Goal: Information Seeking & Learning: Learn about a topic

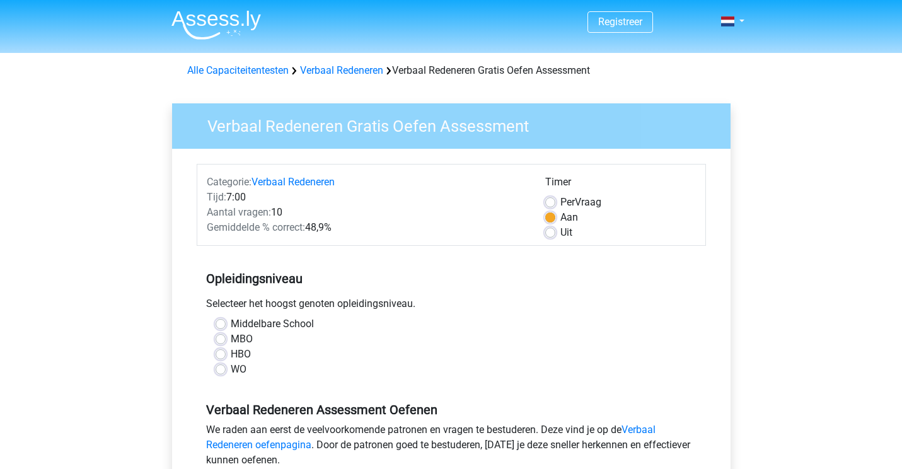
click at [231, 354] on label "HBO" at bounding box center [241, 354] width 20 height 15
click at [221, 354] on input "HBO" at bounding box center [221, 353] width 10 height 13
radio input "true"
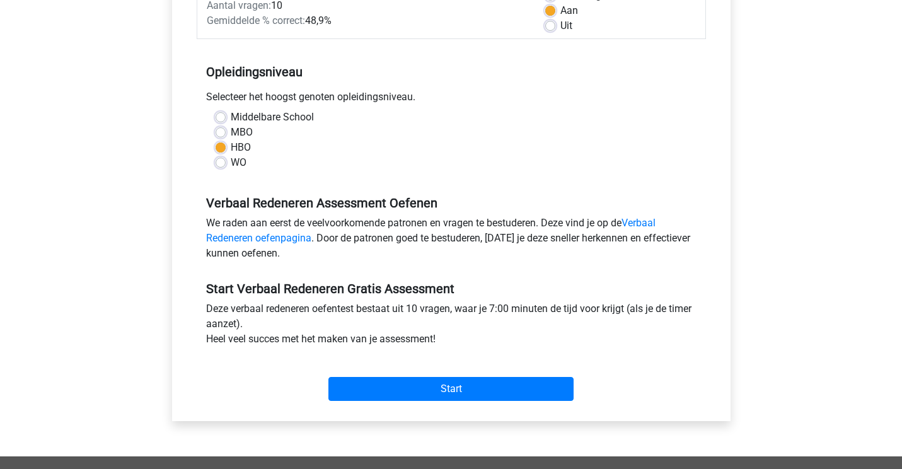
scroll to position [211, 0]
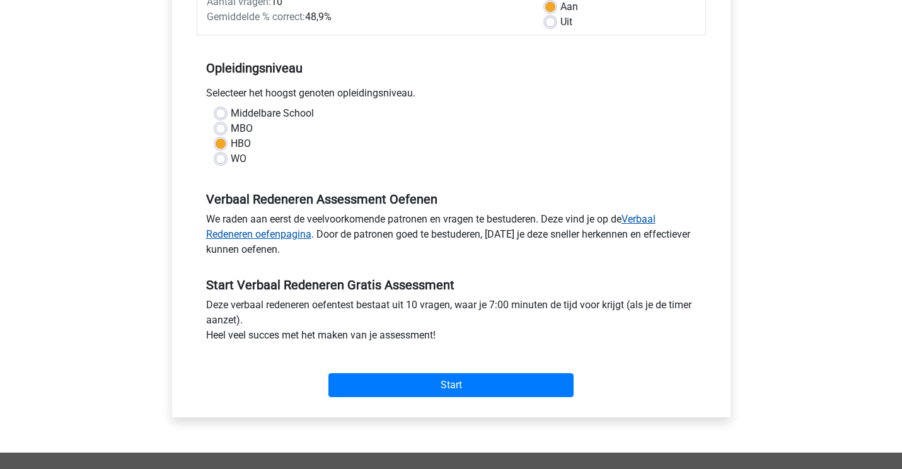
click at [257, 236] on link "Verbaal Redeneren oefenpagina" at bounding box center [430, 226] width 449 height 27
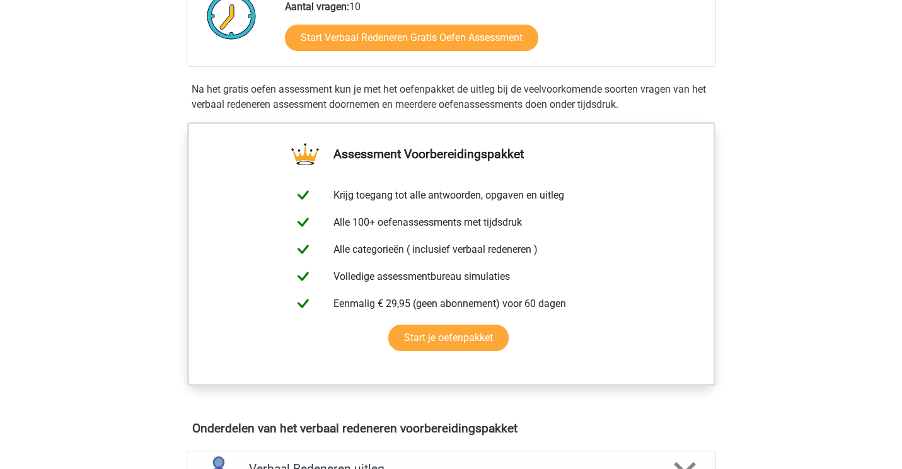
scroll to position [190, 0]
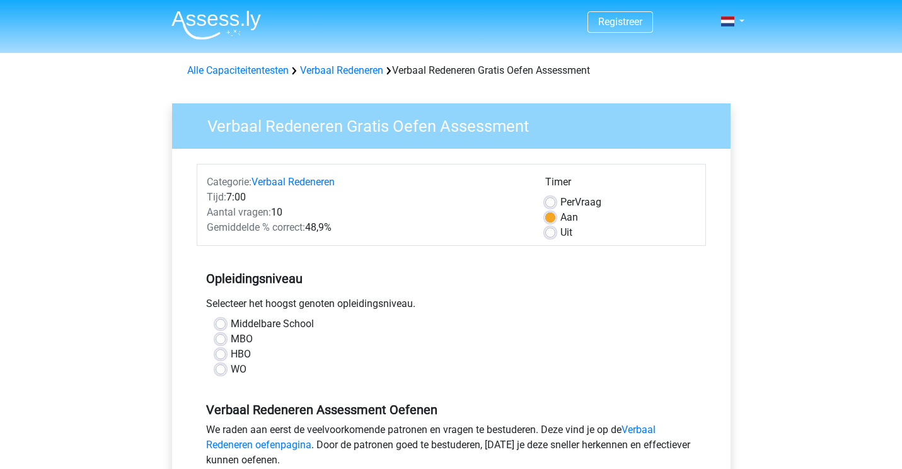
click at [231, 350] on label "HBO" at bounding box center [241, 354] width 20 height 15
click at [219, 350] on input "HBO" at bounding box center [221, 353] width 10 height 13
radio input "true"
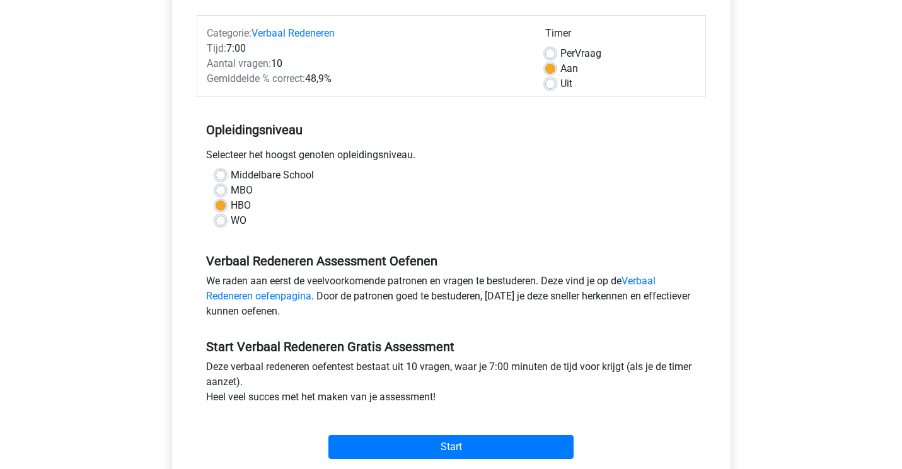
scroll to position [153, 0]
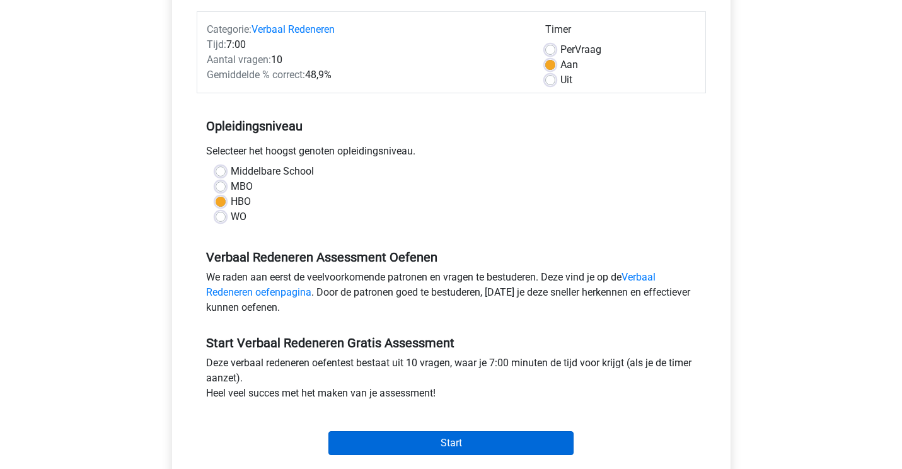
click at [460, 439] on input "Start" at bounding box center [450, 443] width 245 height 24
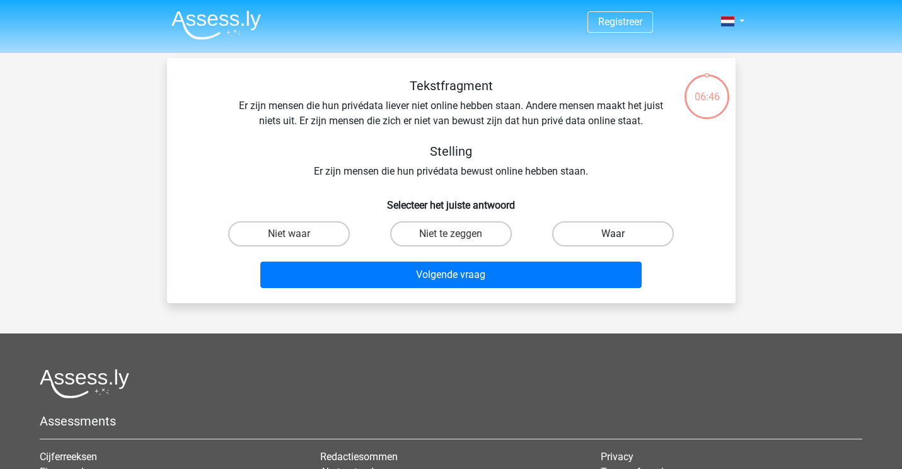
click at [618, 228] on label "Waar" at bounding box center [613, 233] width 122 height 25
click at [618, 234] on input "Waar" at bounding box center [617, 238] width 8 height 8
radio input "true"
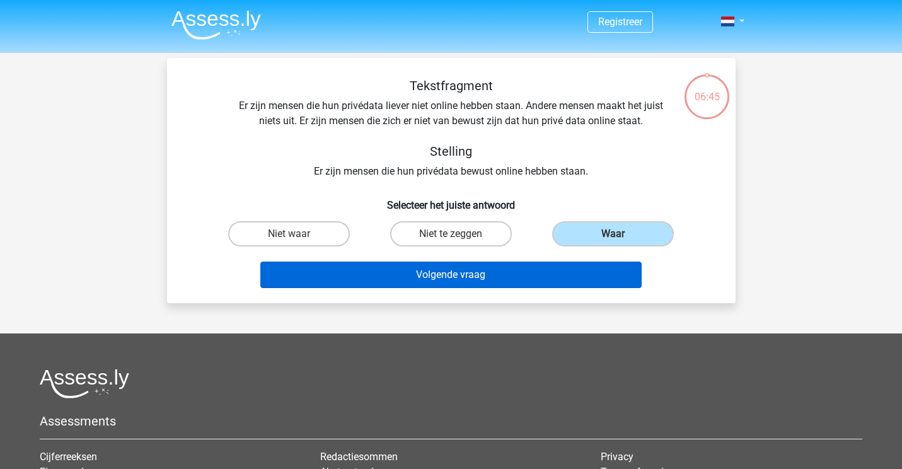
click at [489, 267] on button "Volgende vraag" at bounding box center [450, 275] width 381 height 26
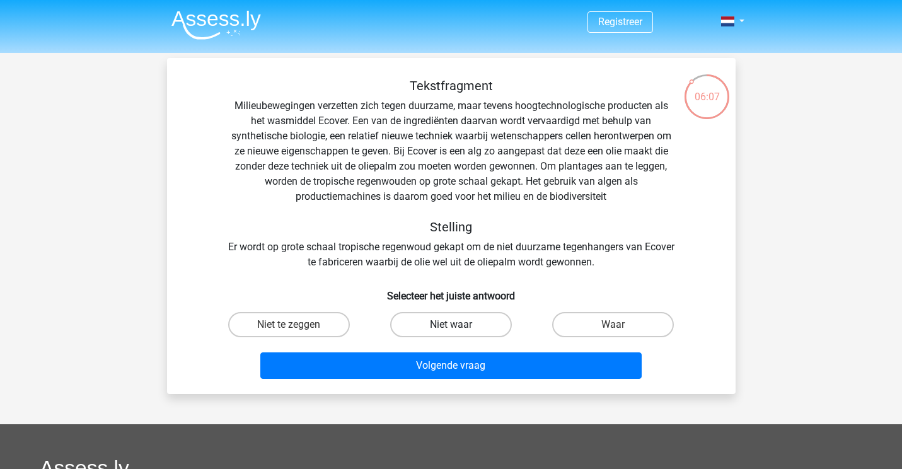
click at [439, 321] on label "Niet waar" at bounding box center [451, 324] width 122 height 25
click at [451, 325] on input "Niet waar" at bounding box center [455, 329] width 8 height 8
radio input "true"
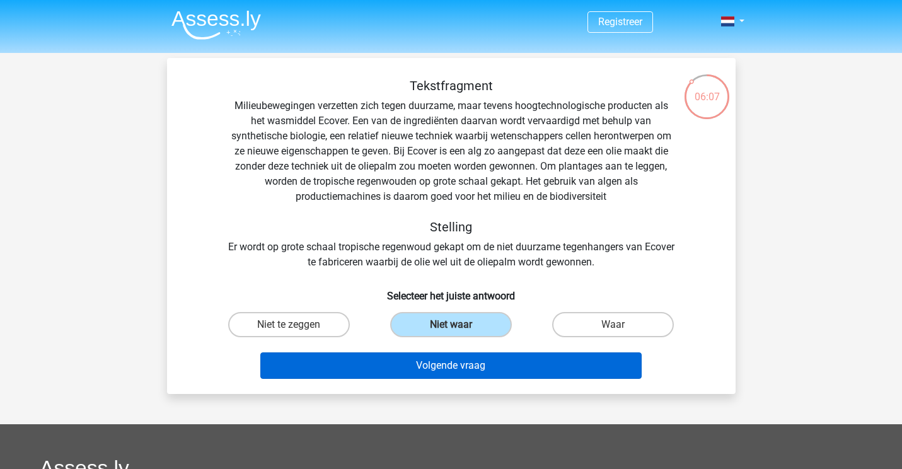
click at [456, 371] on button "Volgende vraag" at bounding box center [450, 365] width 381 height 26
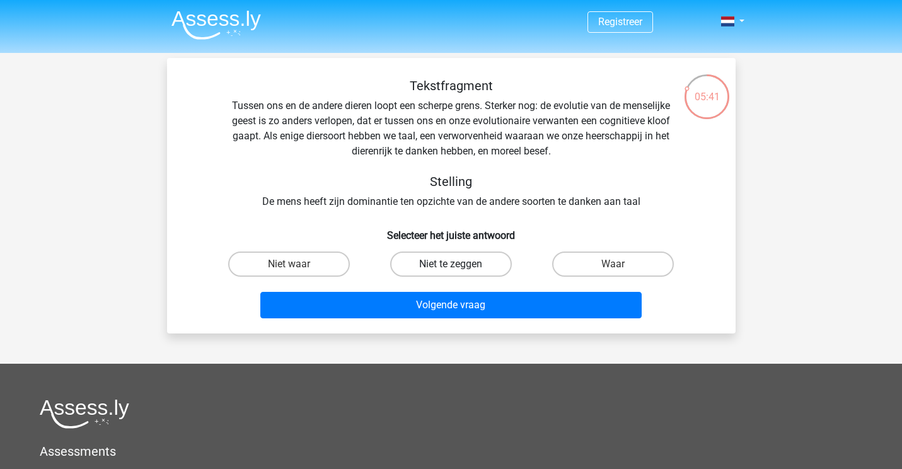
click at [436, 266] on label "Niet te zeggen" at bounding box center [451, 264] width 122 height 25
click at [451, 266] on input "Niet te zeggen" at bounding box center [455, 268] width 8 height 8
radio input "true"
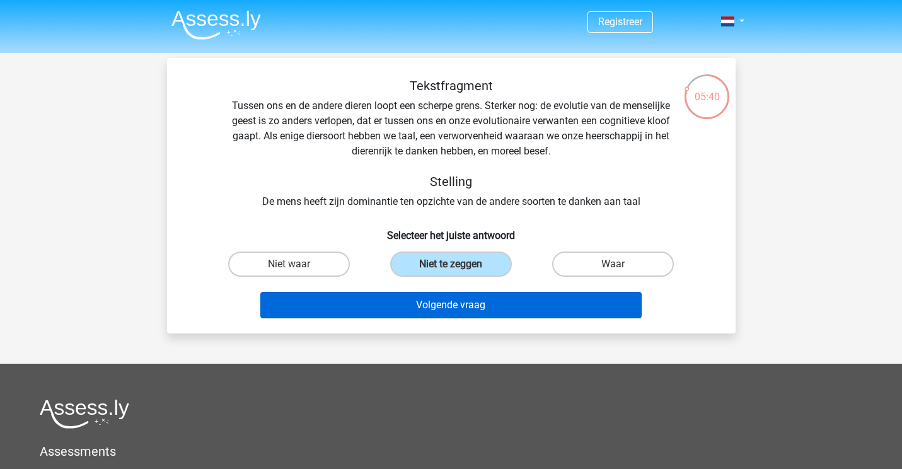
click at [453, 309] on button "Volgende vraag" at bounding box center [450, 305] width 381 height 26
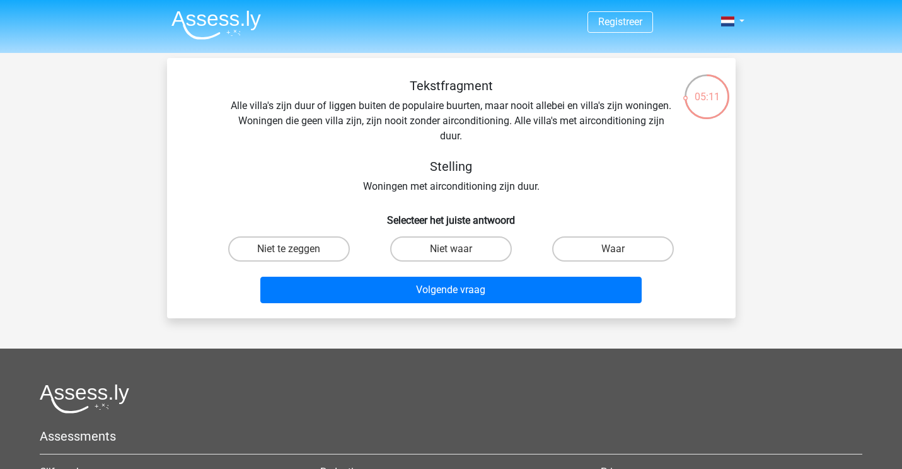
click at [294, 253] on input "Niet te zeggen" at bounding box center [293, 253] width 8 height 8
radio input "true"
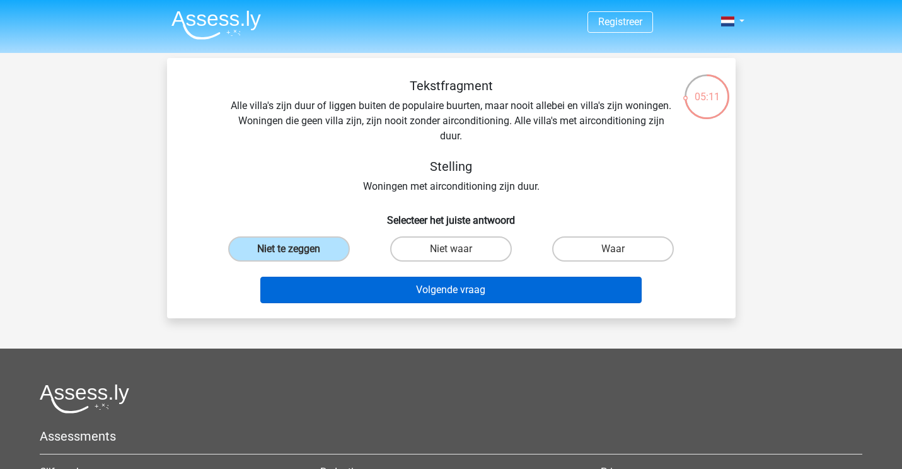
click at [477, 298] on button "Volgende vraag" at bounding box center [450, 290] width 381 height 26
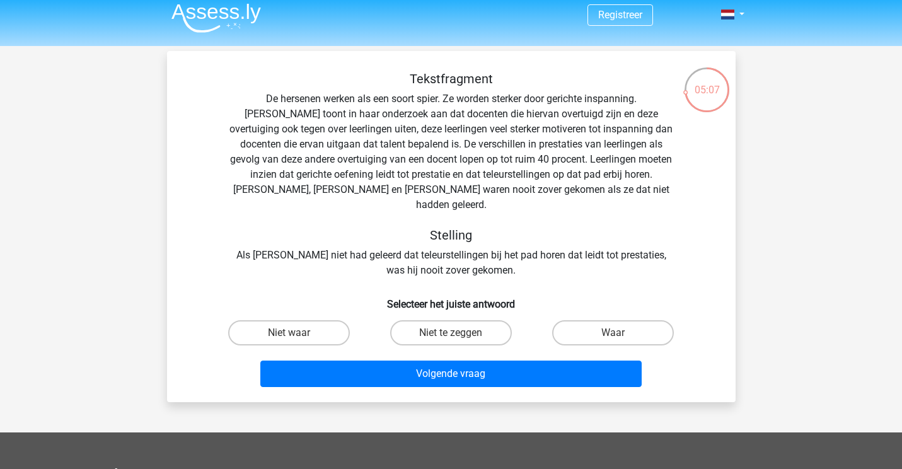
scroll to position [8, 0]
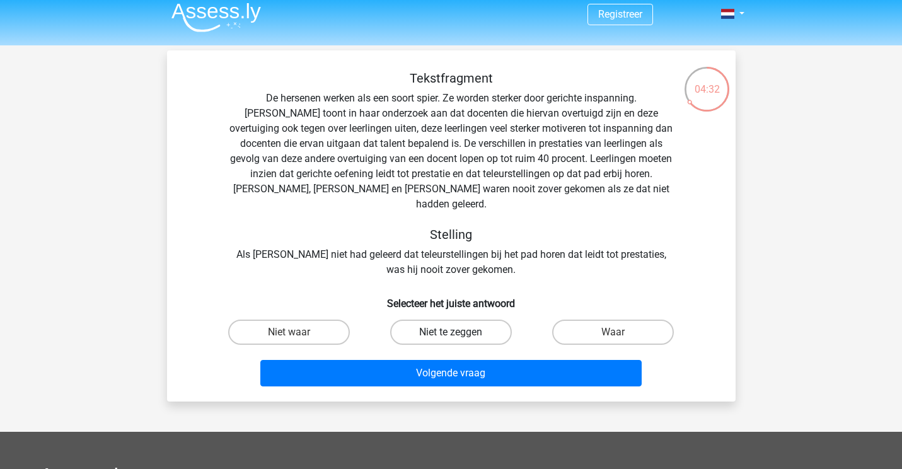
click at [424, 320] on label "Niet te zeggen" at bounding box center [451, 332] width 122 height 25
click at [451, 332] on input "Niet te zeggen" at bounding box center [455, 336] width 8 height 8
radio input "true"
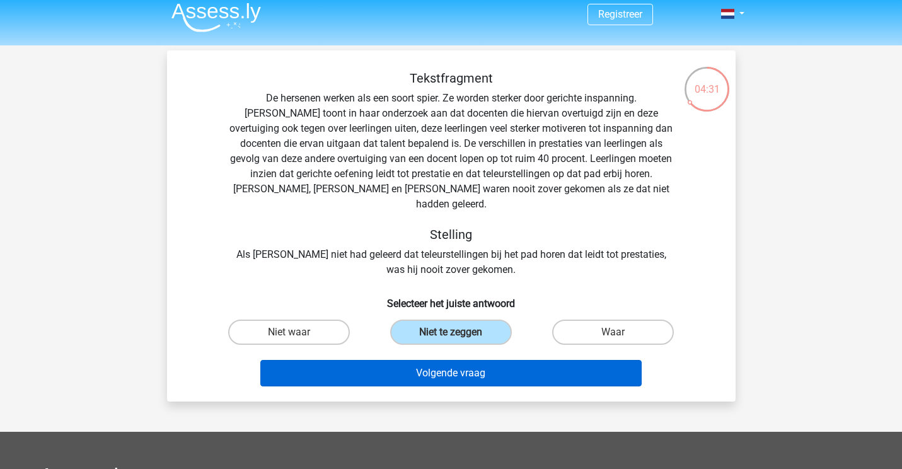
click at [441, 360] on button "Volgende vraag" at bounding box center [450, 373] width 381 height 26
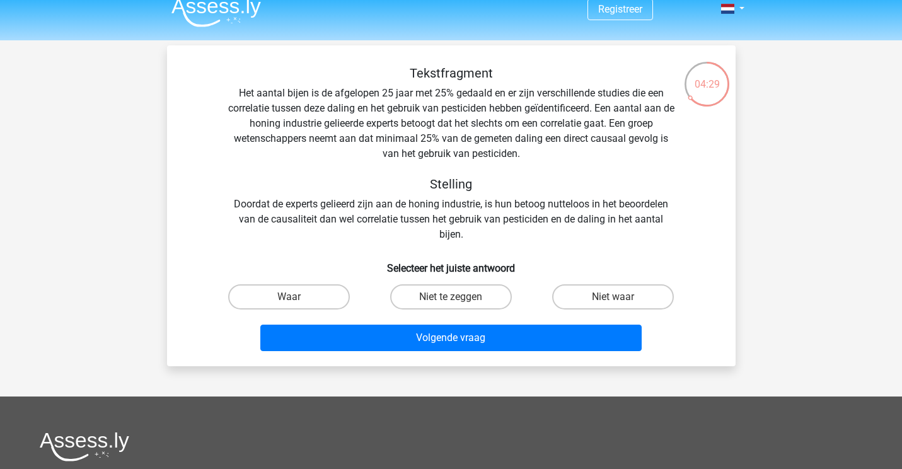
scroll to position [7, 0]
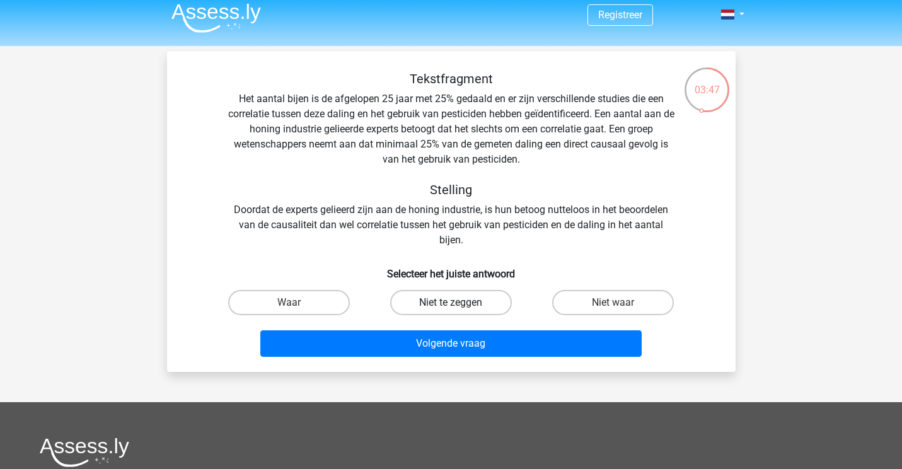
click at [425, 308] on label "Niet te zeggen" at bounding box center [451, 302] width 122 height 25
click at [451, 308] on input "Niet te zeggen" at bounding box center [455, 307] width 8 height 8
radio input "true"
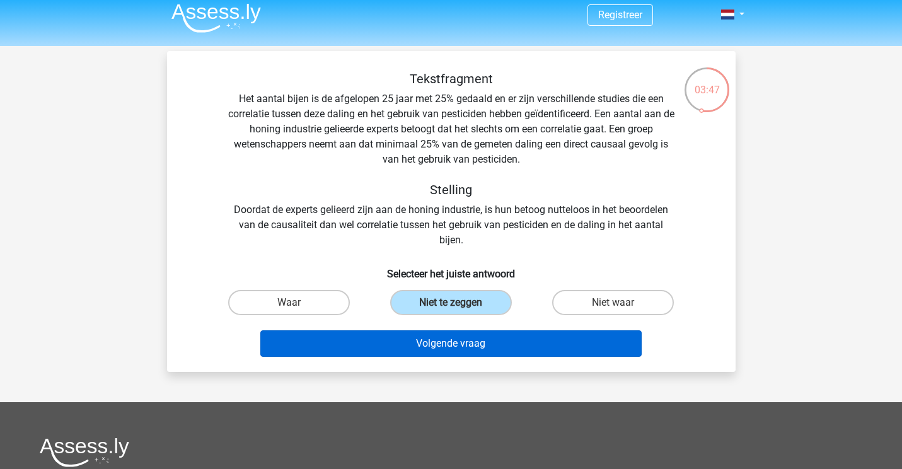
click at [448, 338] on button "Volgende vraag" at bounding box center [450, 343] width 381 height 26
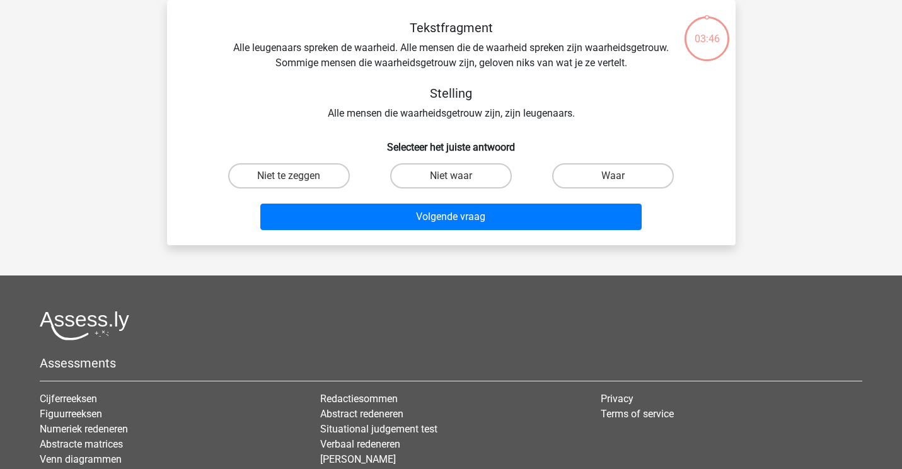
scroll to position [0, 0]
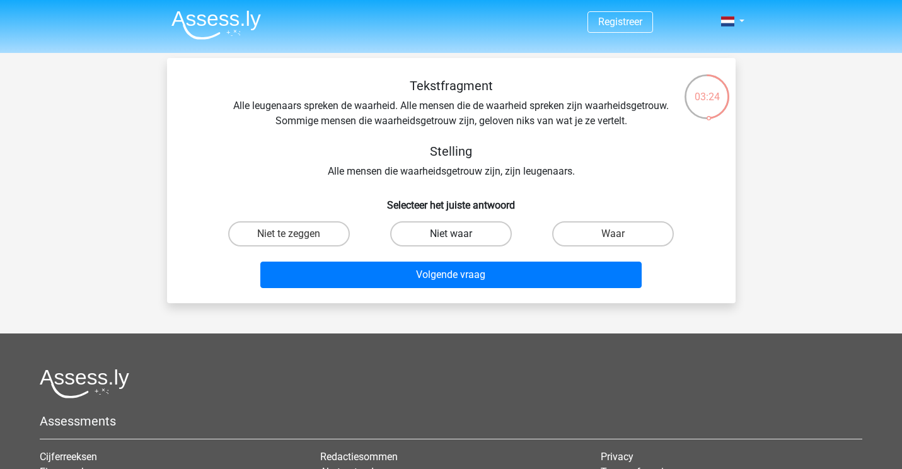
click at [453, 230] on label "Niet waar" at bounding box center [451, 233] width 122 height 25
click at [453, 234] on input "Niet waar" at bounding box center [455, 238] width 8 height 8
radio input "true"
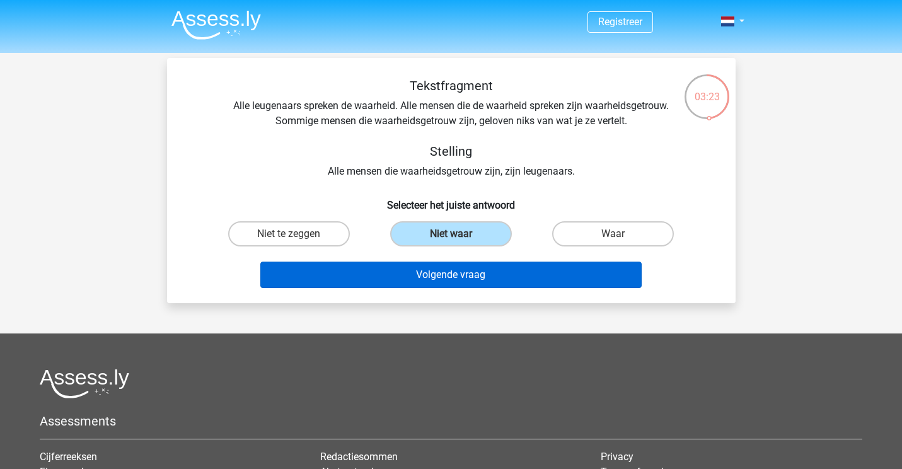
click at [462, 274] on button "Volgende vraag" at bounding box center [450, 275] width 381 height 26
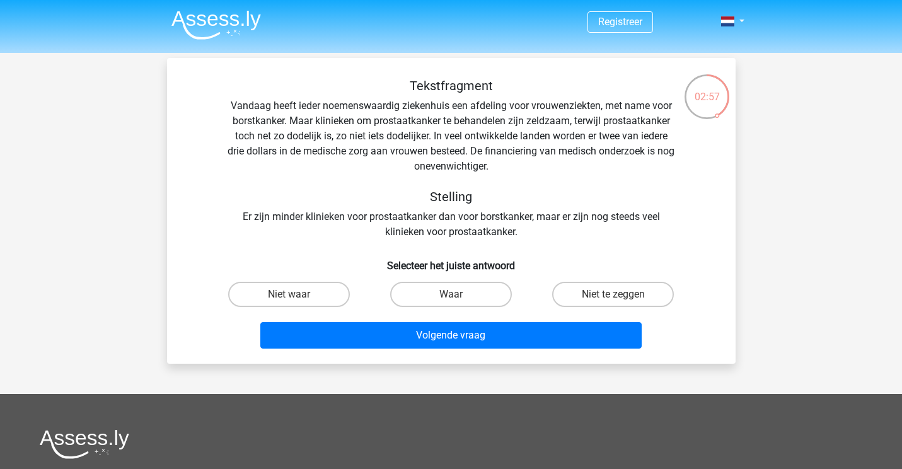
click at [455, 297] on input "Waar" at bounding box center [455, 298] width 8 height 8
radio input "true"
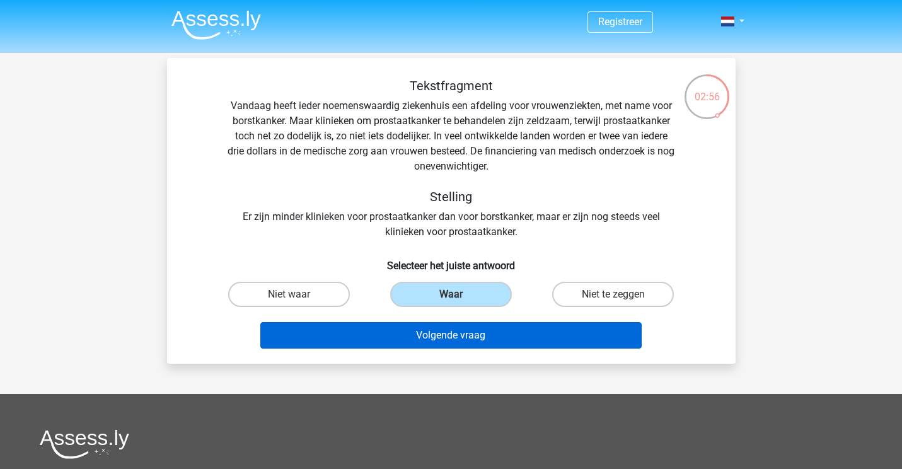
click at [482, 335] on button "Volgende vraag" at bounding box center [450, 335] width 381 height 26
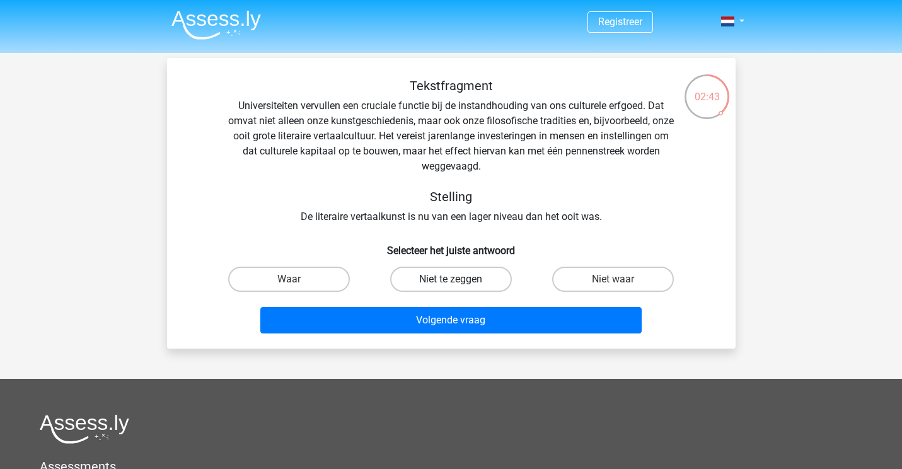
click at [430, 279] on label "Niet te zeggen" at bounding box center [451, 279] width 122 height 25
click at [451, 279] on input "Niet te zeggen" at bounding box center [455, 283] width 8 height 8
radio input "true"
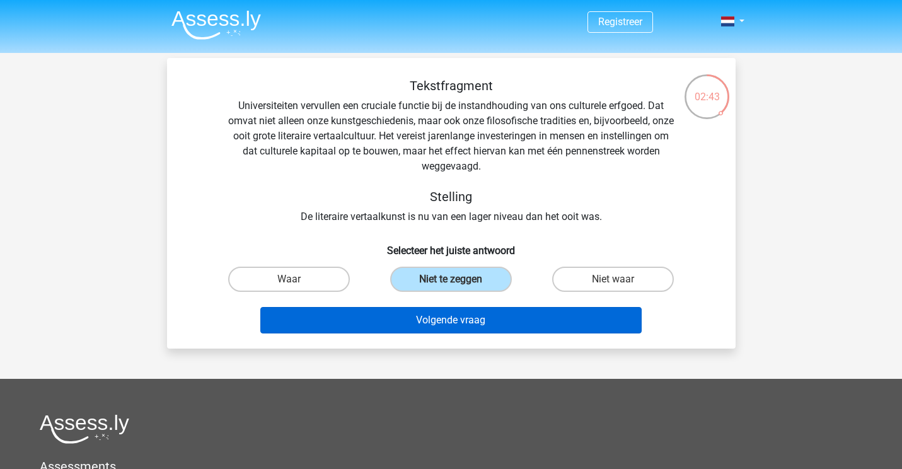
click at [431, 308] on button "Volgende vraag" at bounding box center [450, 320] width 381 height 26
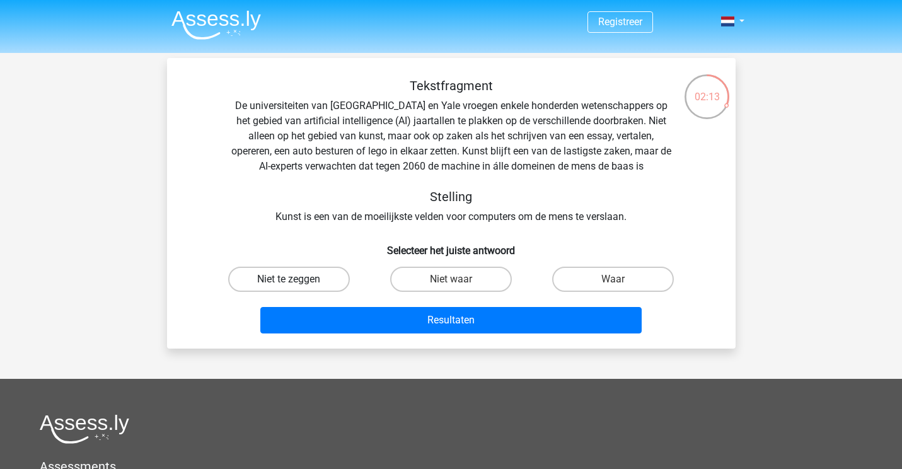
click at [332, 273] on label "Niet te zeggen" at bounding box center [289, 279] width 122 height 25
click at [297, 279] on input "Niet te zeggen" at bounding box center [293, 283] width 8 height 8
radio input "true"
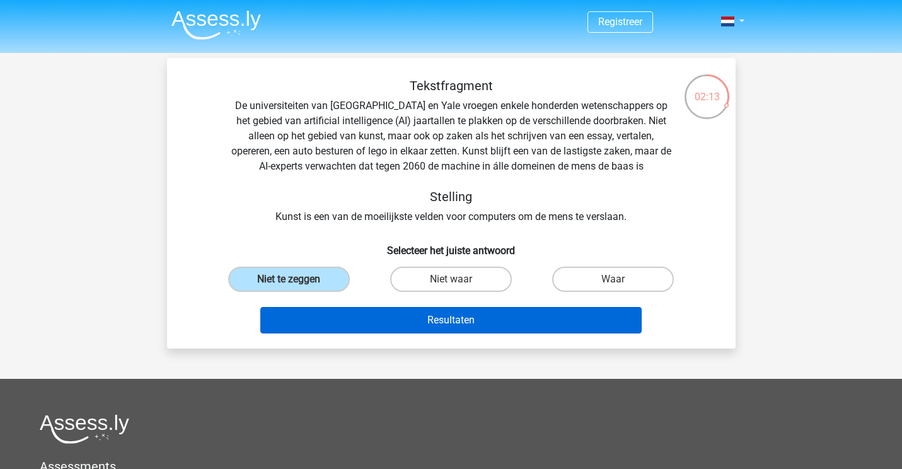
click at [419, 324] on button "Resultaten" at bounding box center [450, 320] width 381 height 26
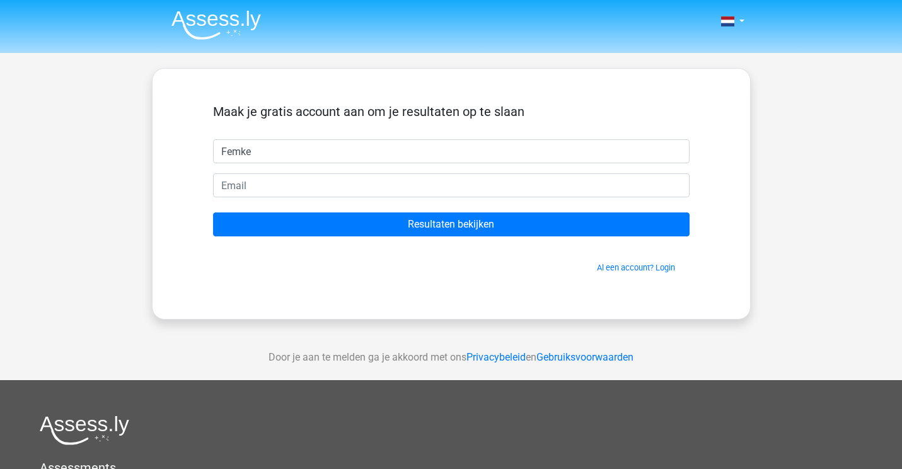
type input "Femke"
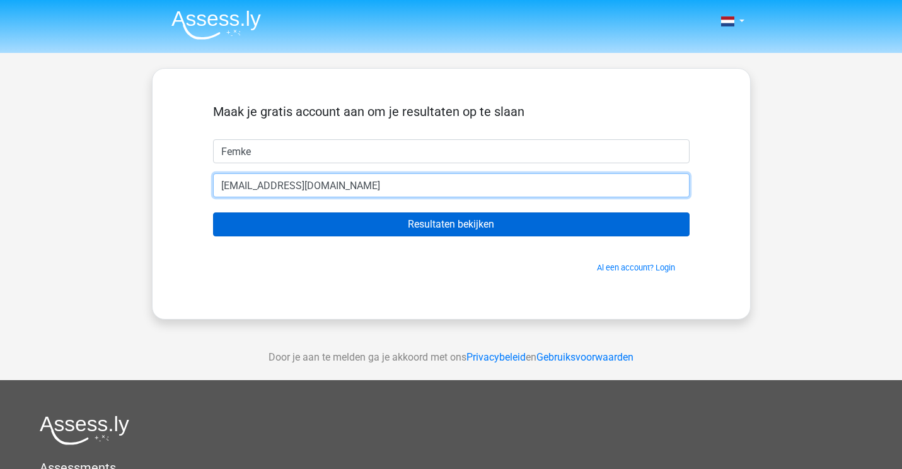
type input "[EMAIL_ADDRESS][DOMAIN_NAME]"
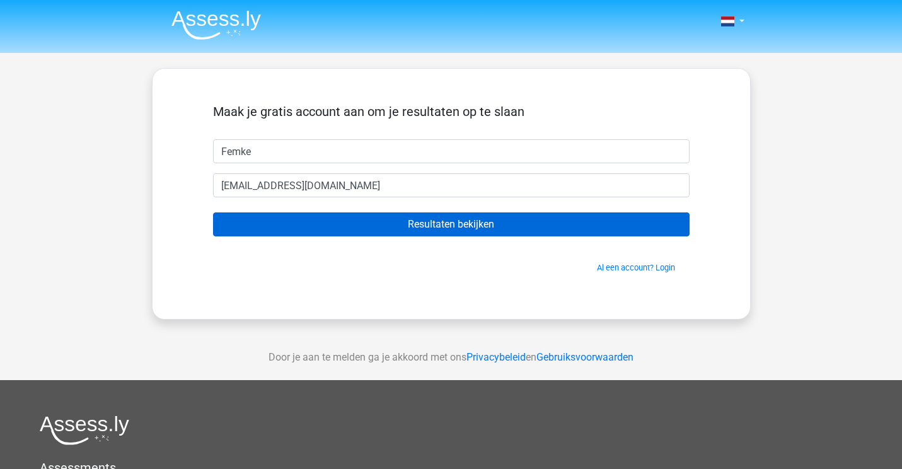
click at [506, 226] on input "Resultaten bekijken" at bounding box center [451, 224] width 477 height 24
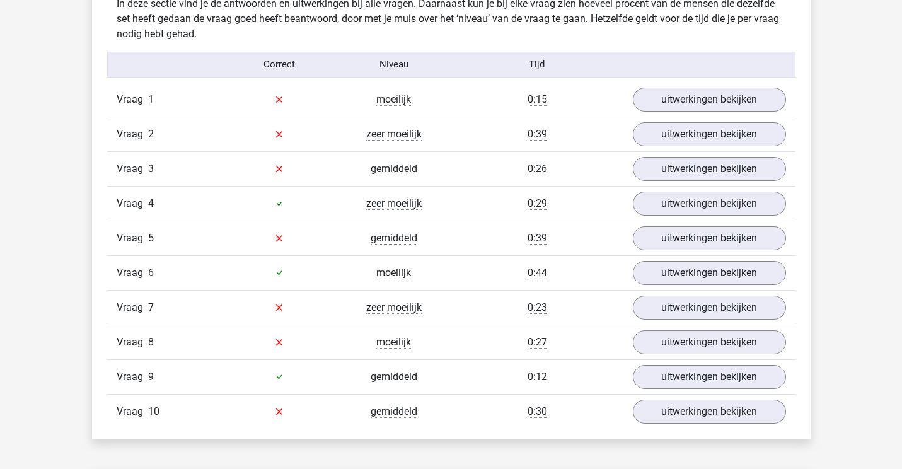
scroll to position [1004, 0]
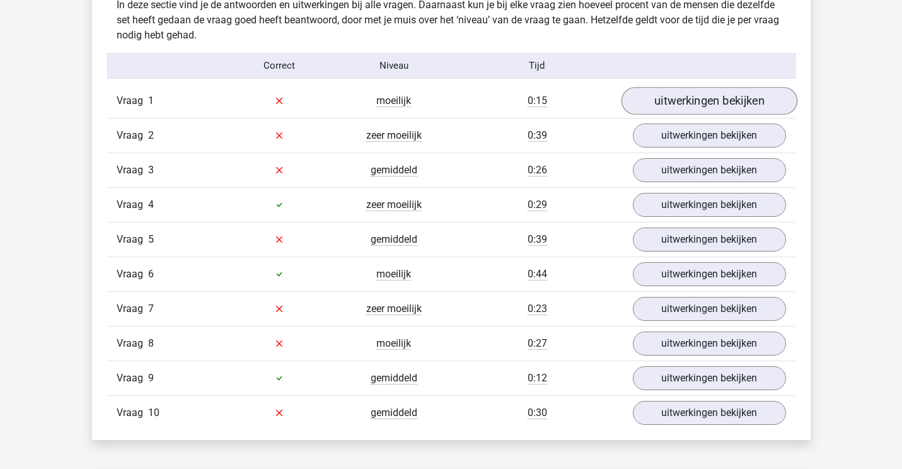
click at [715, 107] on link "uitwerkingen bekijken" at bounding box center [709, 101] width 176 height 28
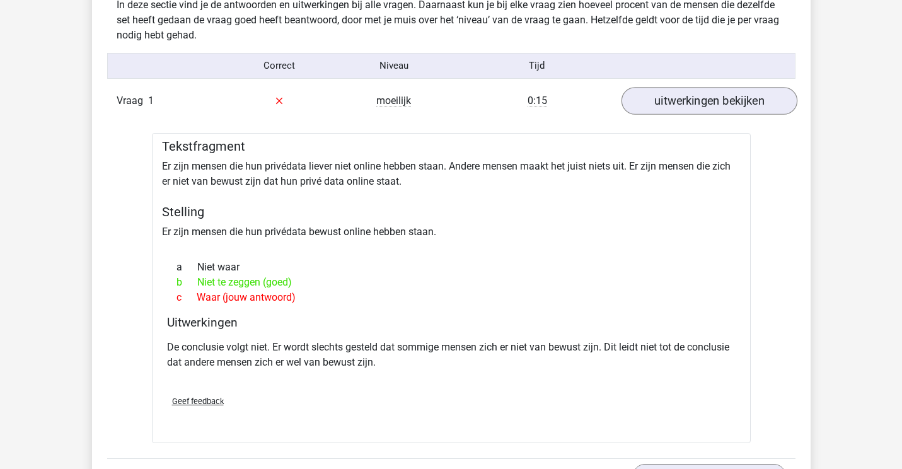
click at [715, 107] on link "uitwerkingen bekijken" at bounding box center [709, 101] width 176 height 28
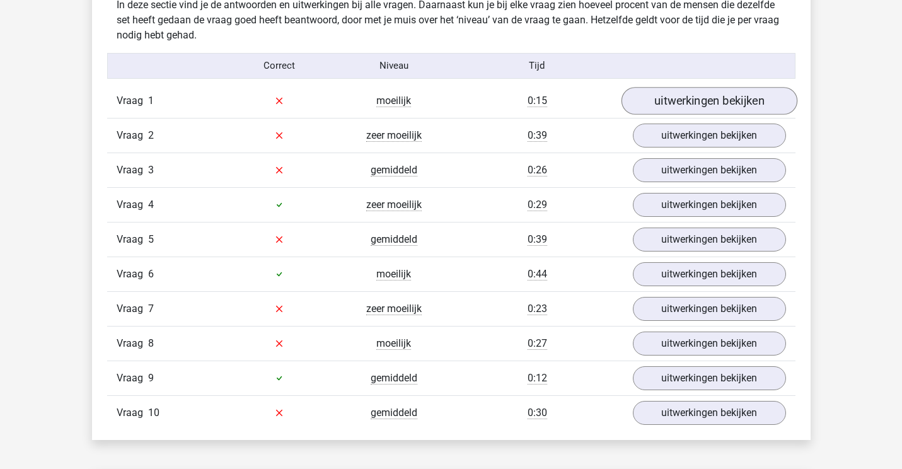
click at [715, 107] on link "uitwerkingen bekijken" at bounding box center [709, 101] width 176 height 28
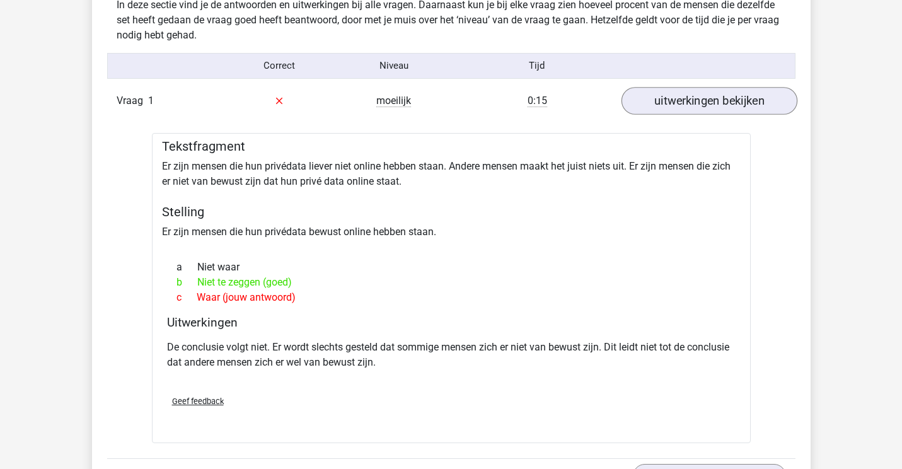
click at [715, 107] on link "uitwerkingen bekijken" at bounding box center [709, 101] width 176 height 28
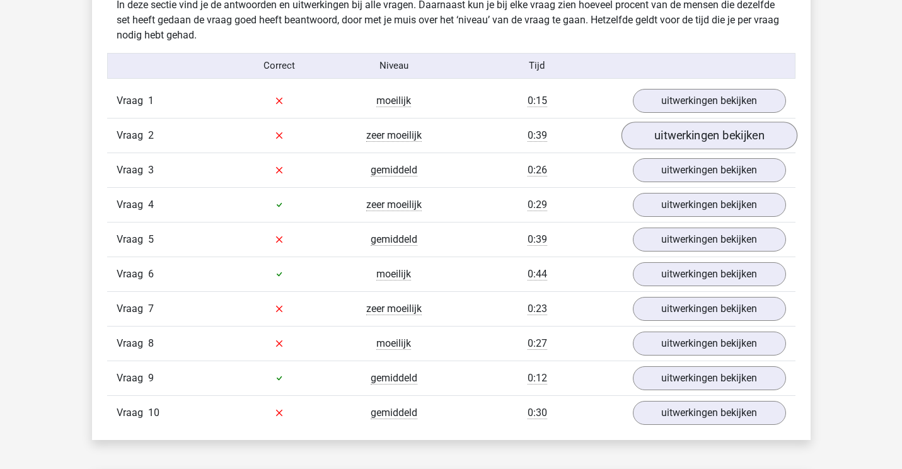
click at [712, 133] on link "uitwerkingen bekijken" at bounding box center [709, 136] width 176 height 28
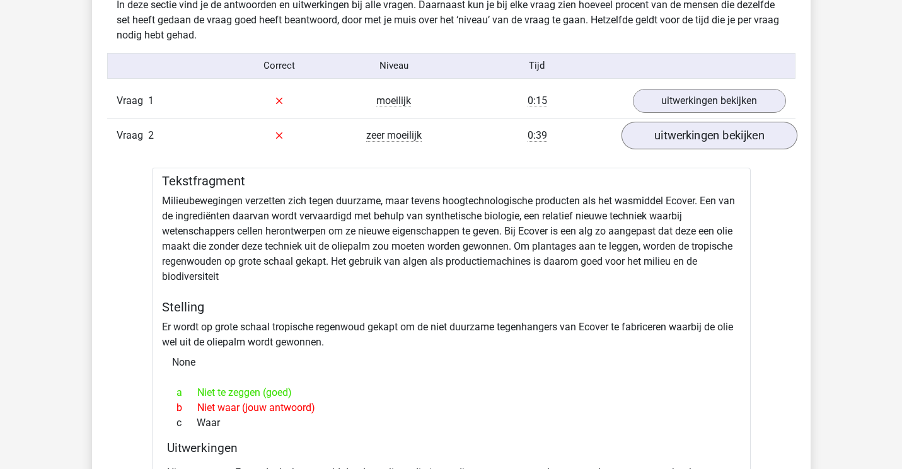
click at [712, 130] on link "uitwerkingen bekijken" at bounding box center [709, 136] width 176 height 28
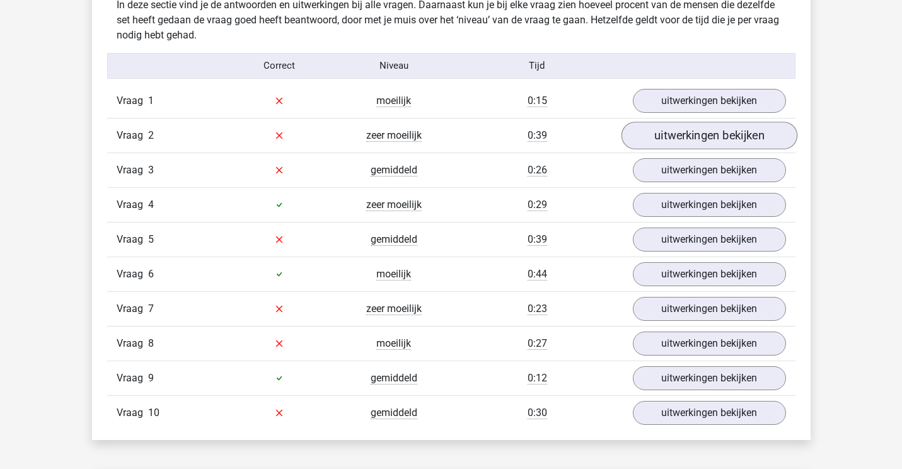
click at [711, 130] on link "uitwerkingen bekijken" at bounding box center [709, 136] width 176 height 28
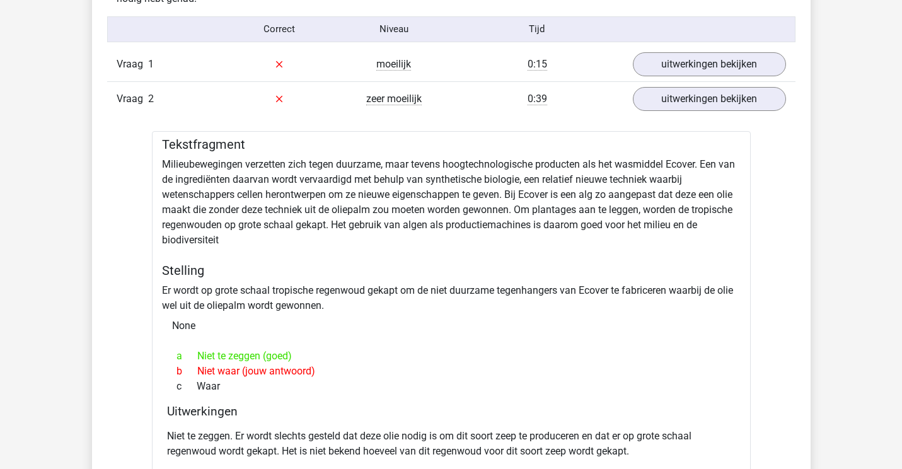
scroll to position [1012, 0]
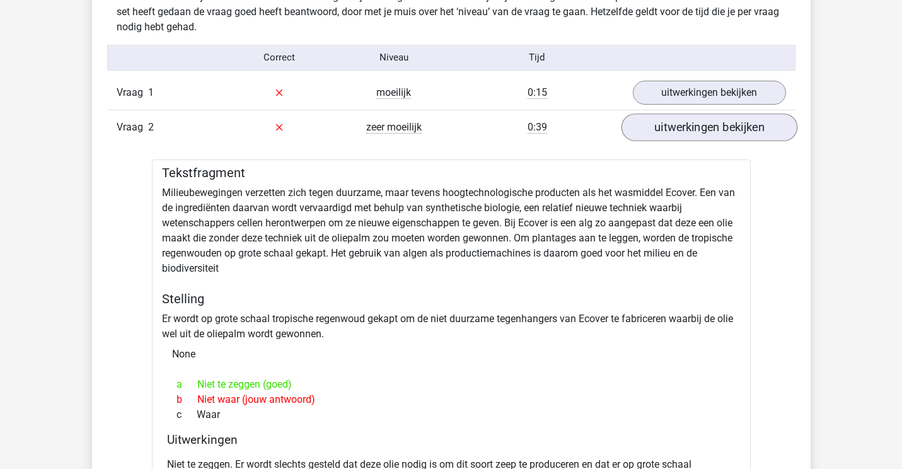
click at [758, 127] on link "uitwerkingen bekijken" at bounding box center [709, 127] width 176 height 28
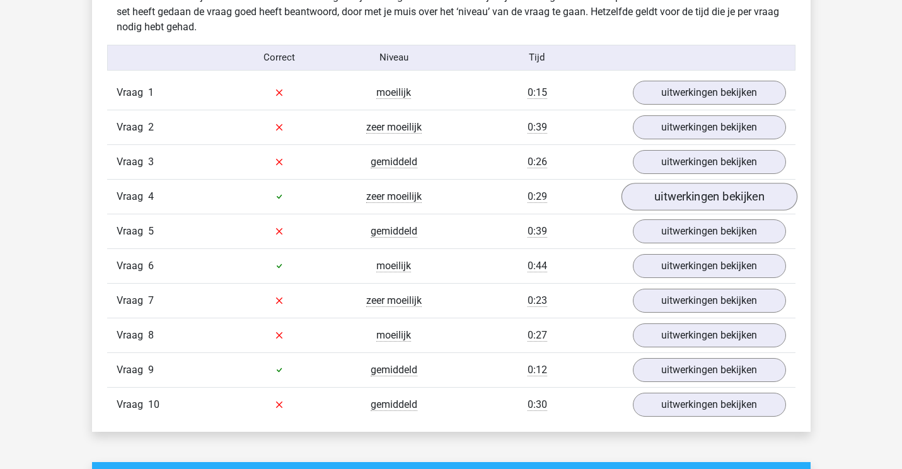
click at [753, 195] on link "uitwerkingen bekijken" at bounding box center [709, 197] width 176 height 28
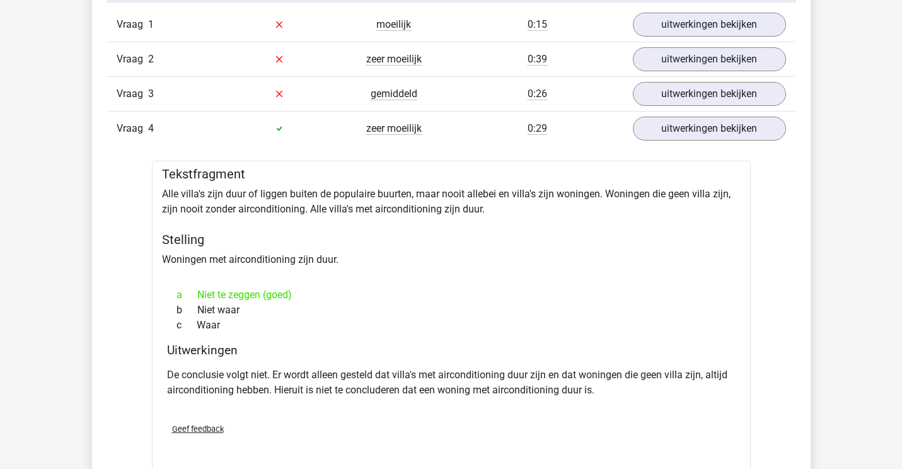
scroll to position [1078, 0]
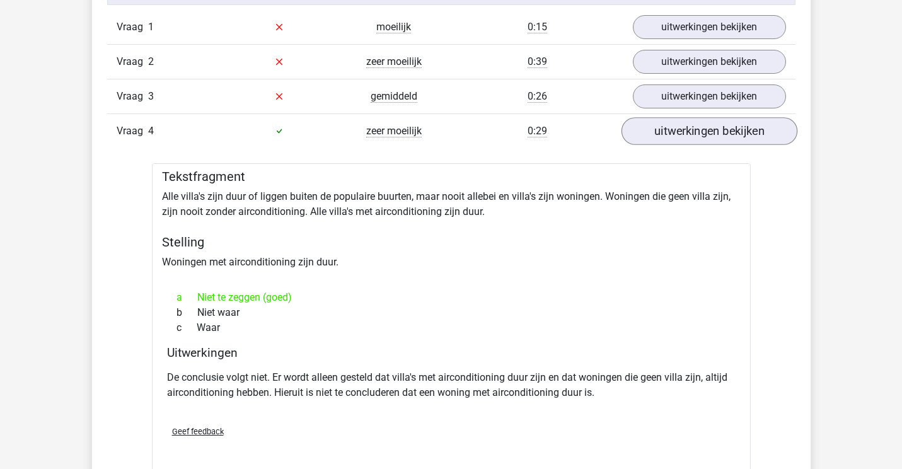
click at [744, 132] on link "uitwerkingen bekijken" at bounding box center [709, 131] width 176 height 28
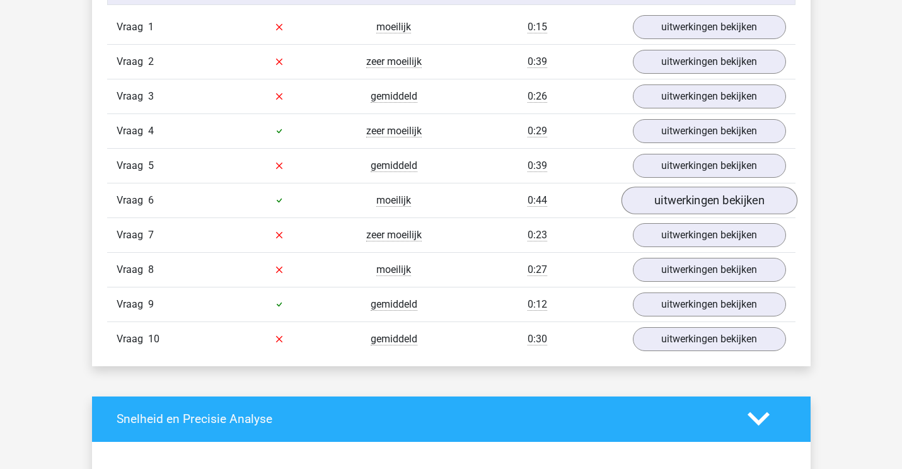
click at [742, 205] on link "uitwerkingen bekijken" at bounding box center [709, 201] width 176 height 28
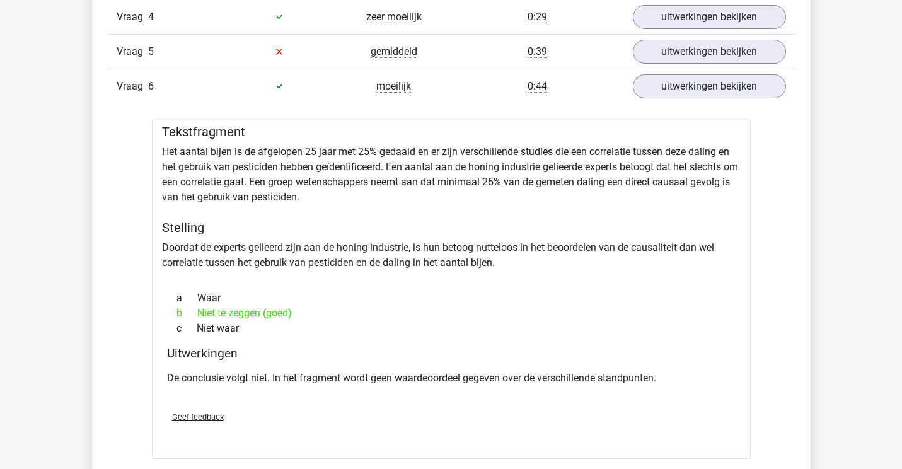
scroll to position [1188, 0]
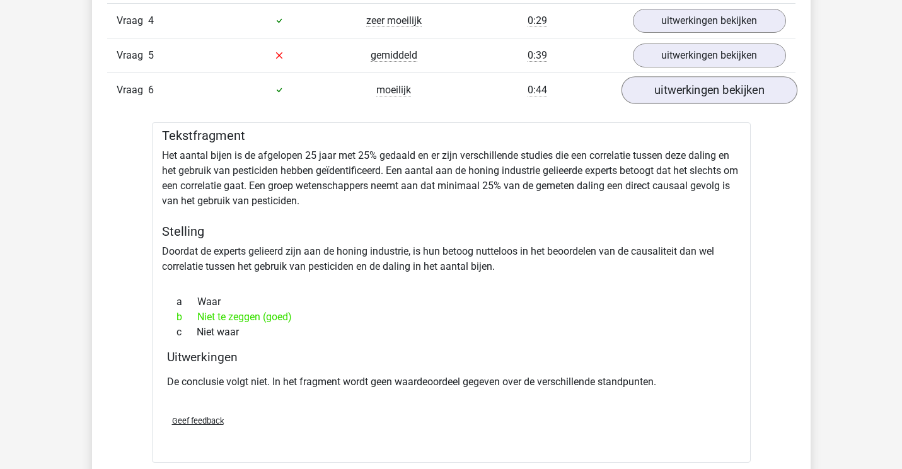
click at [664, 91] on link "uitwerkingen bekijken" at bounding box center [709, 90] width 176 height 28
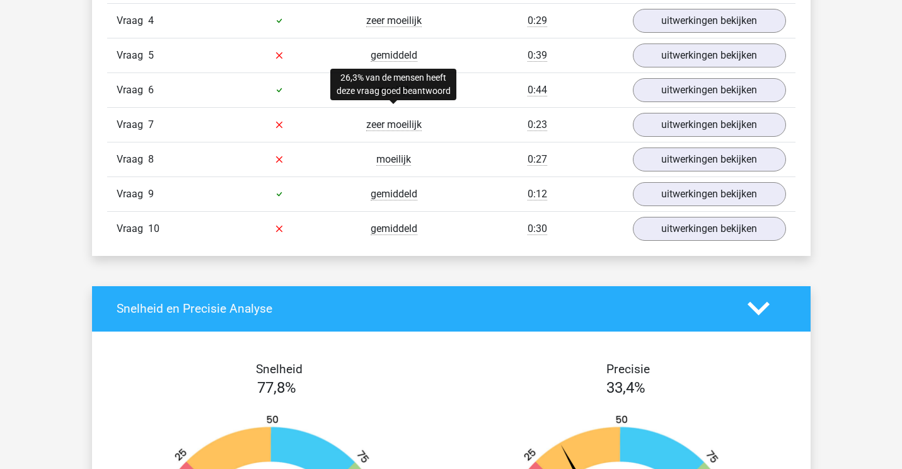
click at [408, 121] on span "zeer moeilijk" at bounding box center [393, 125] width 55 height 13
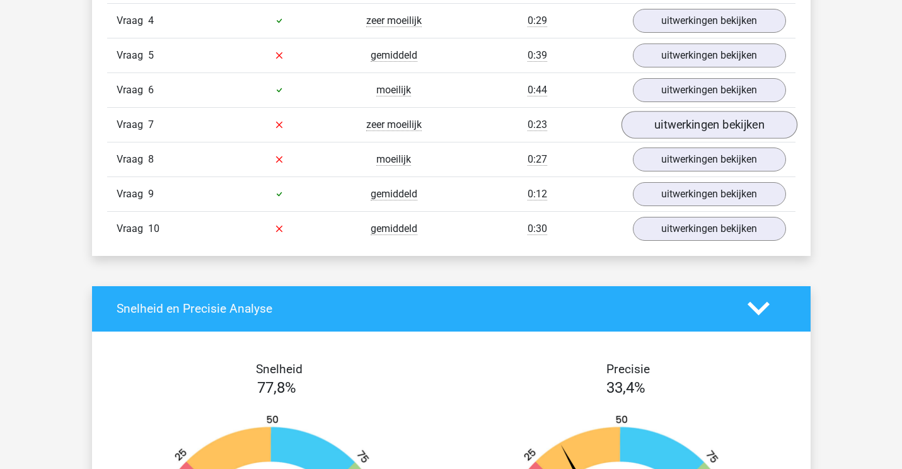
click at [649, 126] on link "uitwerkingen bekijken" at bounding box center [709, 125] width 176 height 28
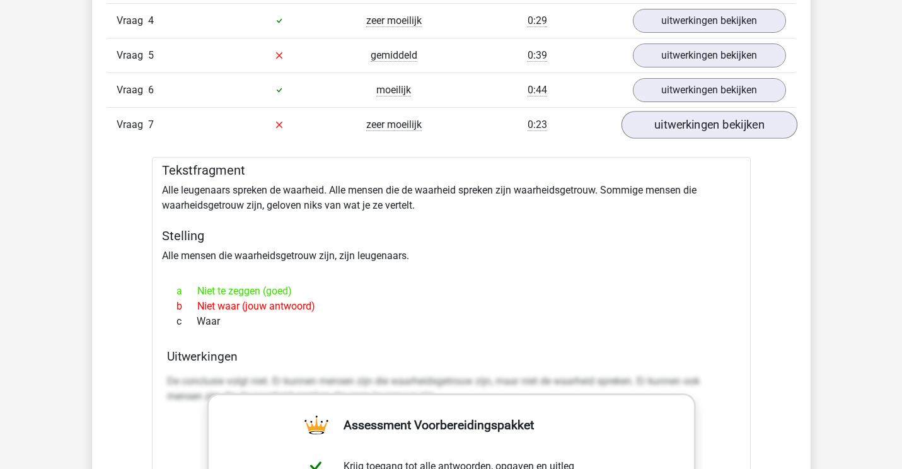
click at [686, 125] on link "uitwerkingen bekijken" at bounding box center [709, 125] width 176 height 28
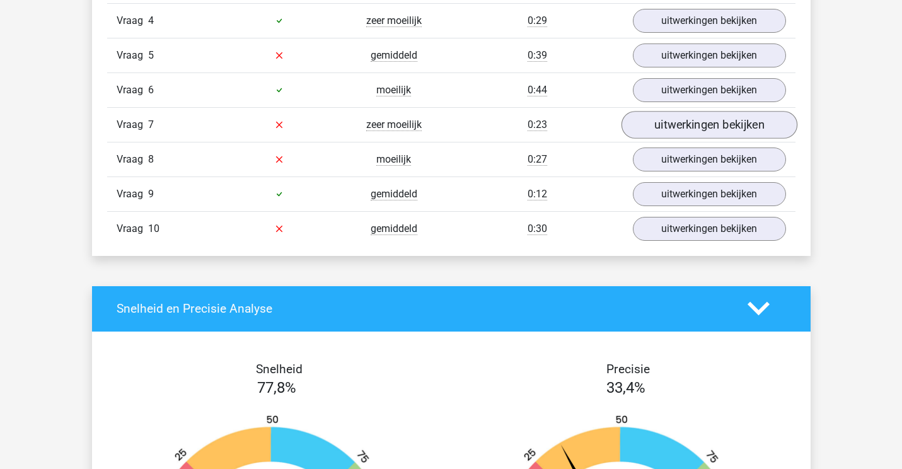
click at [686, 125] on link "uitwerkingen bekijken" at bounding box center [709, 125] width 176 height 28
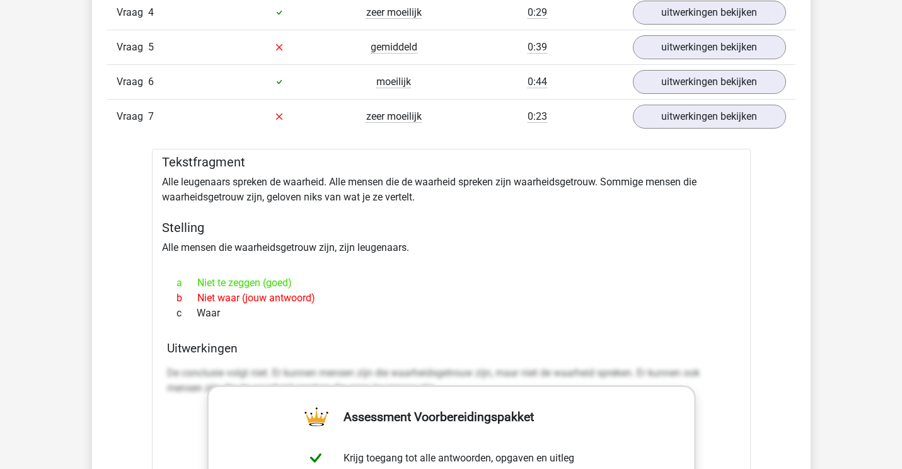
scroll to position [1191, 0]
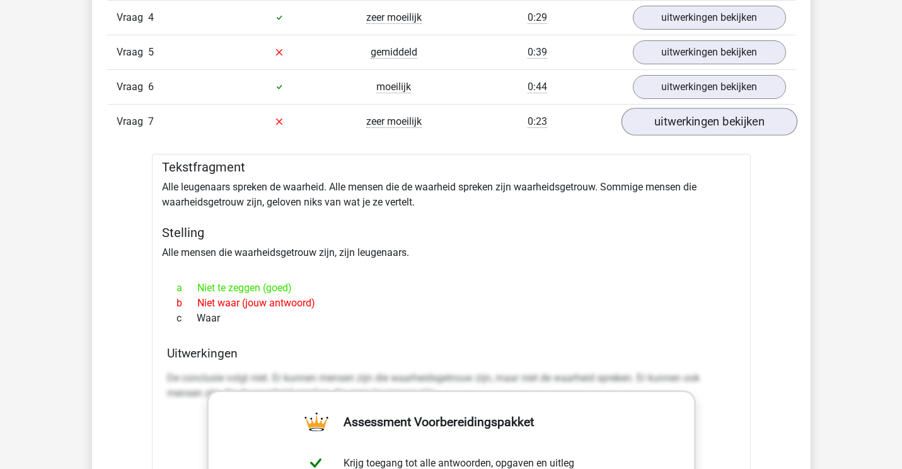
click at [686, 117] on link "uitwerkingen bekijken" at bounding box center [709, 122] width 176 height 28
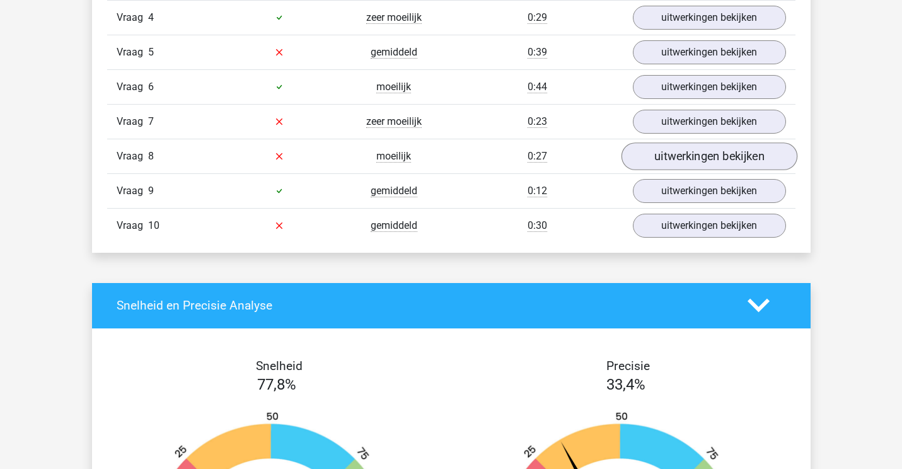
click at [687, 163] on link "uitwerkingen bekijken" at bounding box center [709, 156] width 176 height 28
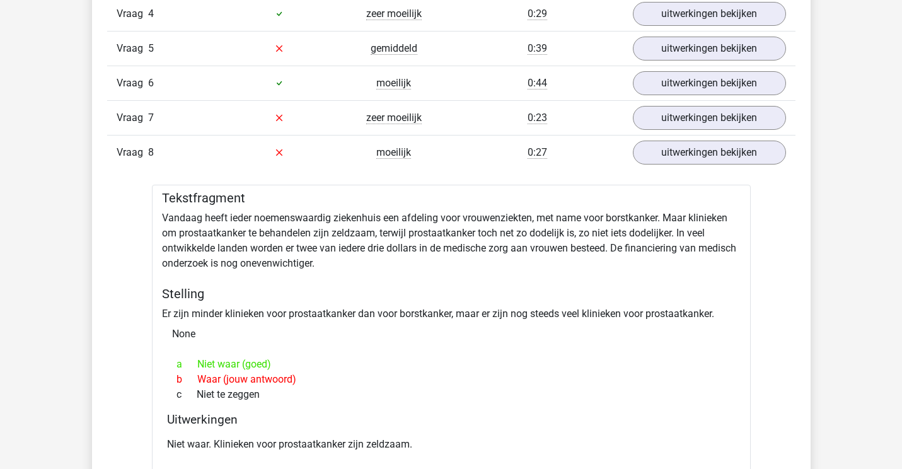
scroll to position [1194, 0]
click at [713, 156] on link "uitwerkingen bekijken" at bounding box center [709, 154] width 176 height 28
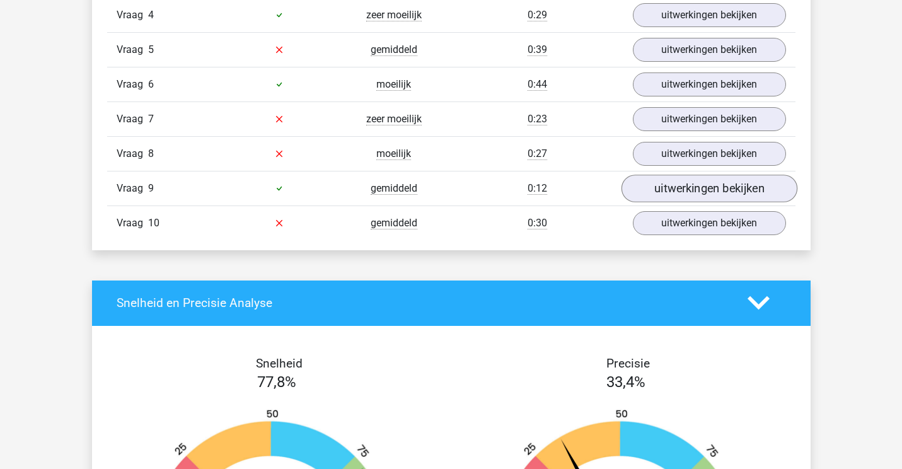
click at [717, 193] on link "uitwerkingen bekijken" at bounding box center [709, 189] width 176 height 28
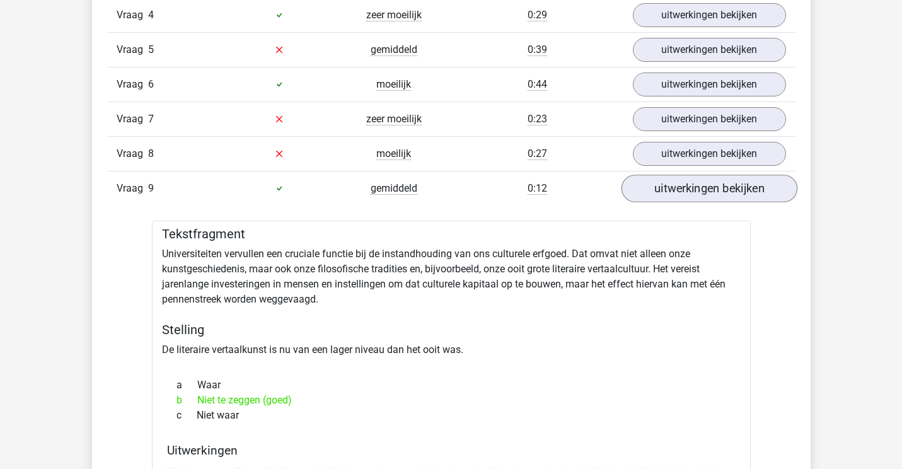
click at [716, 185] on link "uitwerkingen bekijken" at bounding box center [709, 189] width 176 height 28
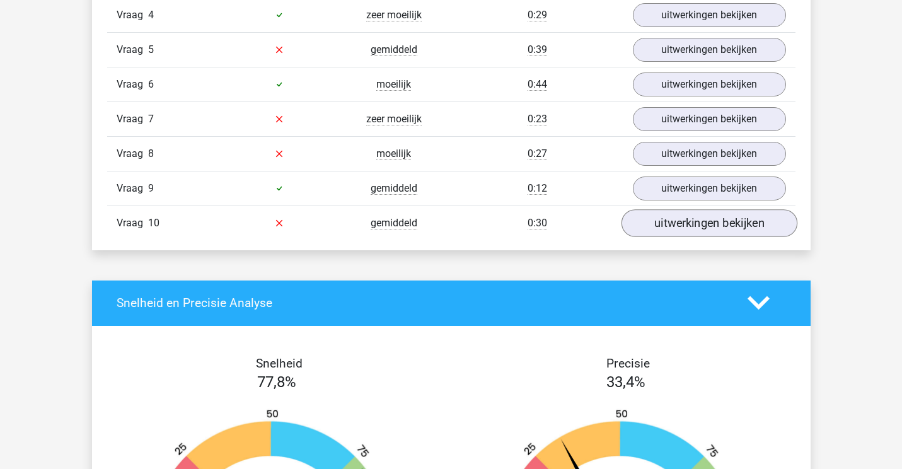
click at [726, 215] on link "uitwerkingen bekijken" at bounding box center [709, 223] width 176 height 28
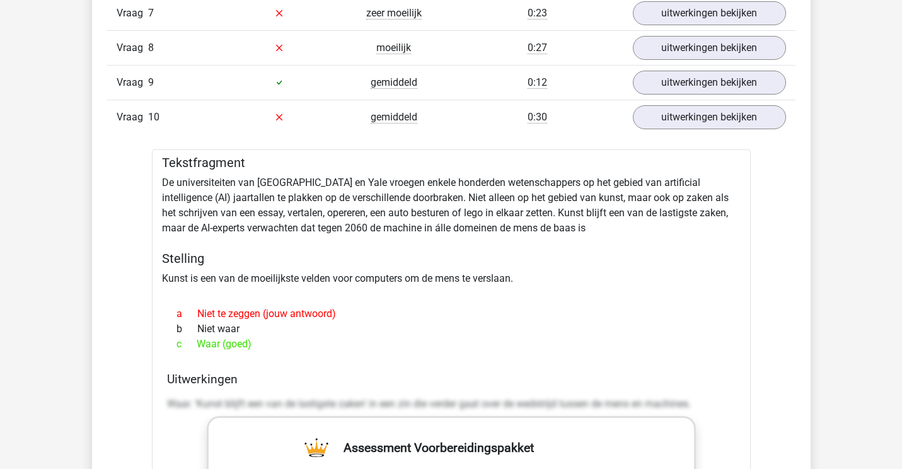
scroll to position [1302, 0]
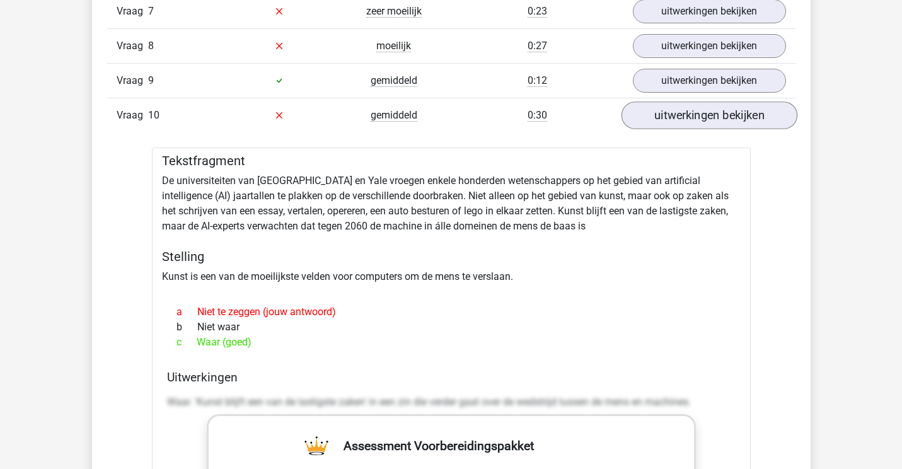
click at [734, 117] on link "uitwerkingen bekijken" at bounding box center [709, 115] width 176 height 28
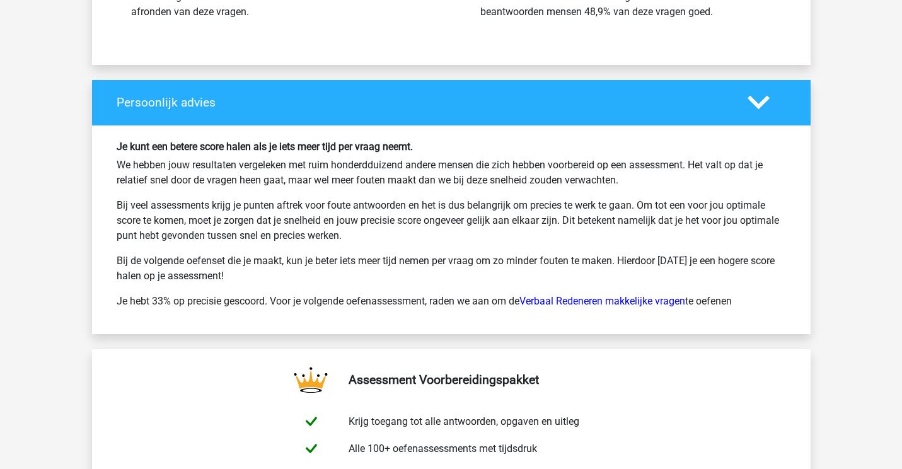
scroll to position [1815, 0]
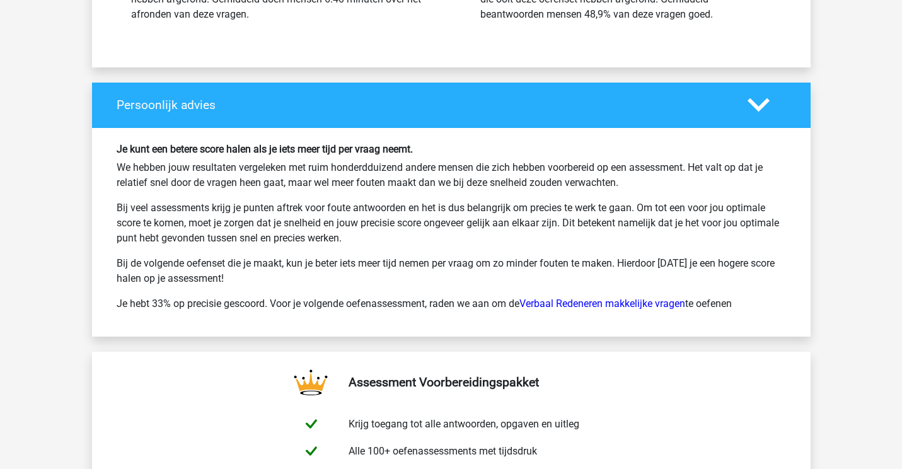
click at [758, 108] on polygon at bounding box center [759, 105] width 22 height 14
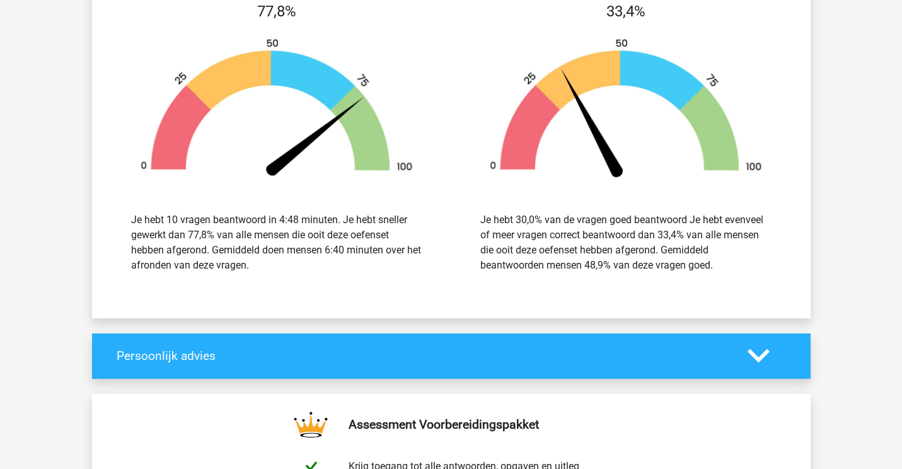
scroll to position [1474, 0]
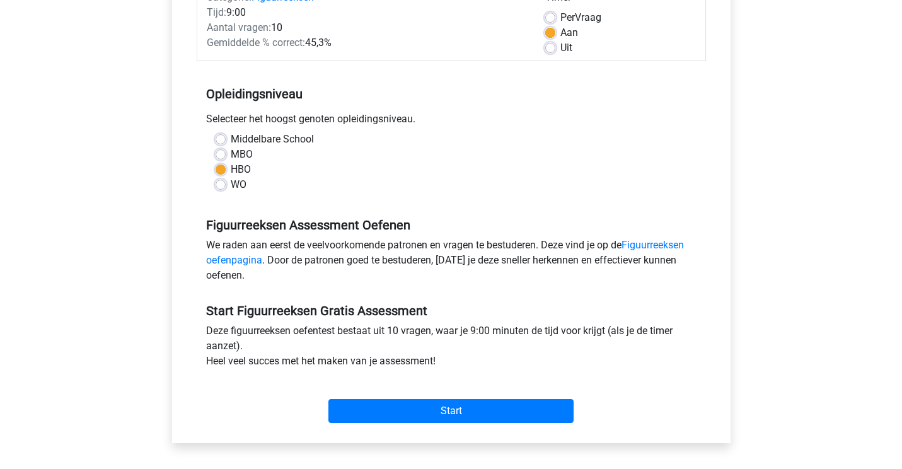
scroll to position [185, 0]
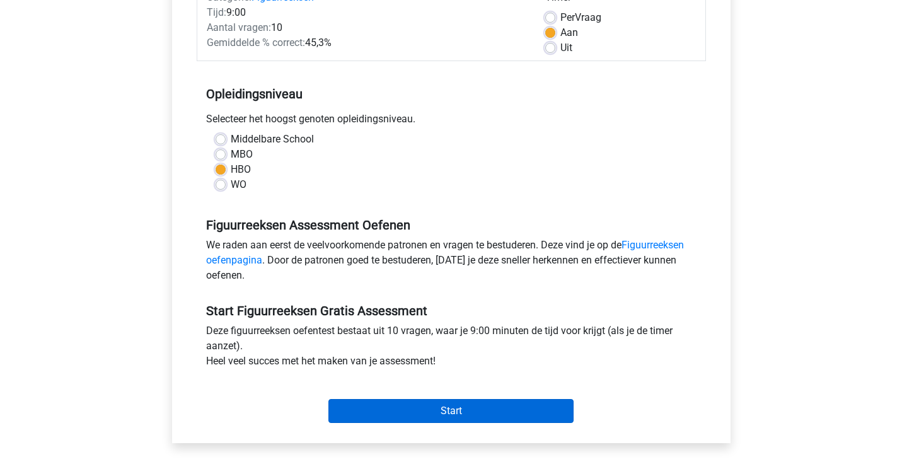
click at [497, 405] on input "Start" at bounding box center [450, 411] width 245 height 24
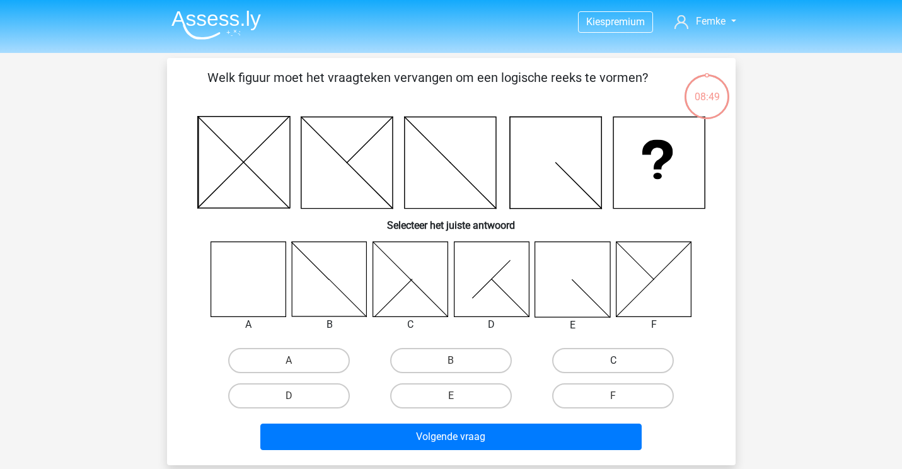
click at [635, 356] on label "C" at bounding box center [613, 360] width 122 height 25
click at [622, 361] on input "C" at bounding box center [617, 365] width 8 height 8
radio input "true"
click at [305, 395] on label "D" at bounding box center [289, 395] width 122 height 25
click at [297, 396] on input "D" at bounding box center [293, 400] width 8 height 8
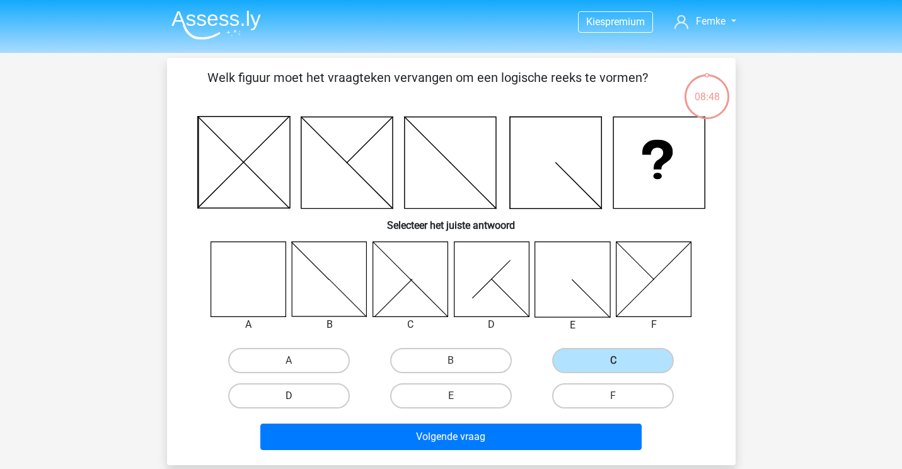
radio input "true"
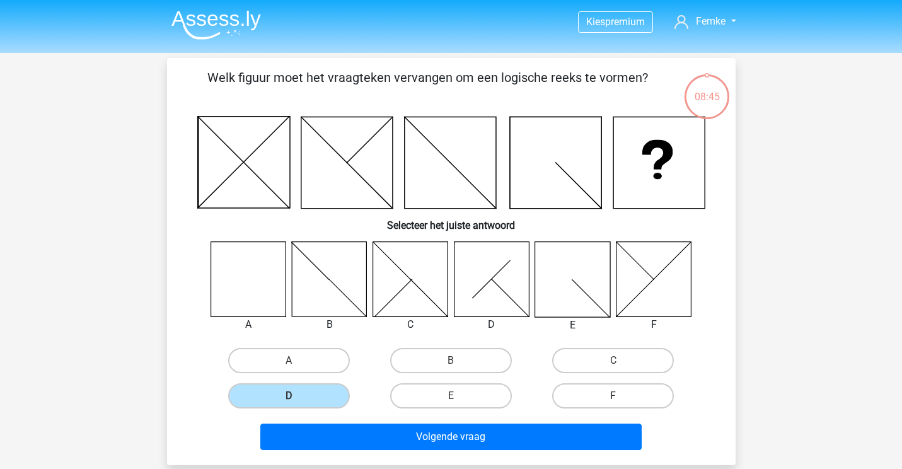
click at [600, 396] on label "F" at bounding box center [613, 395] width 122 height 25
click at [613, 396] on input "F" at bounding box center [617, 400] width 8 height 8
radio input "true"
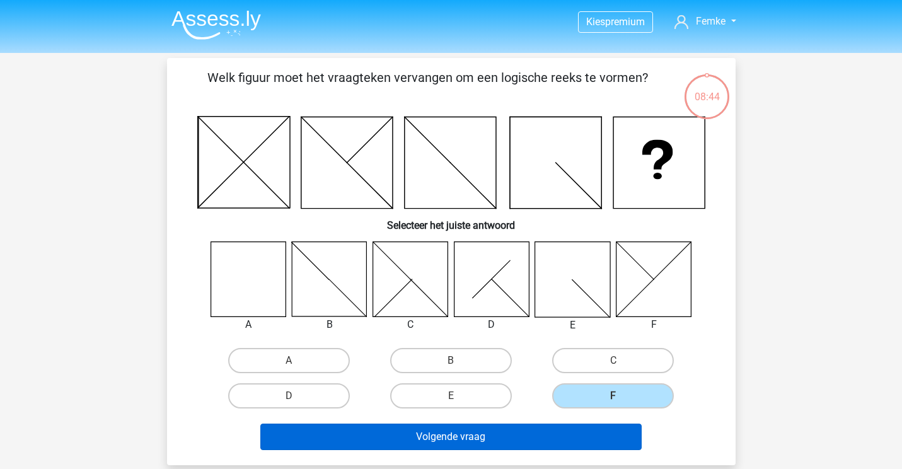
click at [565, 432] on button "Volgende vraag" at bounding box center [450, 437] width 381 height 26
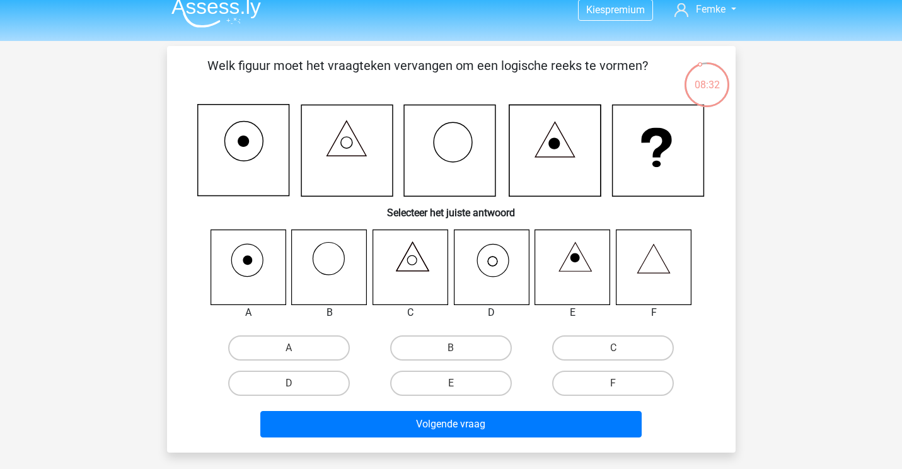
scroll to position [12, 0]
click at [644, 279] on icon at bounding box center [653, 266] width 75 height 75
click at [594, 381] on label "F" at bounding box center [613, 383] width 122 height 25
click at [613, 383] on input "F" at bounding box center [617, 387] width 8 height 8
radio input "true"
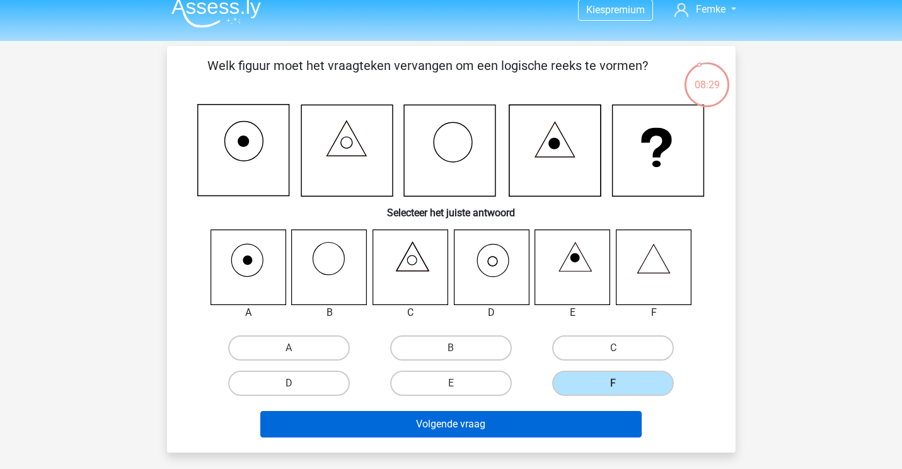
click at [547, 421] on button "Volgende vraag" at bounding box center [450, 424] width 381 height 26
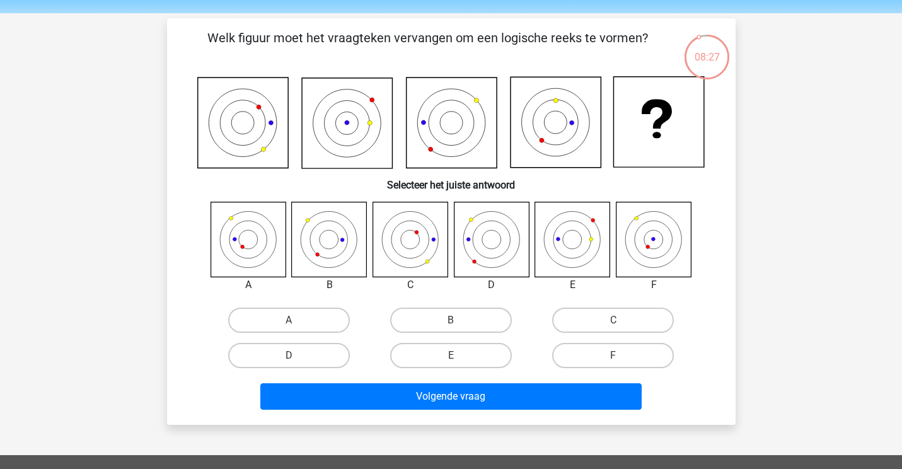
scroll to position [37, 0]
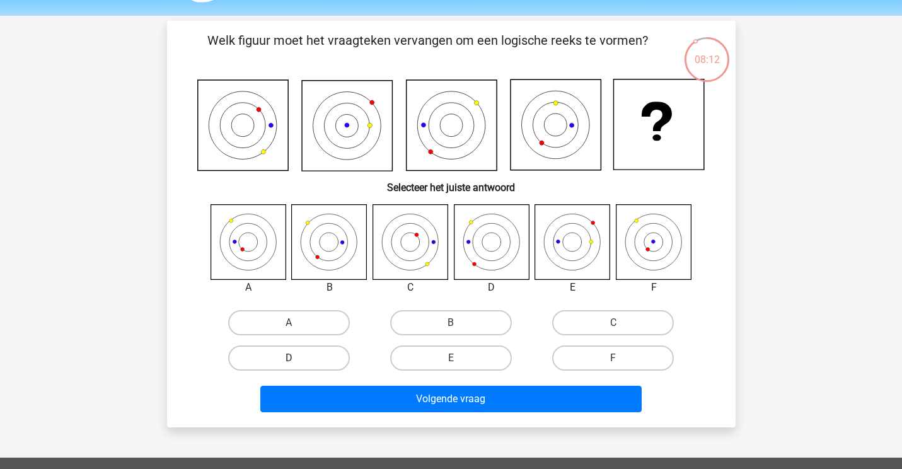
click at [323, 359] on label "D" at bounding box center [289, 357] width 122 height 25
click at [297, 359] on input "D" at bounding box center [293, 362] width 8 height 8
radio input "true"
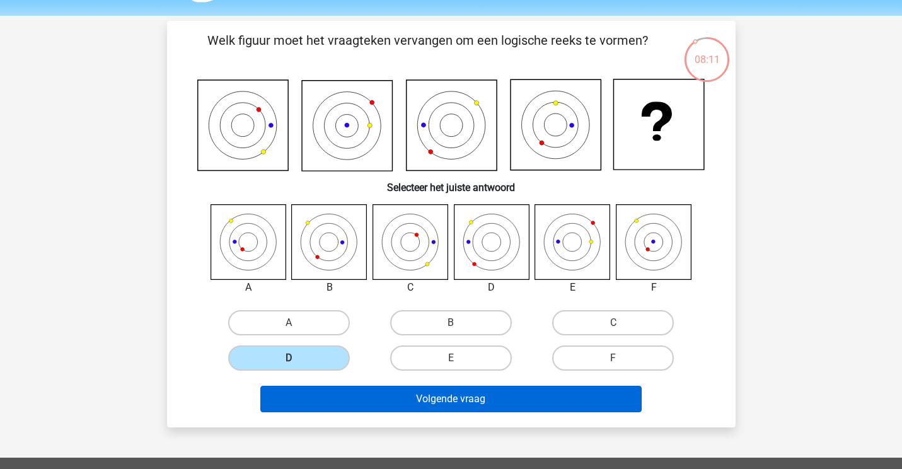
click at [415, 391] on button "Volgende vraag" at bounding box center [450, 399] width 381 height 26
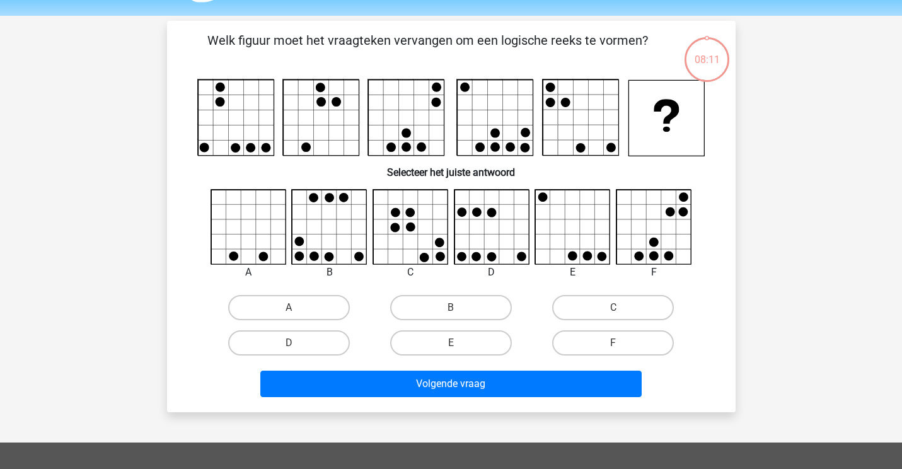
scroll to position [58, 0]
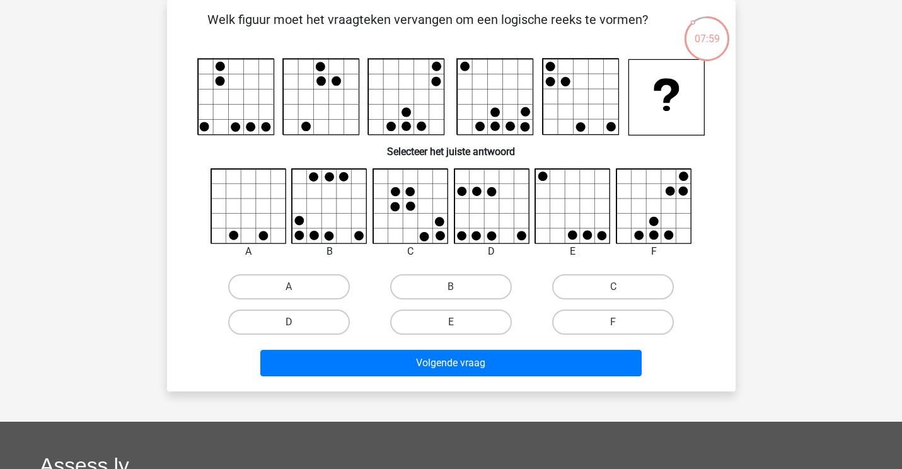
click at [465, 259] on div "D" at bounding box center [491, 251] width 95 height 15
click at [469, 286] on label "B" at bounding box center [451, 286] width 122 height 25
click at [459, 287] on input "B" at bounding box center [455, 291] width 8 height 8
radio input "true"
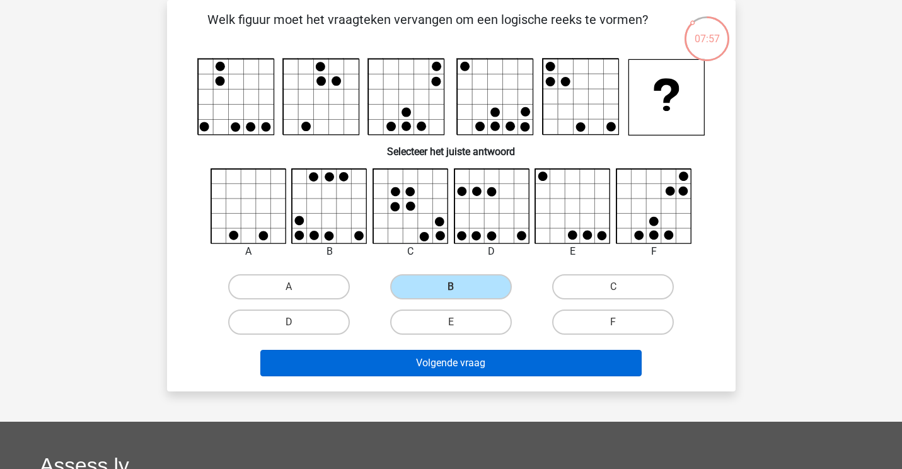
click at [490, 366] on button "Volgende vraag" at bounding box center [450, 363] width 381 height 26
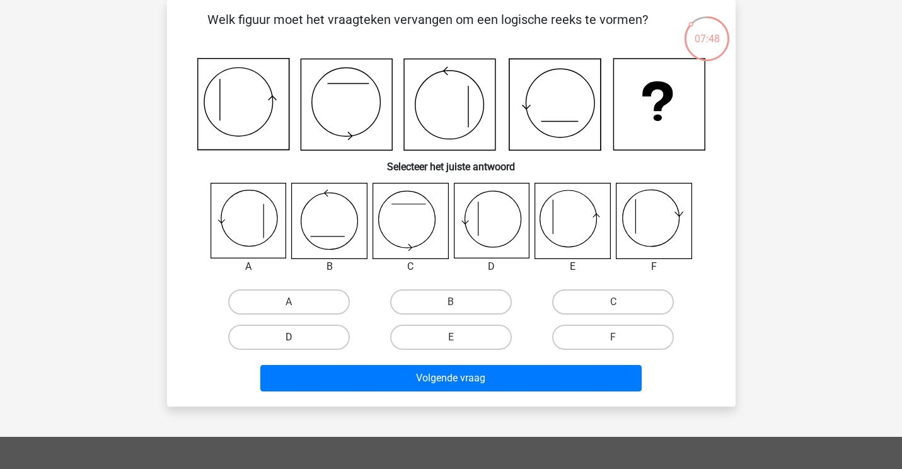
click at [268, 333] on label "D" at bounding box center [289, 337] width 122 height 25
click at [289, 337] on input "D" at bounding box center [293, 341] width 8 height 8
radio input "true"
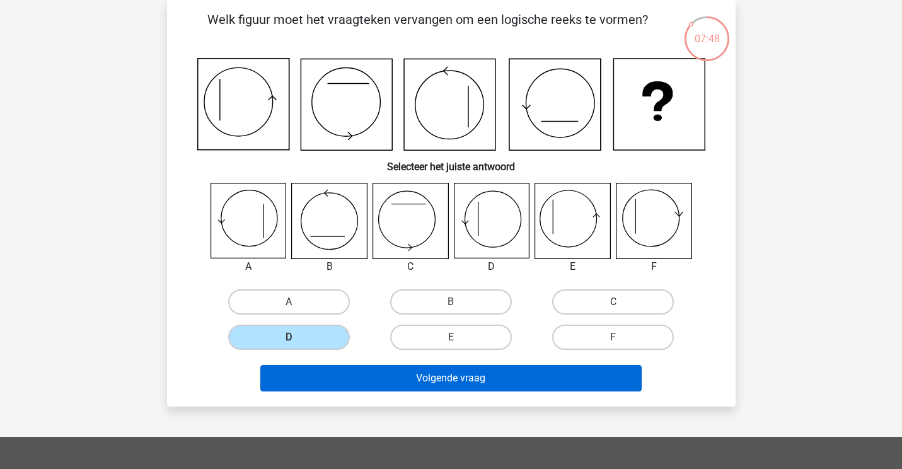
click at [413, 381] on button "Volgende vraag" at bounding box center [450, 378] width 381 height 26
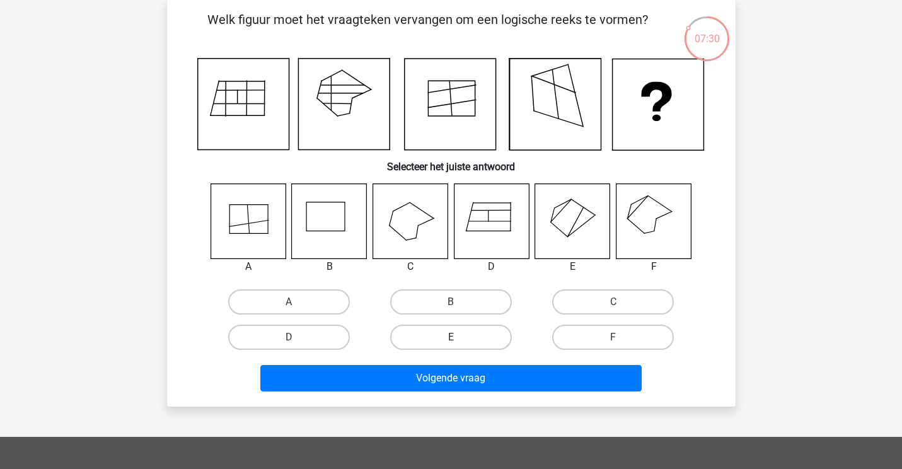
click at [449, 343] on label "E" at bounding box center [451, 337] width 122 height 25
click at [451, 343] on input "E" at bounding box center [455, 341] width 8 height 8
radio input "true"
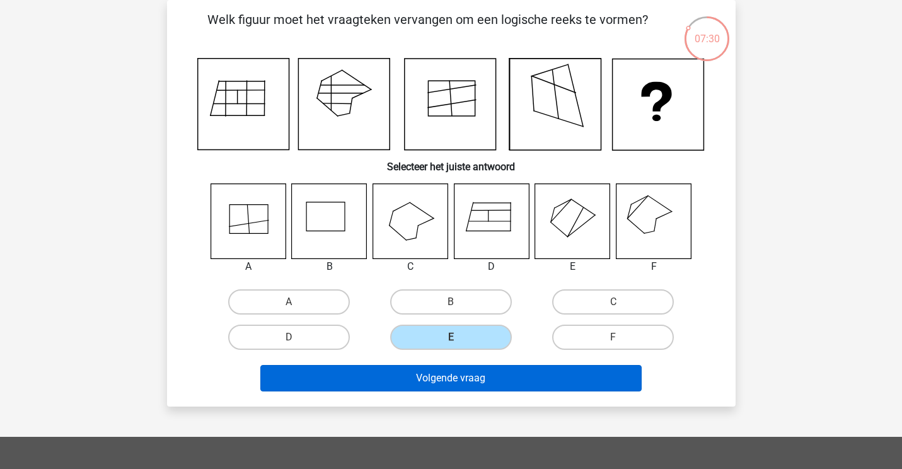
click at [465, 374] on button "Volgende vraag" at bounding box center [450, 378] width 381 height 26
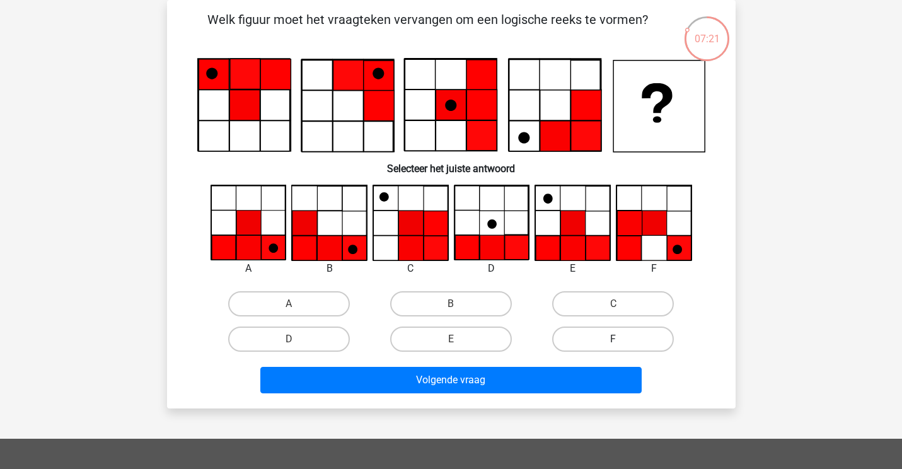
click at [604, 331] on label "F" at bounding box center [613, 339] width 122 height 25
click at [613, 339] on input "F" at bounding box center [617, 343] width 8 height 8
radio input "true"
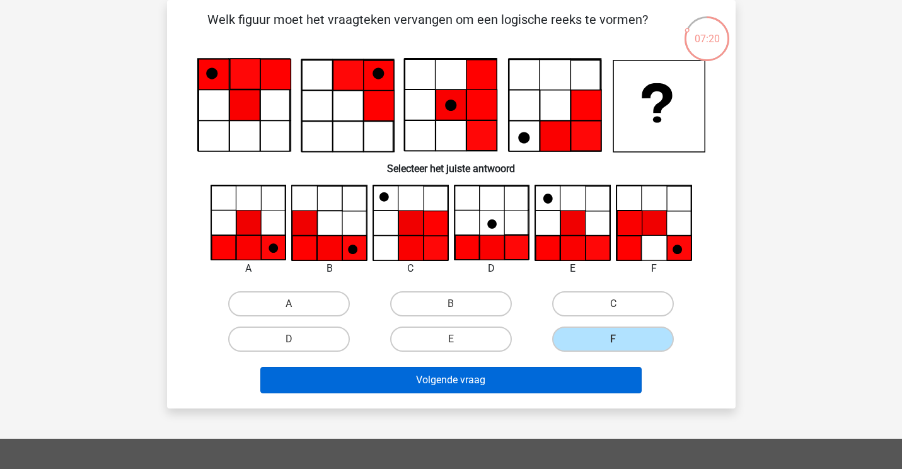
click at [505, 376] on button "Volgende vraag" at bounding box center [450, 380] width 381 height 26
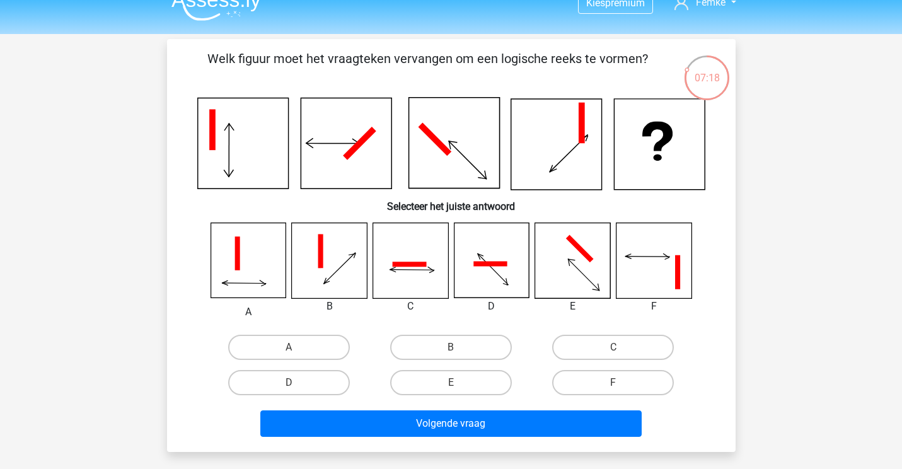
scroll to position [12, 0]
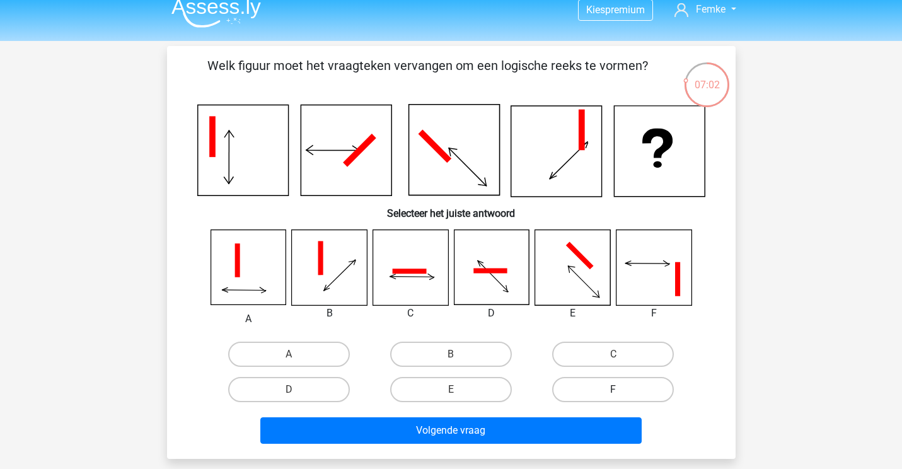
click at [614, 386] on label "F" at bounding box center [613, 389] width 122 height 25
click at [614, 390] on input "F" at bounding box center [617, 394] width 8 height 8
radio input "true"
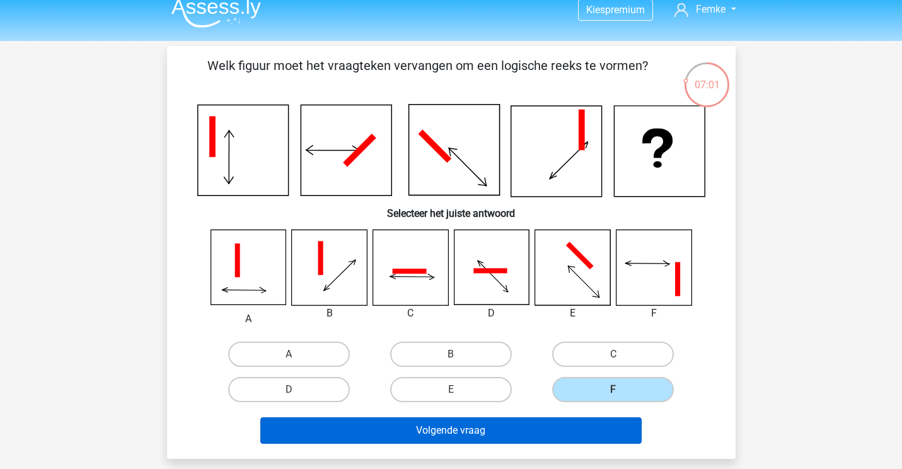
click at [547, 423] on button "Volgende vraag" at bounding box center [450, 430] width 381 height 26
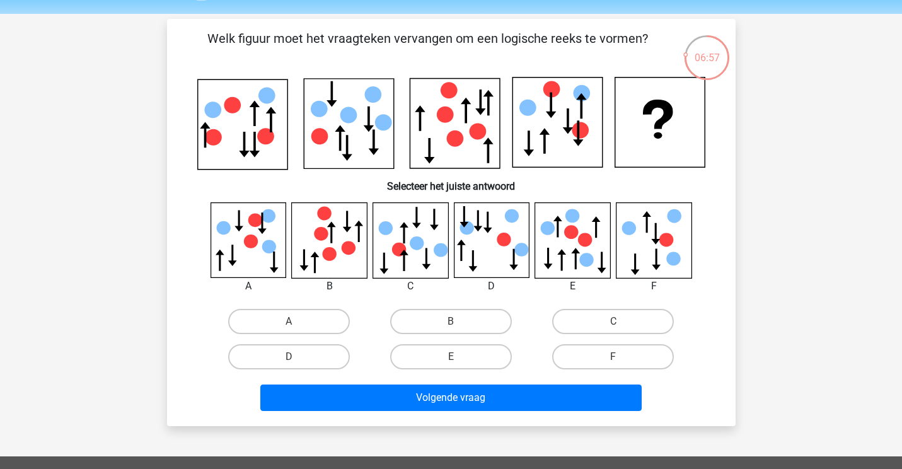
scroll to position [35, 0]
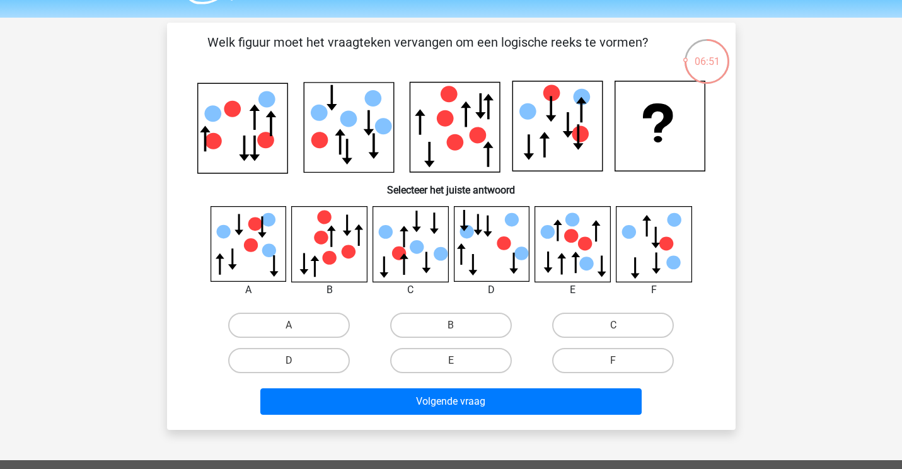
click at [452, 328] on input "B" at bounding box center [455, 329] width 8 height 8
radio input "true"
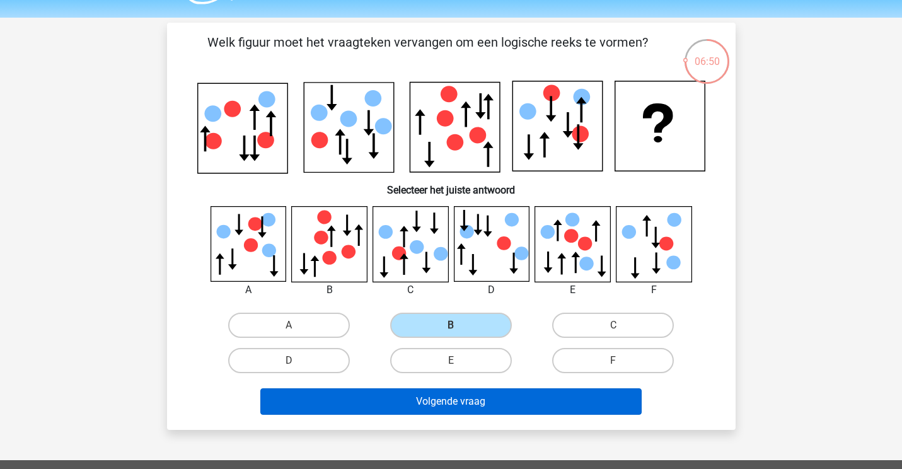
click at [481, 407] on button "Volgende vraag" at bounding box center [450, 401] width 381 height 26
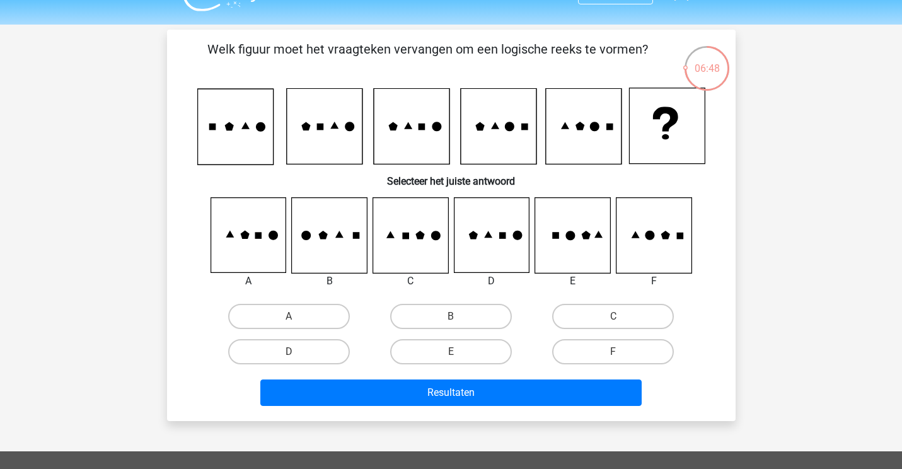
scroll to position [21, 0]
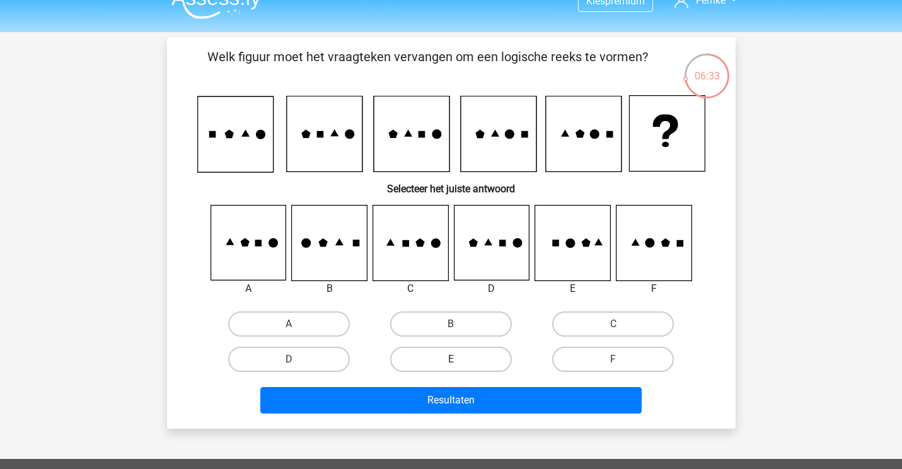
click at [463, 358] on label "E" at bounding box center [451, 359] width 122 height 25
click at [459, 359] on input "E" at bounding box center [455, 363] width 8 height 8
radio input "true"
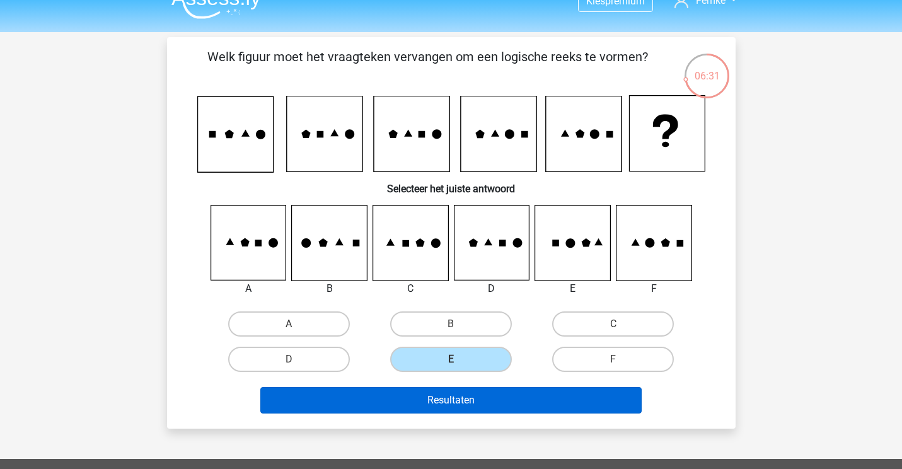
click at [558, 394] on button "Resultaten" at bounding box center [450, 400] width 381 height 26
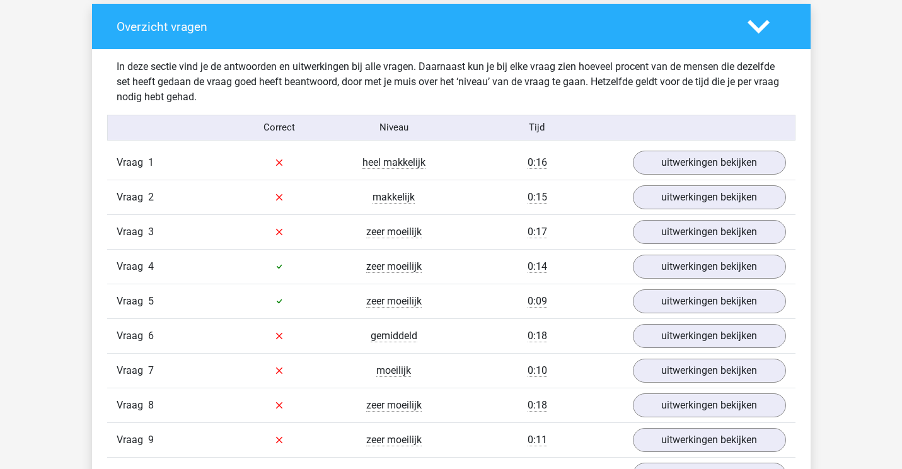
scroll to position [941, 0]
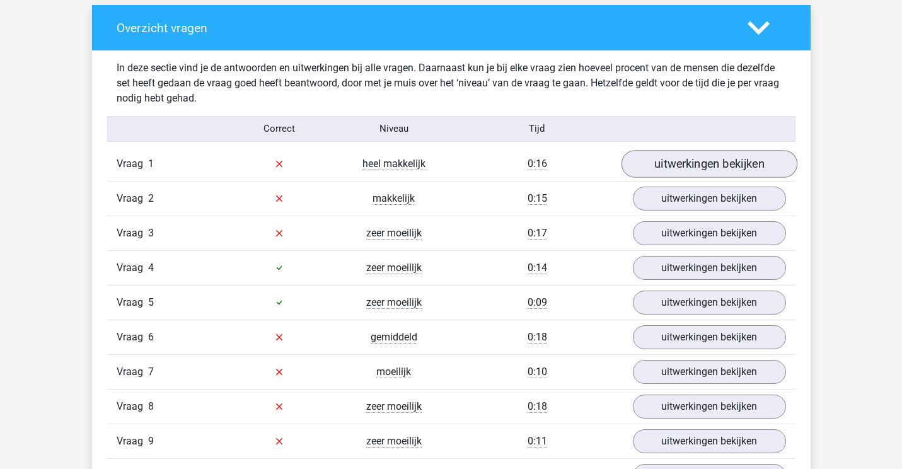
click at [676, 169] on link "uitwerkingen bekijken" at bounding box center [709, 164] width 176 height 28
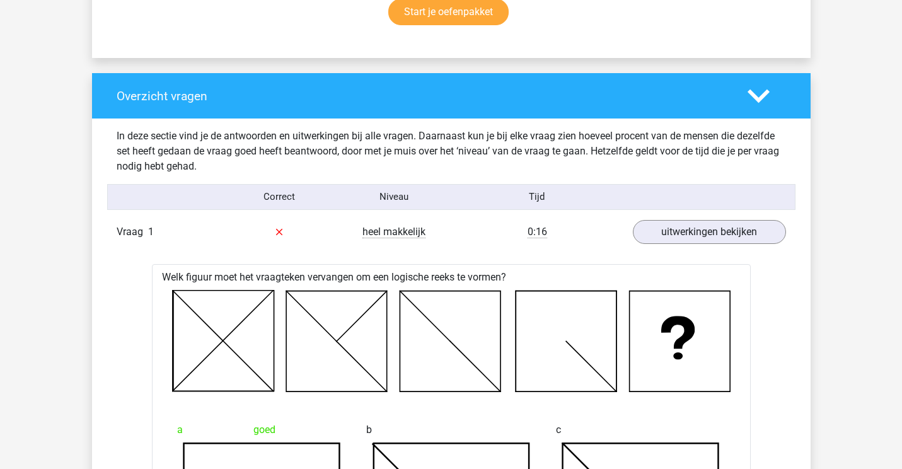
scroll to position [853, 0]
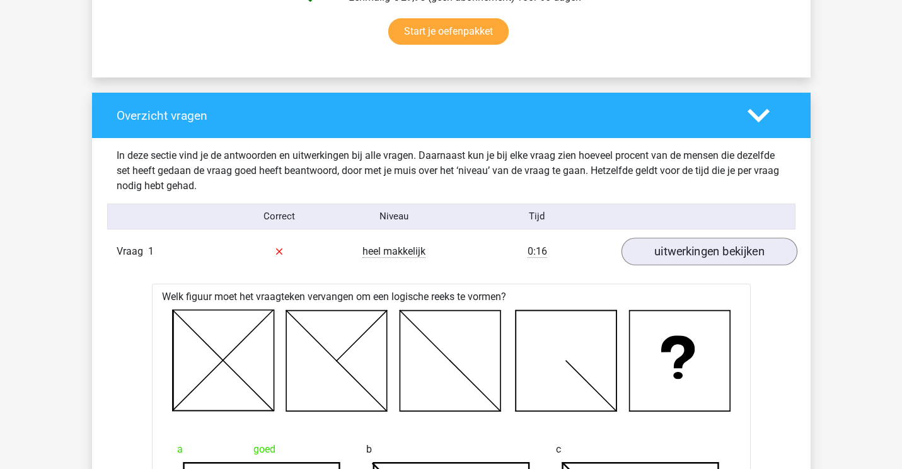
click at [684, 258] on link "uitwerkingen bekijken" at bounding box center [709, 252] width 176 height 28
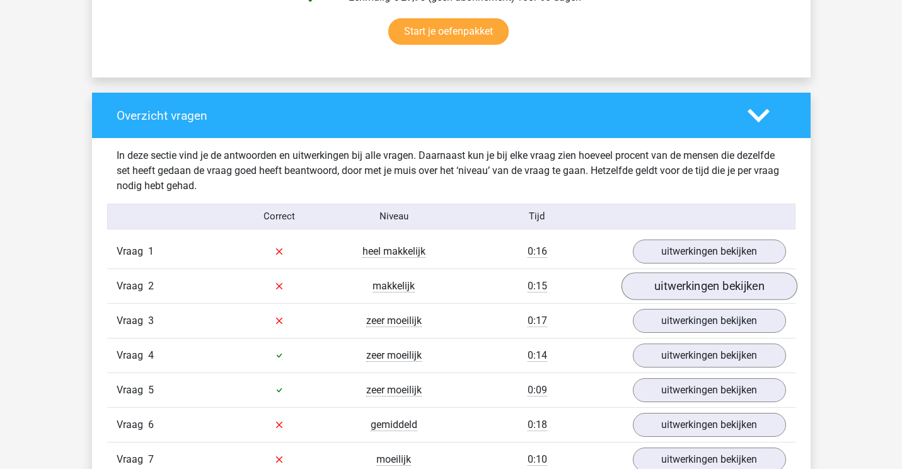
click at [702, 285] on link "uitwerkingen bekijken" at bounding box center [709, 286] width 176 height 28
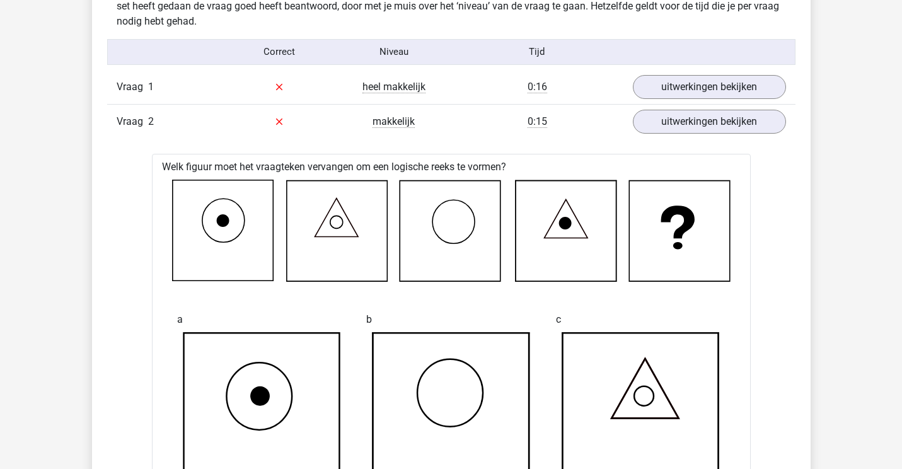
scroll to position [999, 0]
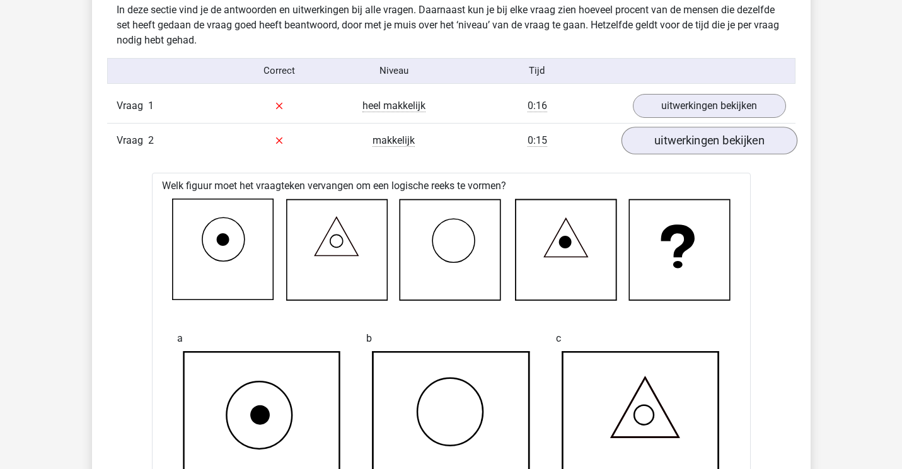
click at [761, 144] on link "uitwerkingen bekijken" at bounding box center [709, 141] width 176 height 28
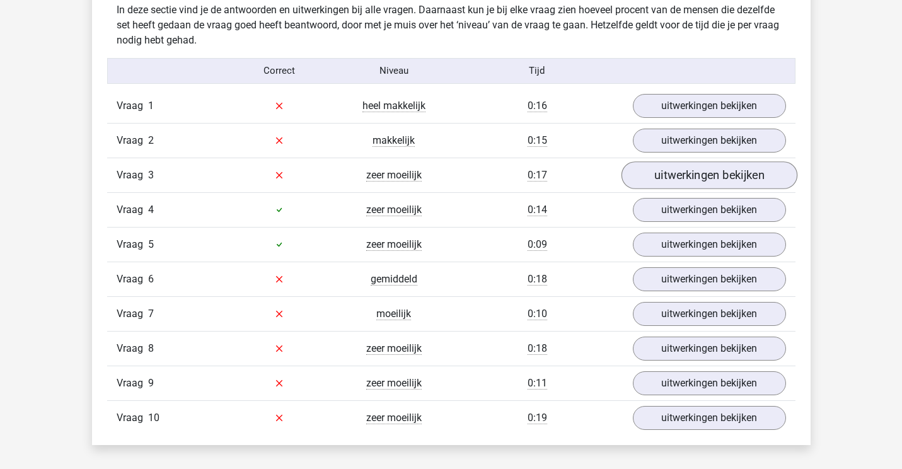
click at [741, 174] on link "uitwerkingen bekijken" at bounding box center [709, 175] width 176 height 28
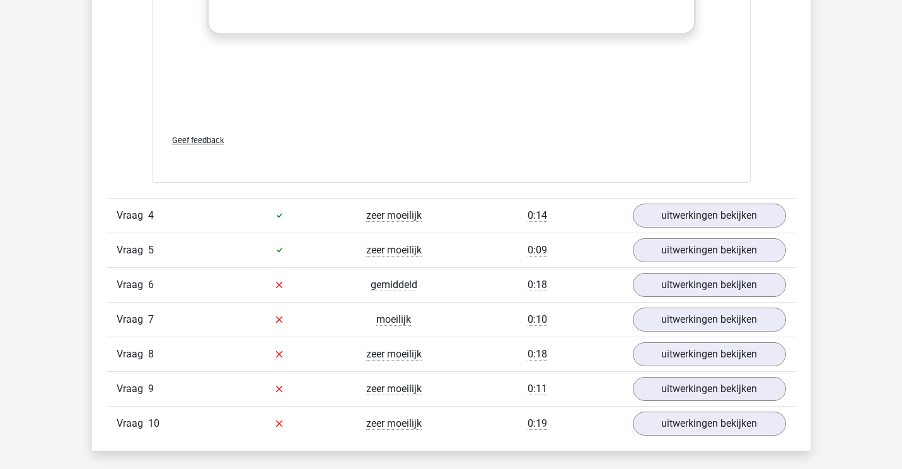
scroll to position [2088, 0]
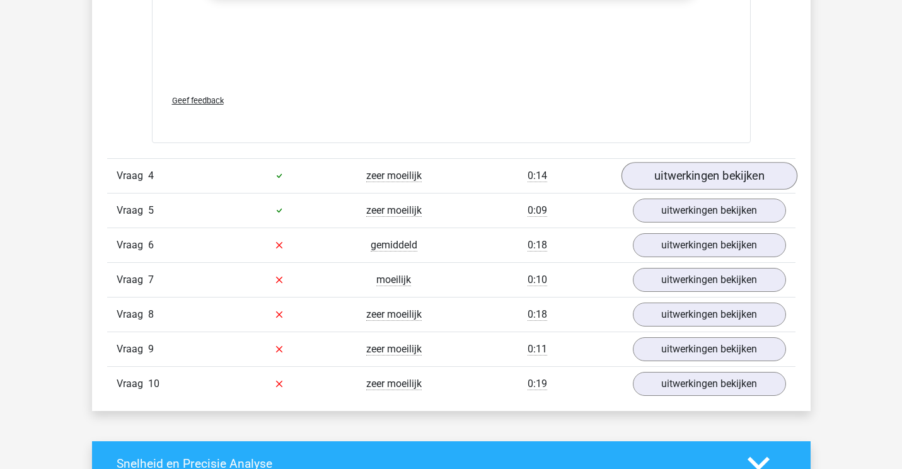
click at [761, 177] on link "uitwerkingen bekijken" at bounding box center [709, 176] width 176 height 28
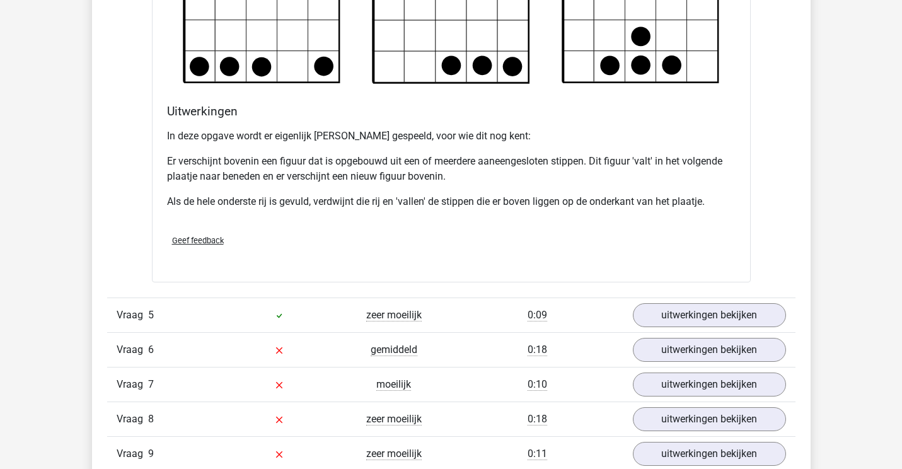
scroll to position [2732, 0]
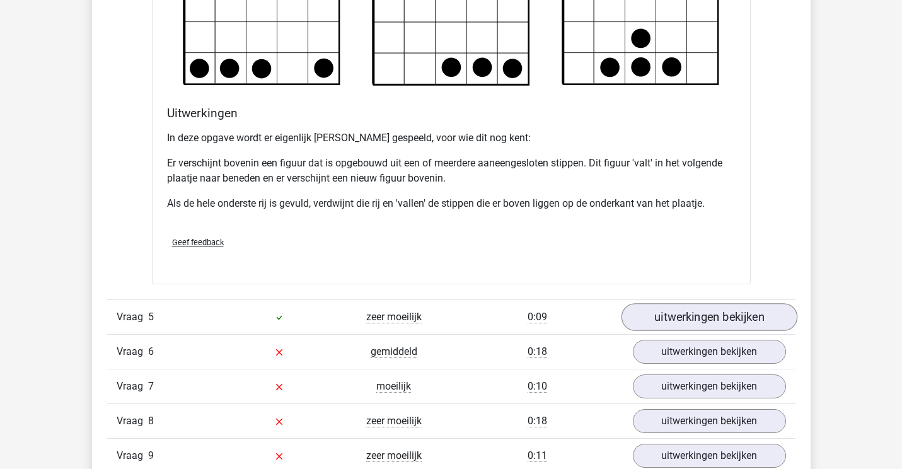
click at [758, 315] on link "uitwerkingen bekijken" at bounding box center [709, 317] width 176 height 28
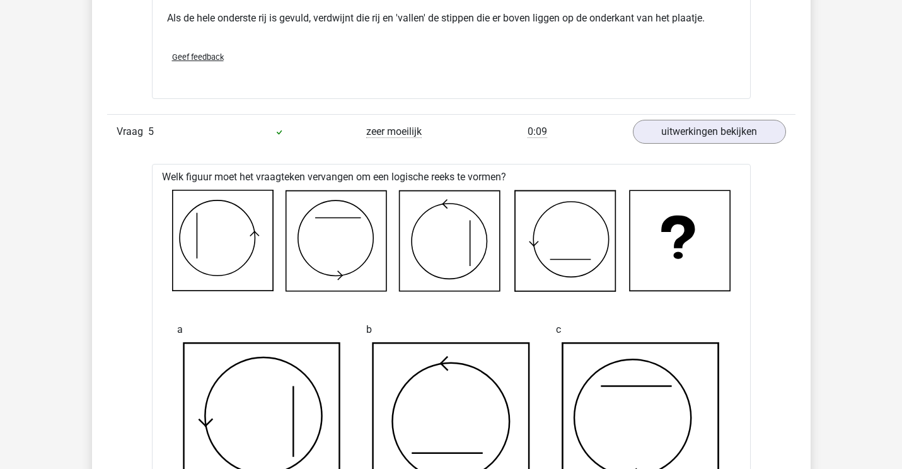
scroll to position [2920, 0]
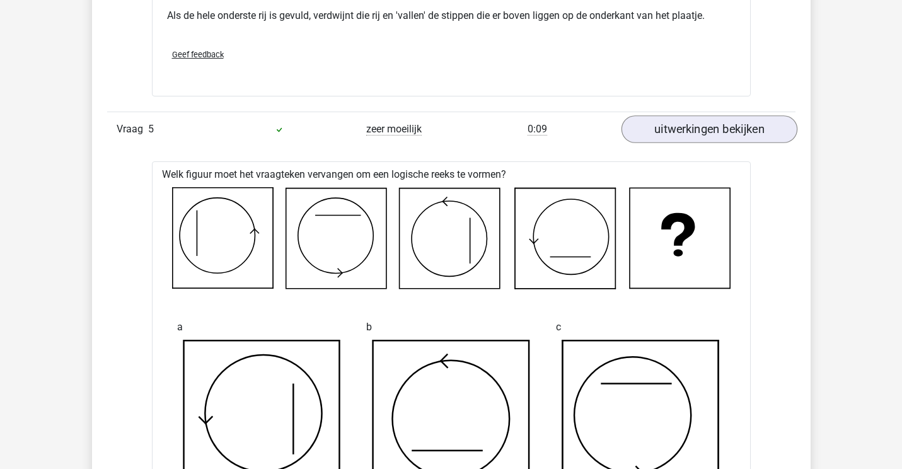
click at [728, 122] on link "uitwerkingen bekijken" at bounding box center [709, 129] width 176 height 28
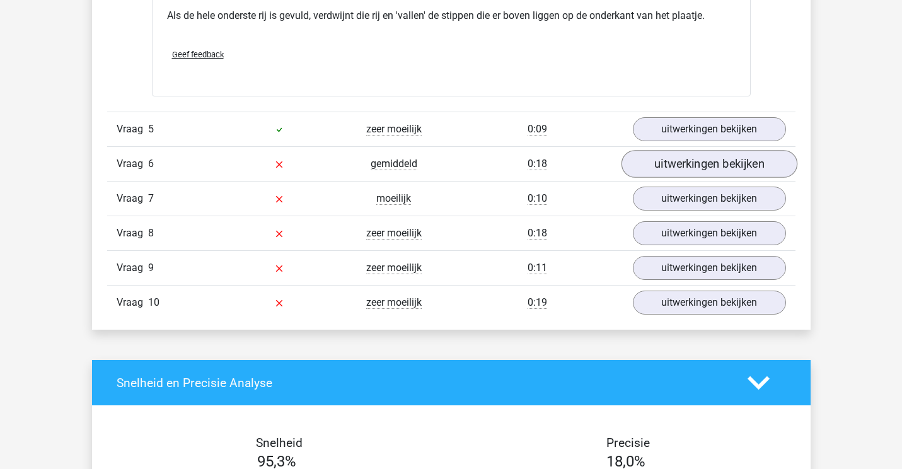
click at [719, 168] on link "uitwerkingen bekijken" at bounding box center [709, 164] width 176 height 28
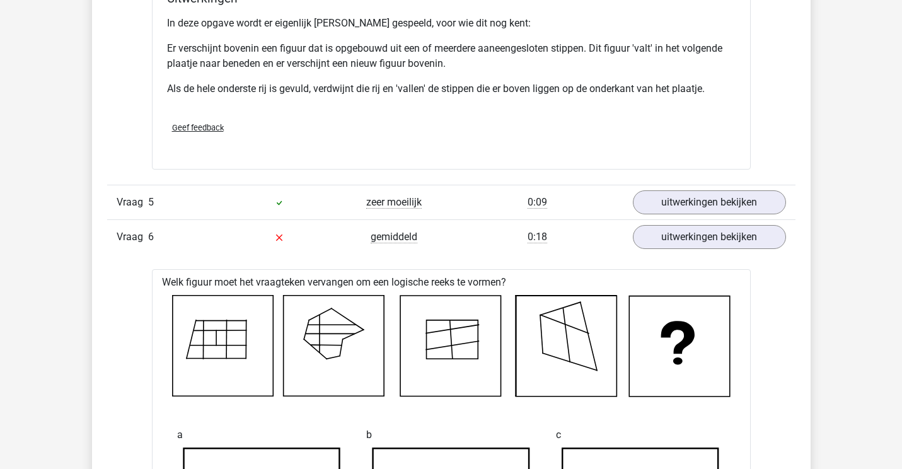
scroll to position [2850, 0]
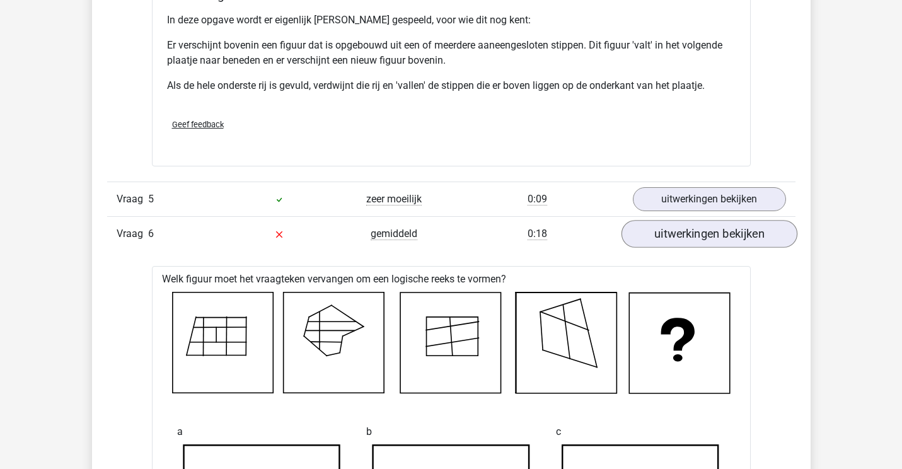
click at [748, 231] on link "uitwerkingen bekijken" at bounding box center [709, 234] width 176 height 28
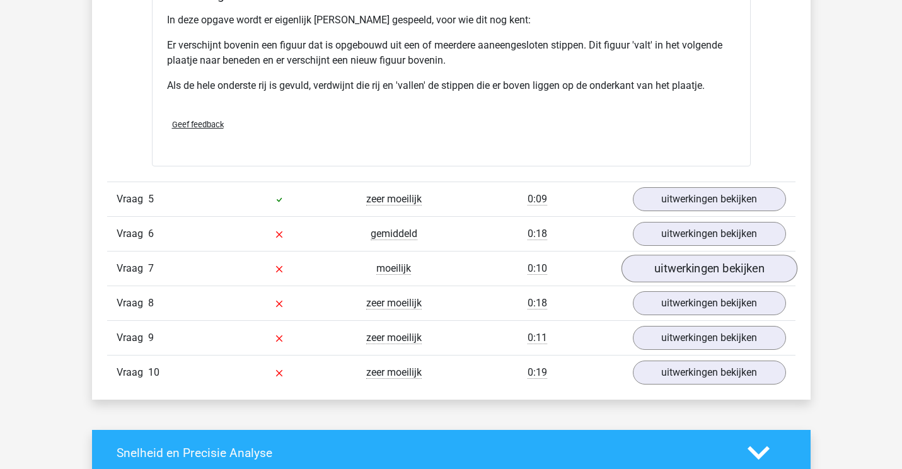
click at [745, 257] on link "uitwerkingen bekijken" at bounding box center [709, 269] width 176 height 28
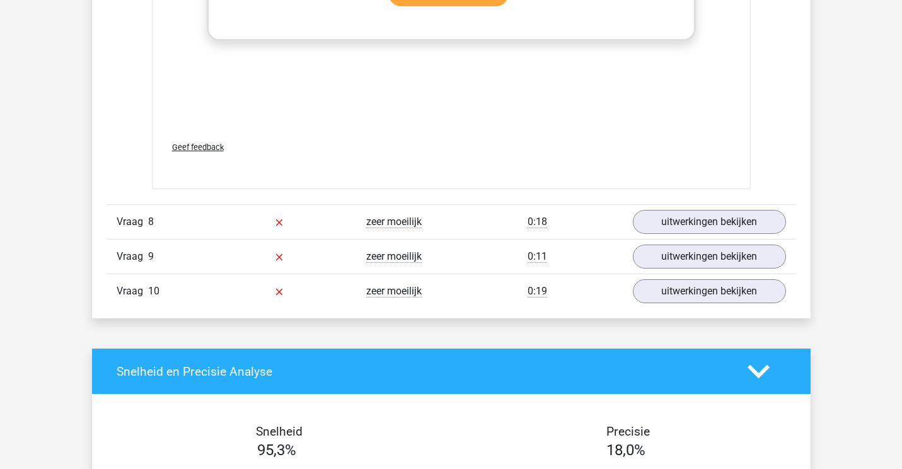
scroll to position [3986, 0]
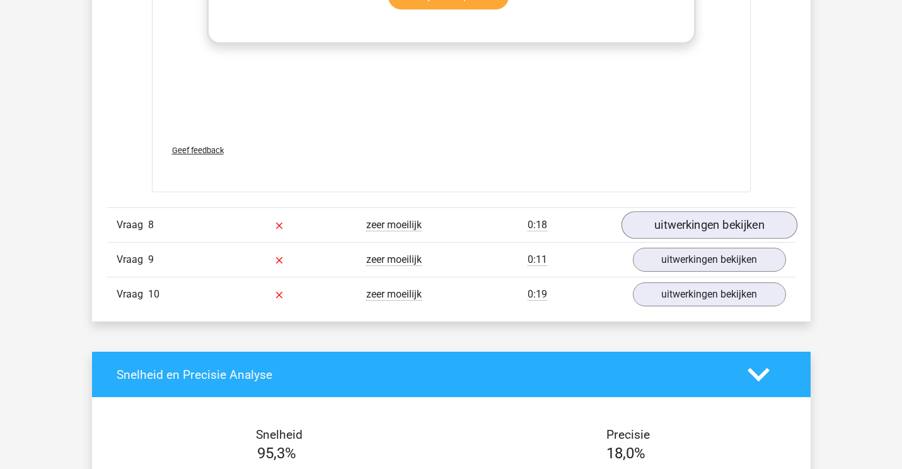
click at [739, 216] on link "uitwerkingen bekijken" at bounding box center [709, 225] width 176 height 28
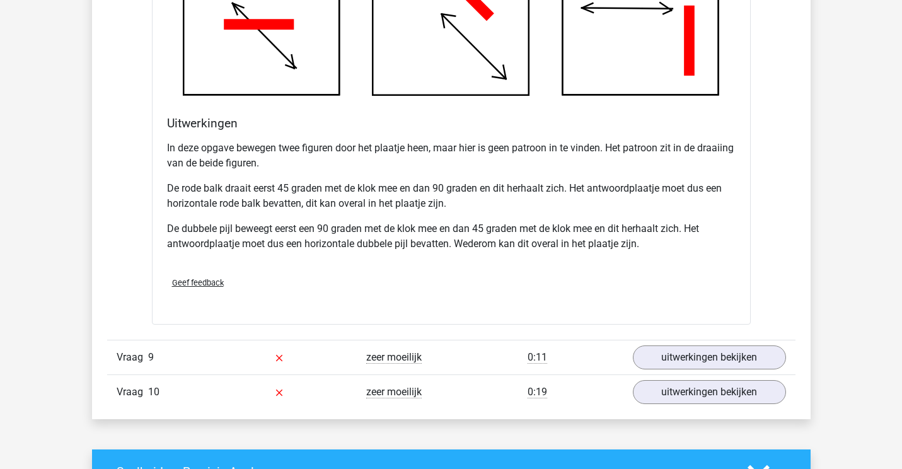
scroll to position [4690, 0]
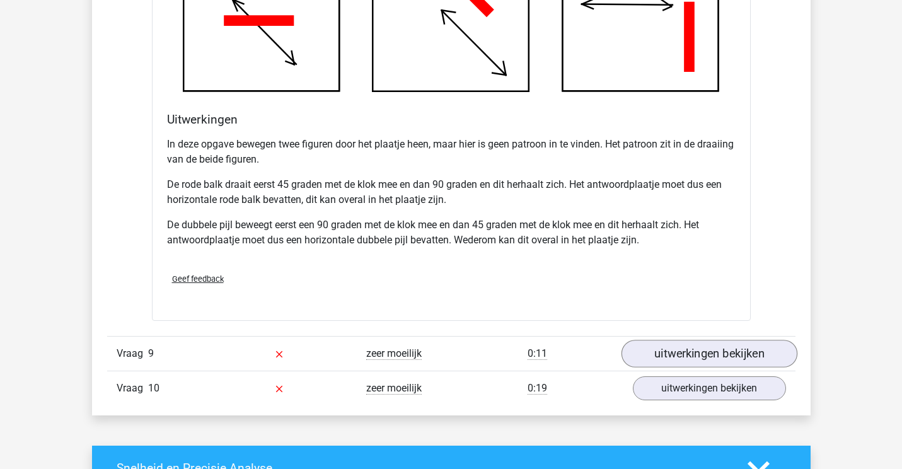
click at [751, 349] on link "uitwerkingen bekijken" at bounding box center [709, 354] width 176 height 28
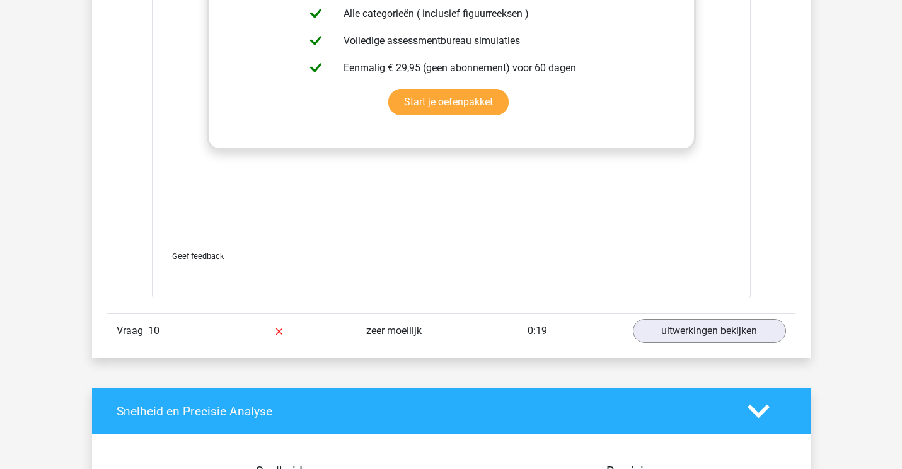
scroll to position [5804, 0]
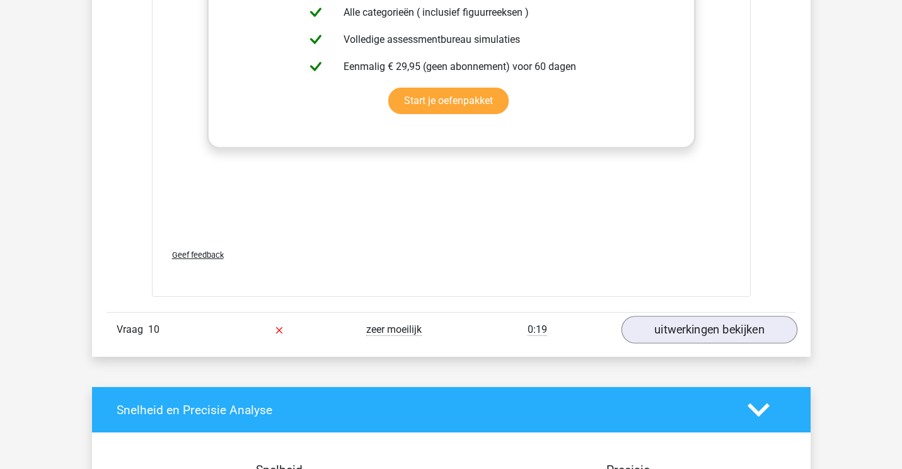
click at [748, 325] on link "uitwerkingen bekijken" at bounding box center [709, 330] width 176 height 28
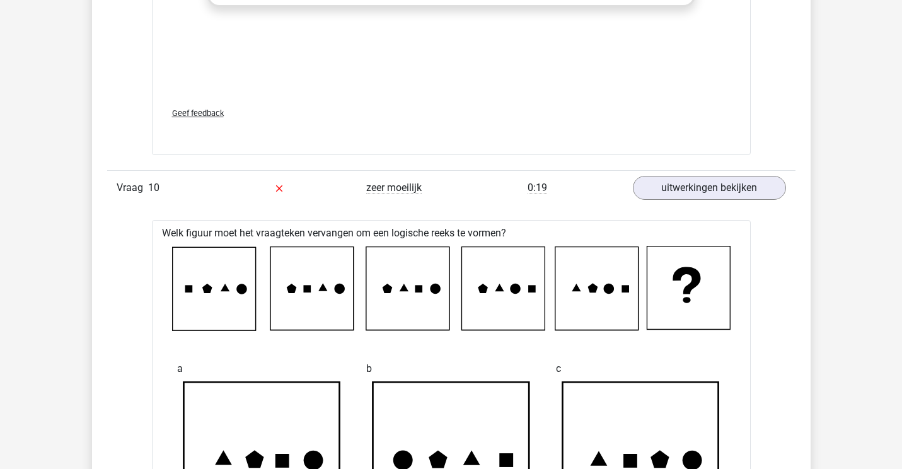
scroll to position [5946, 0]
click at [737, 180] on link "uitwerkingen bekijken" at bounding box center [709, 188] width 176 height 28
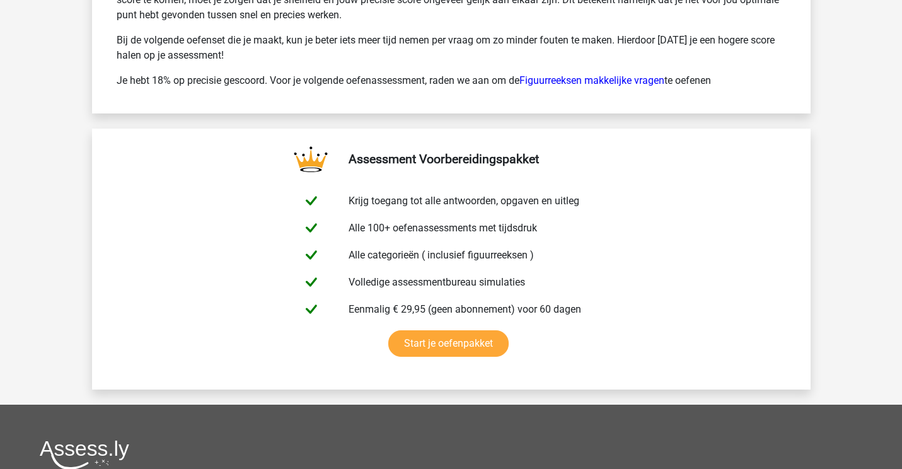
scroll to position [6755, 0]
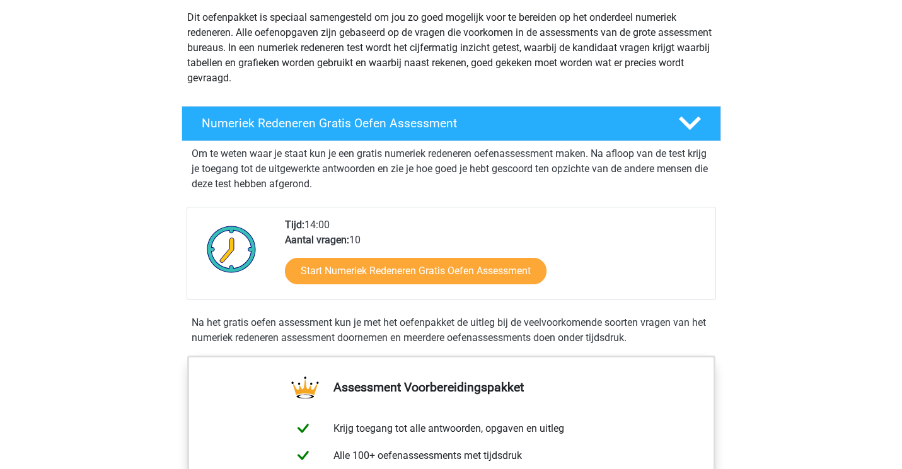
scroll to position [108, 0]
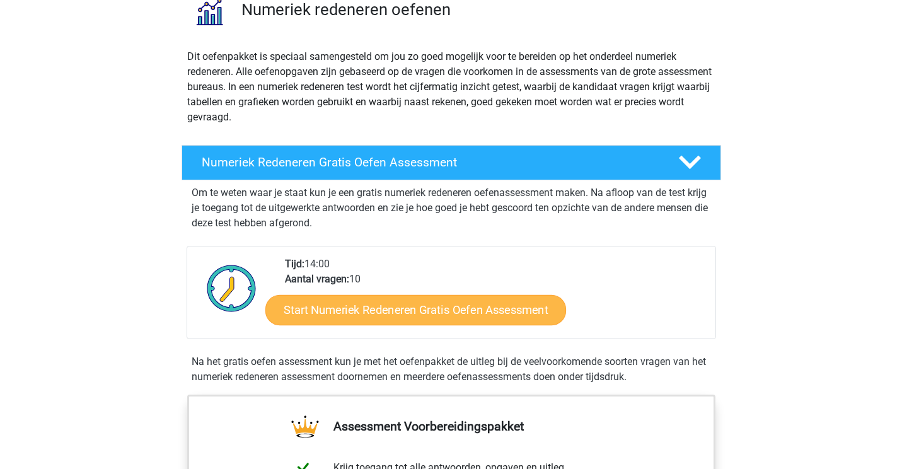
click at [411, 310] on link "Start Numeriek Redeneren Gratis Oefen Assessment" at bounding box center [415, 309] width 301 height 30
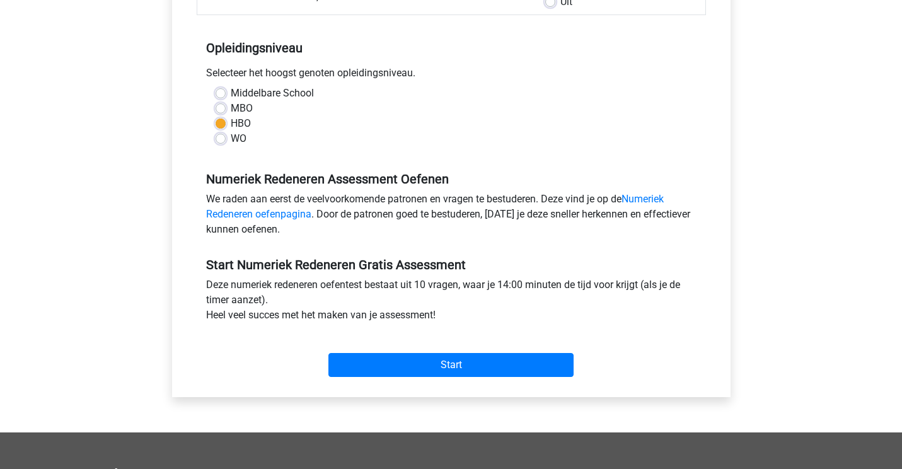
scroll to position [241, 0]
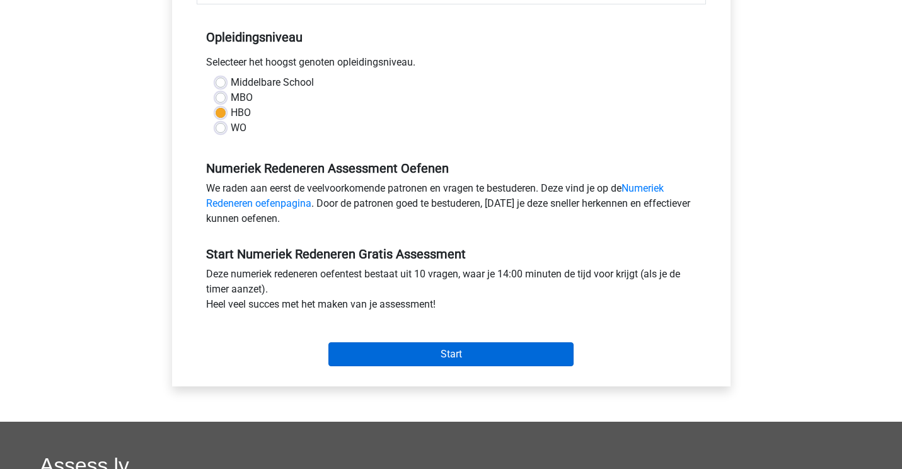
click at [419, 350] on input "Start" at bounding box center [450, 354] width 245 height 24
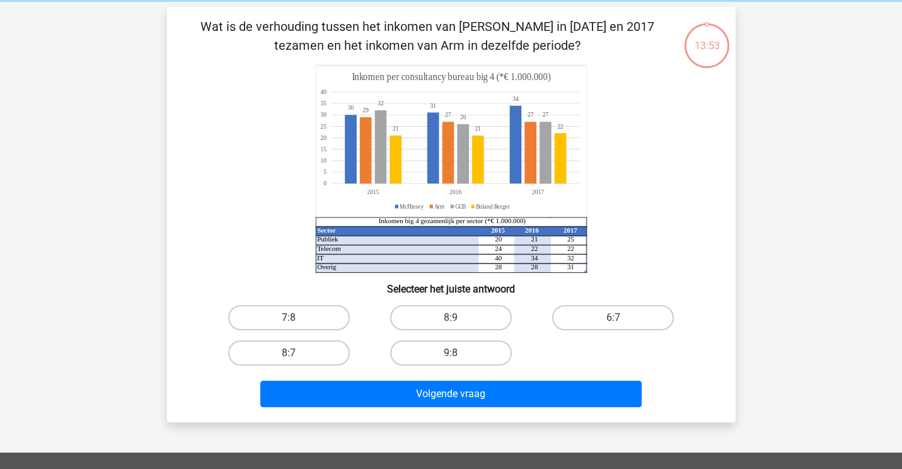
scroll to position [53, 0]
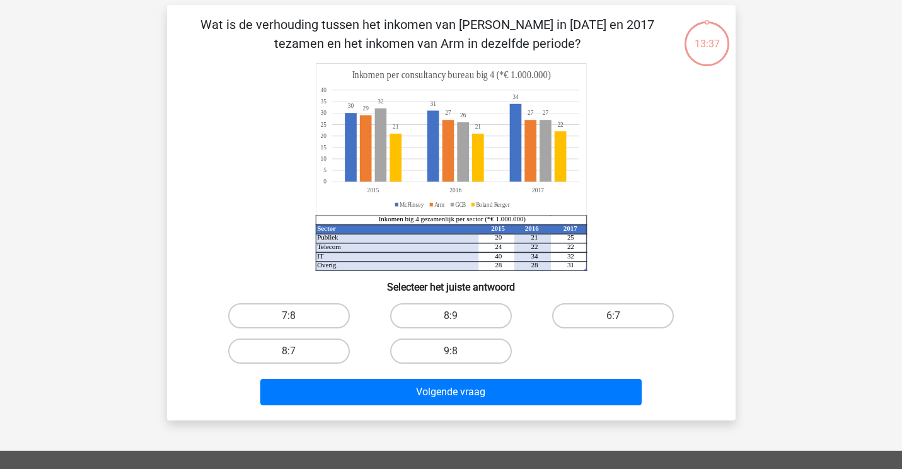
click at [260, 229] on icon "Sector 2015 2016 2017 Publiek 20 21 25 Telecom 24 22 22 IT 40 34 32 Overig 28 2…" at bounding box center [451, 167] width 508 height 208
click at [370, 330] on div "8:9" at bounding box center [451, 315] width 162 height 35
click at [603, 313] on label "6:7" at bounding box center [613, 315] width 122 height 25
click at [613, 316] on input "6:7" at bounding box center [617, 320] width 8 height 8
radio input "true"
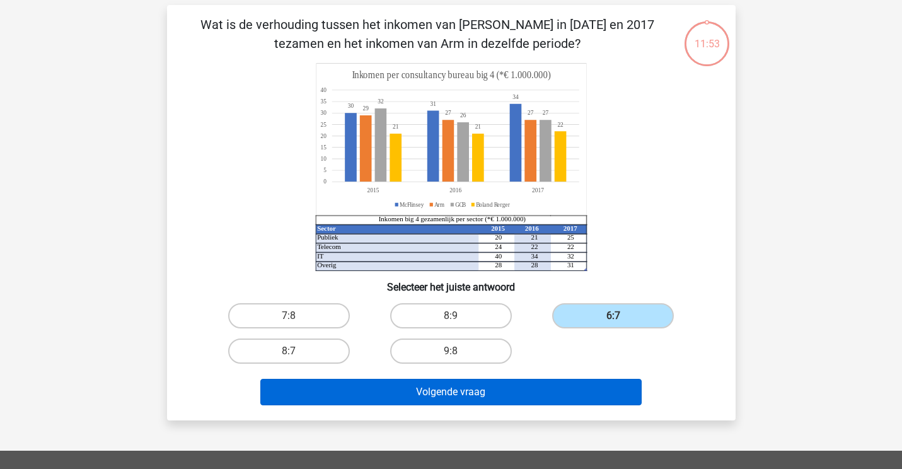
click at [535, 398] on button "Volgende vraag" at bounding box center [450, 392] width 381 height 26
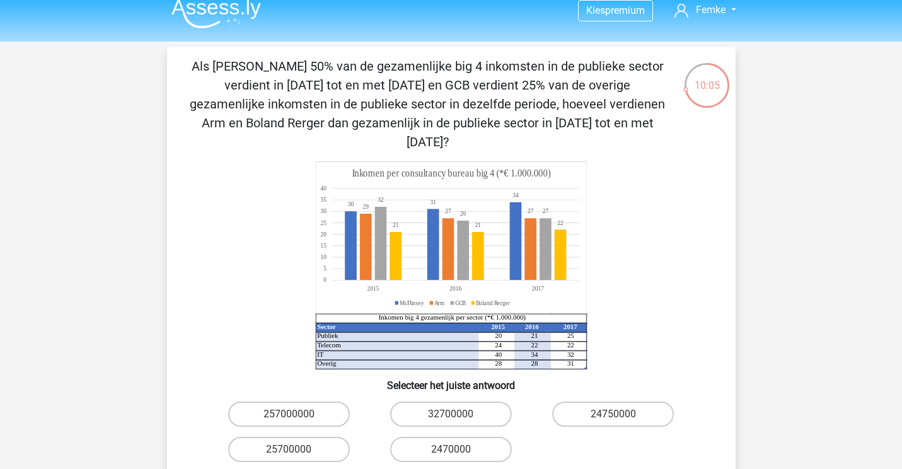
scroll to position [11, 0]
click at [292, 437] on label "25700000" at bounding box center [289, 449] width 122 height 25
click at [292, 449] on input "25700000" at bounding box center [293, 453] width 8 height 8
radio input "true"
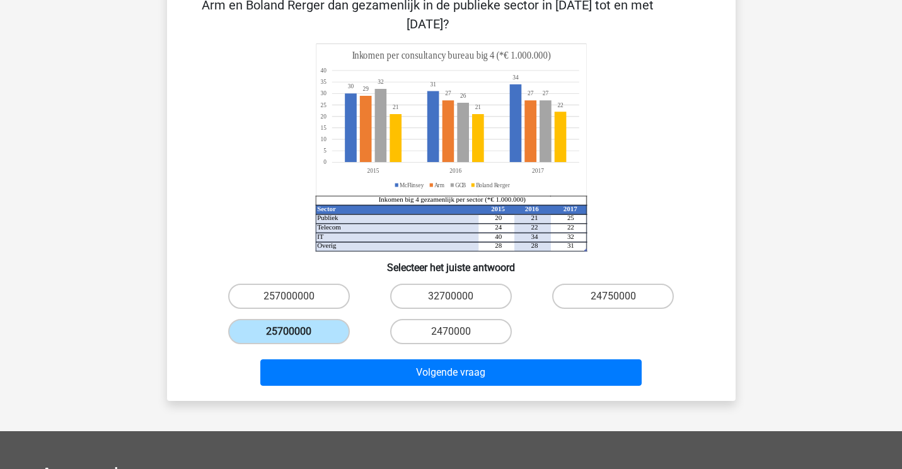
scroll to position [134, 0]
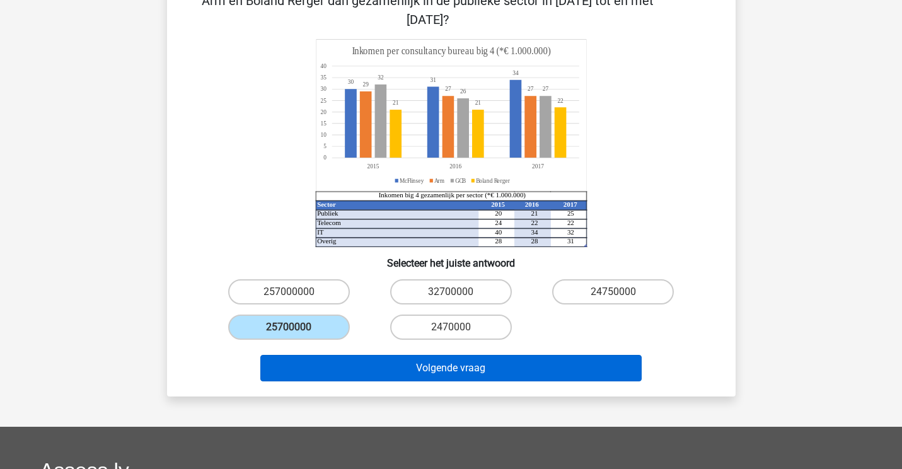
click at [410, 355] on button "Volgende vraag" at bounding box center [450, 368] width 381 height 26
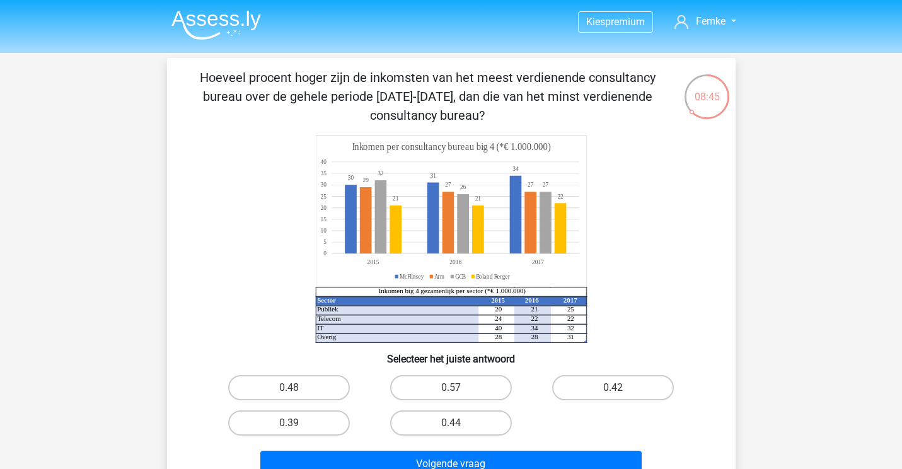
scroll to position [0, 0]
click at [447, 386] on label "0.57" at bounding box center [451, 387] width 122 height 25
click at [451, 388] on input "0.57" at bounding box center [455, 392] width 8 height 8
radio input "true"
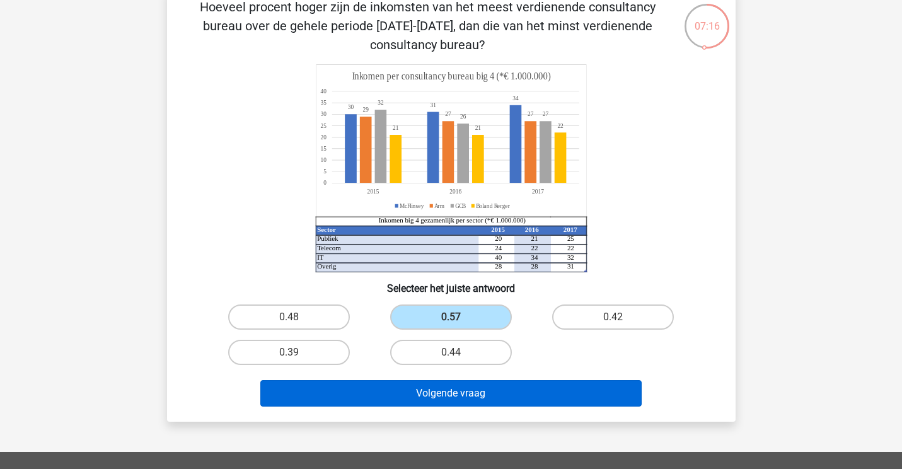
click at [451, 402] on button "Volgende vraag" at bounding box center [450, 393] width 381 height 26
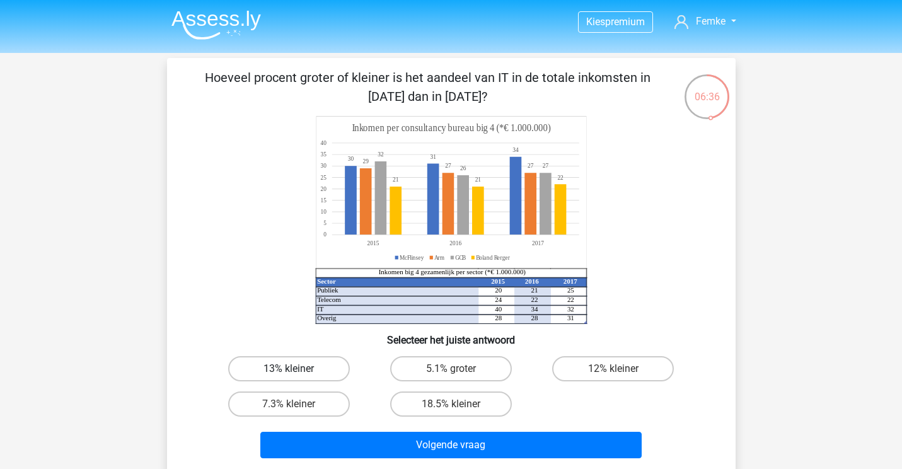
click at [319, 361] on label "13% kleiner" at bounding box center [289, 368] width 122 height 25
click at [297, 369] on input "13% kleiner" at bounding box center [293, 373] width 8 height 8
radio input "true"
click at [622, 367] on label "12% kleiner" at bounding box center [613, 368] width 122 height 25
click at [622, 369] on input "12% kleiner" at bounding box center [617, 373] width 8 height 8
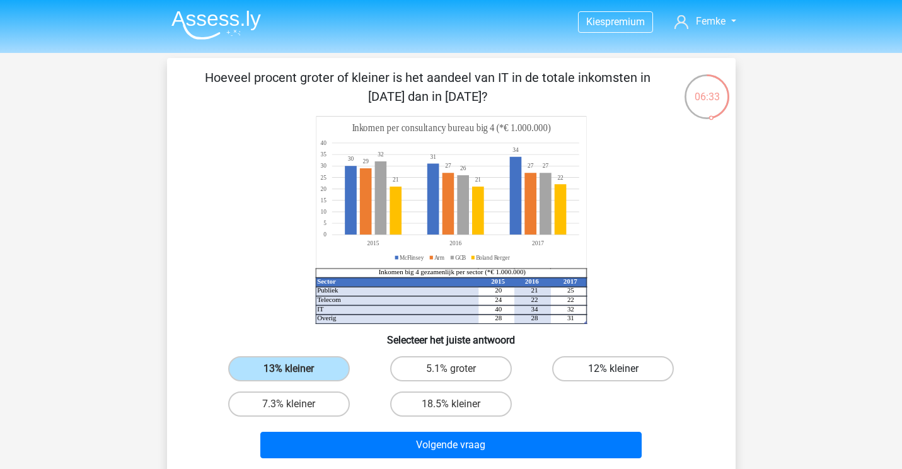
radio input "true"
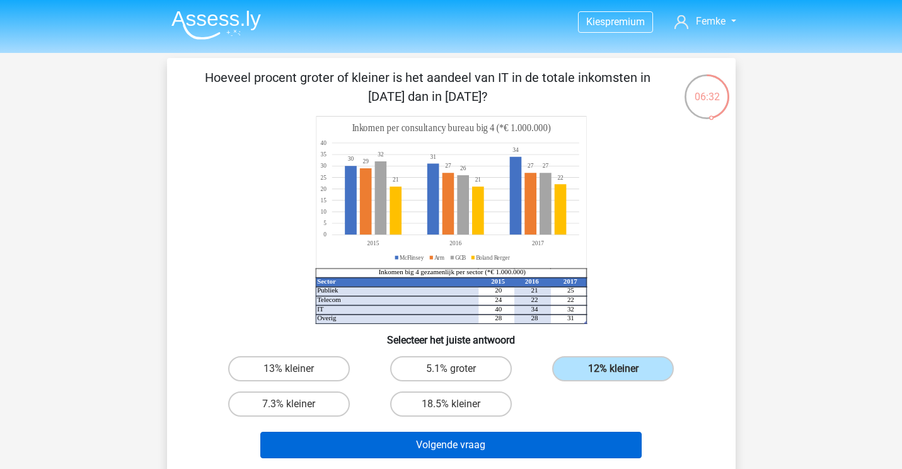
click at [565, 446] on button "Volgende vraag" at bounding box center [450, 445] width 381 height 26
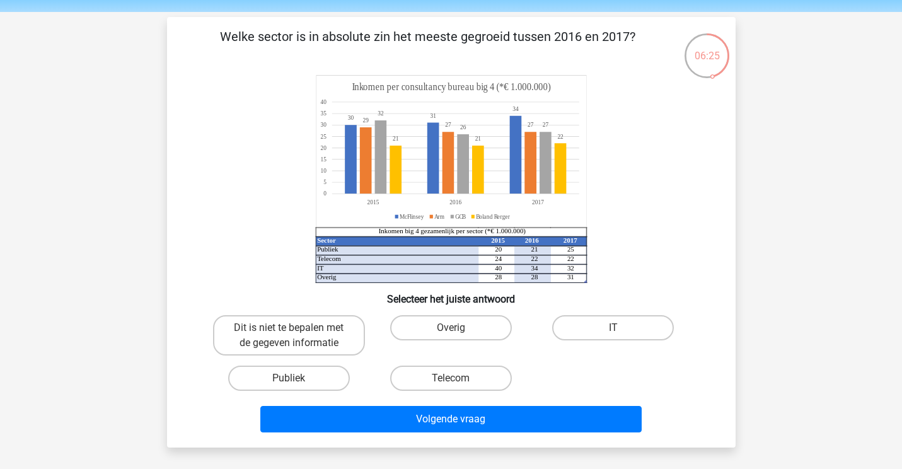
scroll to position [44, 0]
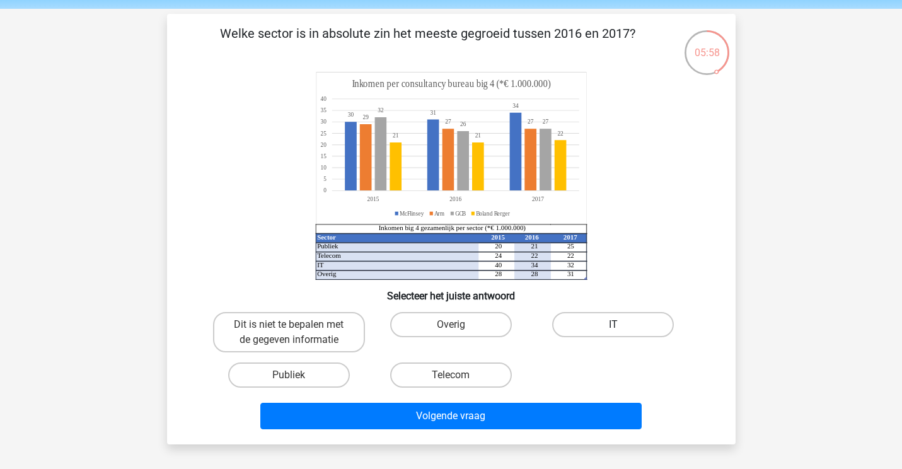
click at [612, 325] on label "IT" at bounding box center [613, 324] width 122 height 25
click at [613, 325] on input "IT" at bounding box center [617, 329] width 8 height 8
radio input "true"
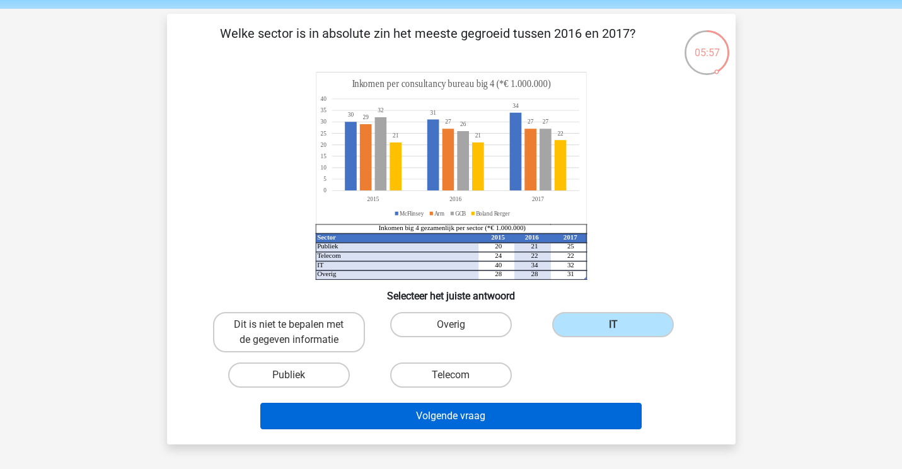
click at [574, 425] on button "Volgende vraag" at bounding box center [450, 416] width 381 height 26
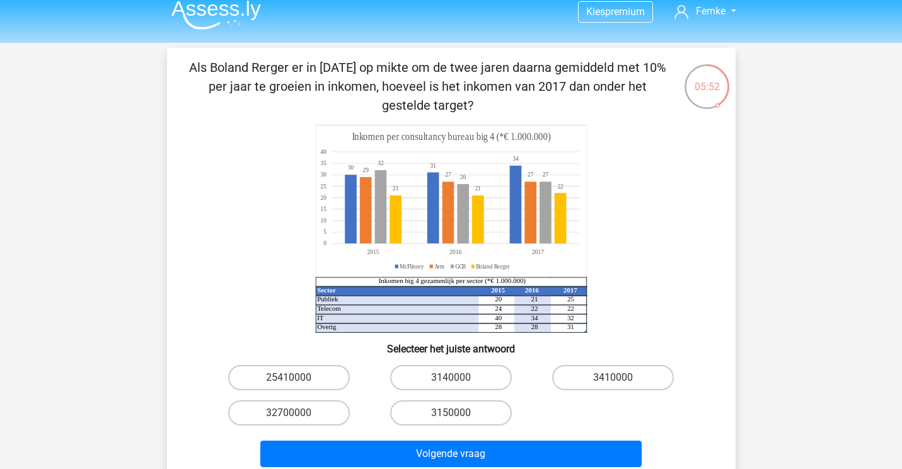
scroll to position [8, 0]
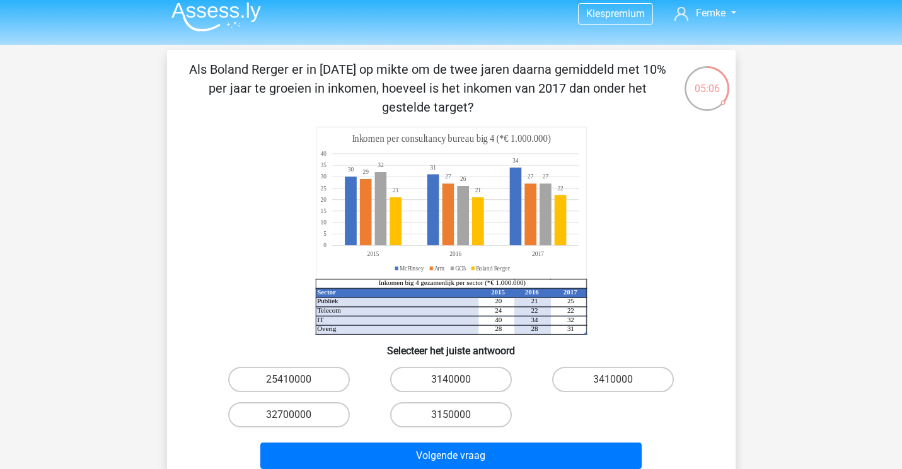
click at [290, 382] on input "25410000" at bounding box center [293, 383] width 8 height 8
radio input "true"
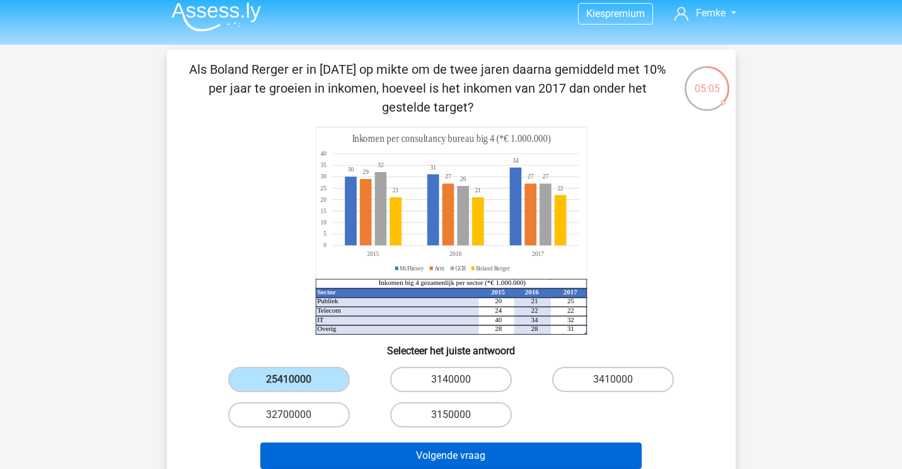
click at [389, 458] on button "Volgende vraag" at bounding box center [450, 455] width 381 height 26
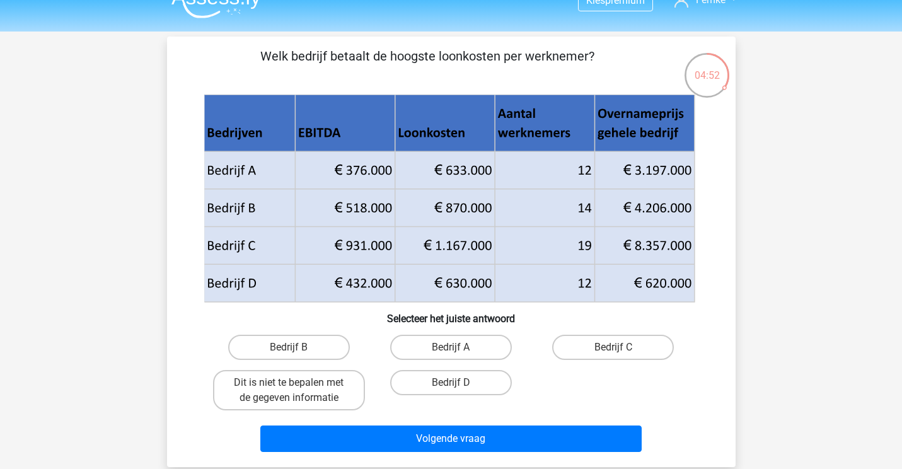
scroll to position [20, 0]
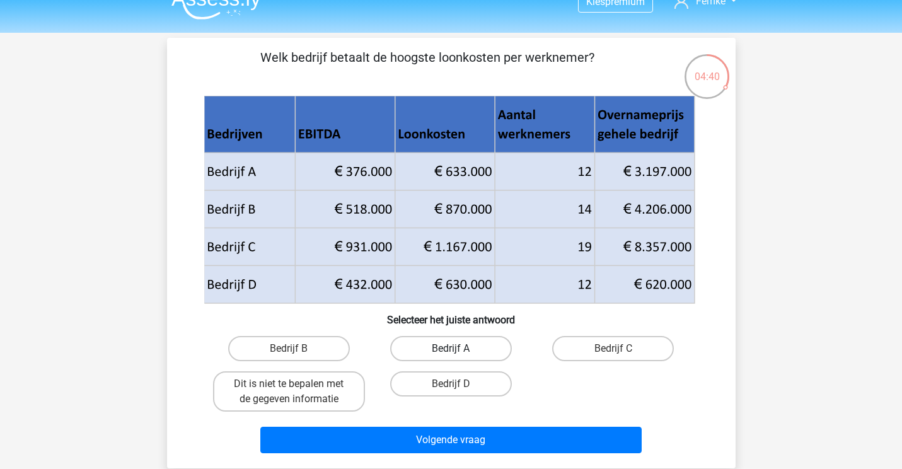
click at [451, 342] on label "Bedrijf A" at bounding box center [451, 348] width 122 height 25
click at [451, 349] on input "Bedrijf A" at bounding box center [455, 353] width 8 height 8
radio input "true"
click at [320, 347] on label "Bedrijf B" at bounding box center [289, 348] width 122 height 25
click at [297, 349] on input "Bedrijf B" at bounding box center [293, 353] width 8 height 8
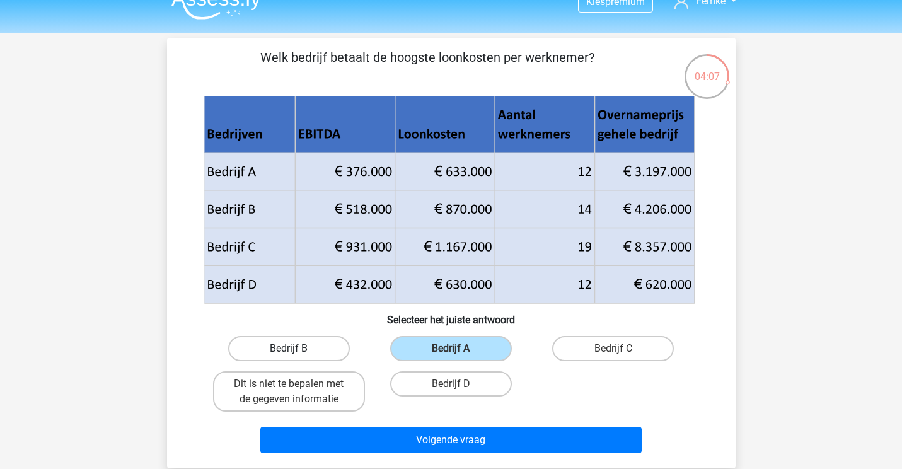
radio input "true"
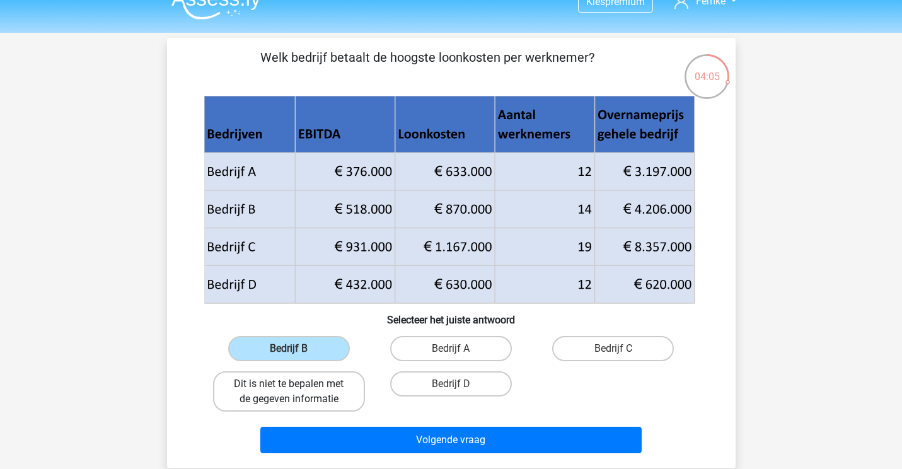
click at [328, 388] on label "Dit is niet te bepalen met de gegeven informatie" at bounding box center [289, 391] width 152 height 40
click at [297, 388] on input "Dit is niet te bepalen met de gegeven informatie" at bounding box center [293, 388] width 8 height 8
radio input "true"
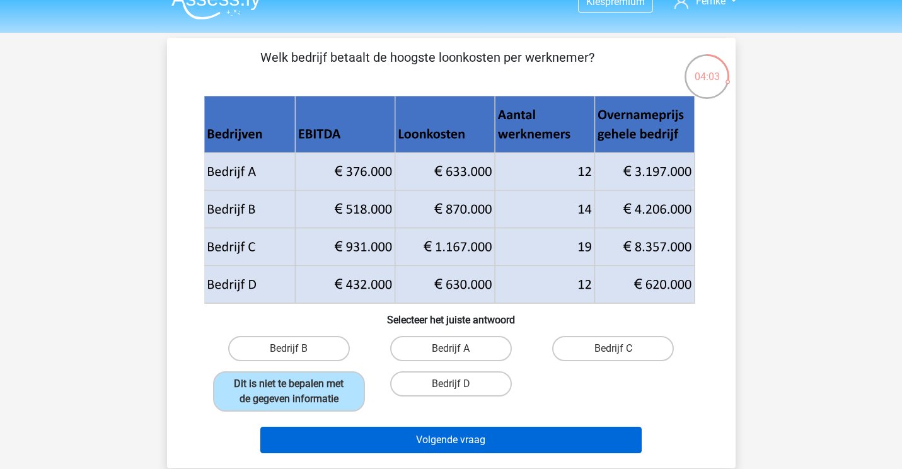
click at [452, 448] on button "Volgende vraag" at bounding box center [450, 440] width 381 height 26
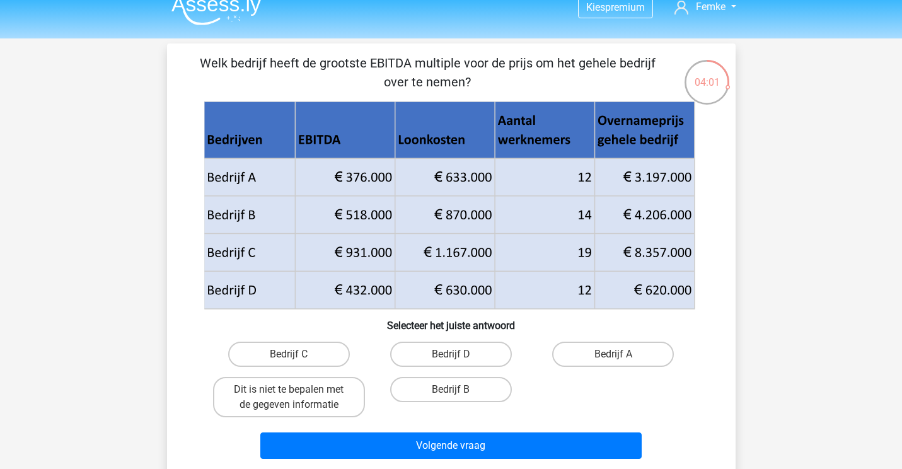
scroll to position [11, 0]
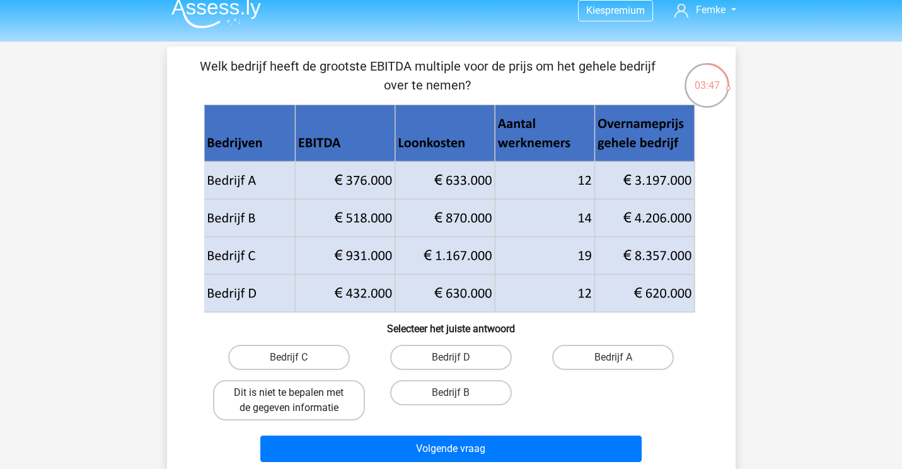
click at [331, 401] on label "Dit is niet te bepalen met de gegeven informatie" at bounding box center [289, 400] width 152 height 40
click at [297, 401] on input "Dit is niet te bepalen met de gegeven informatie" at bounding box center [293, 397] width 8 height 8
radio input "true"
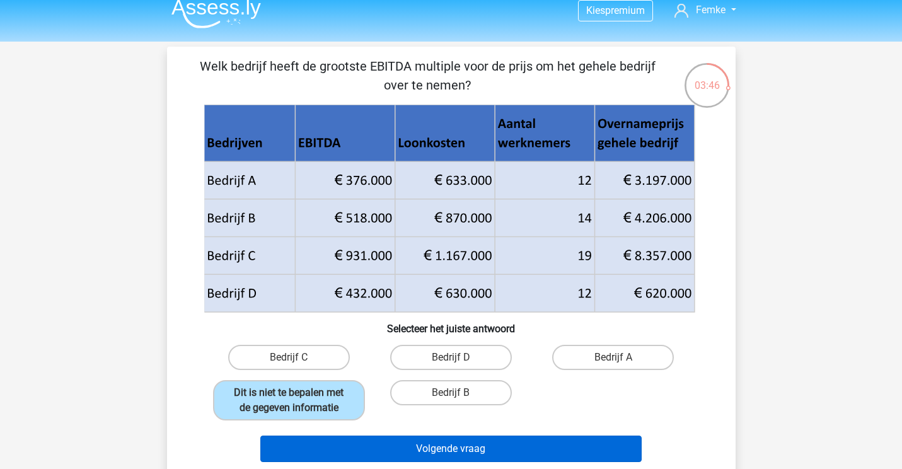
click at [460, 457] on button "Volgende vraag" at bounding box center [450, 449] width 381 height 26
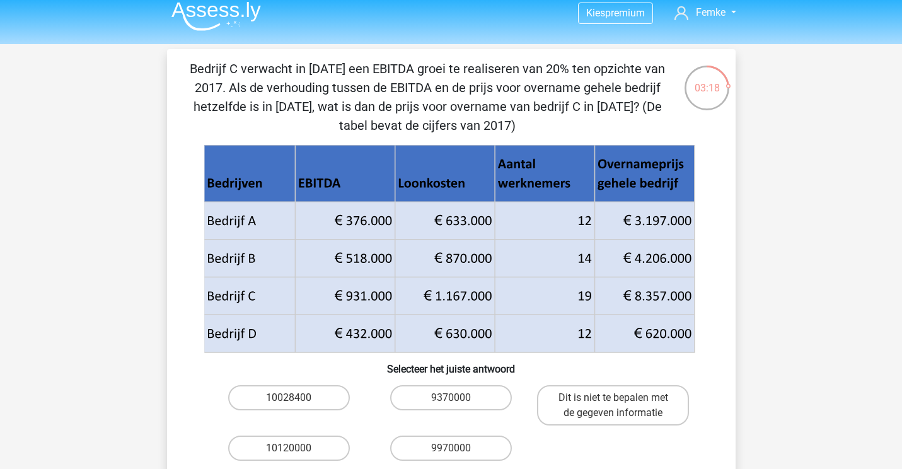
scroll to position [8, 0]
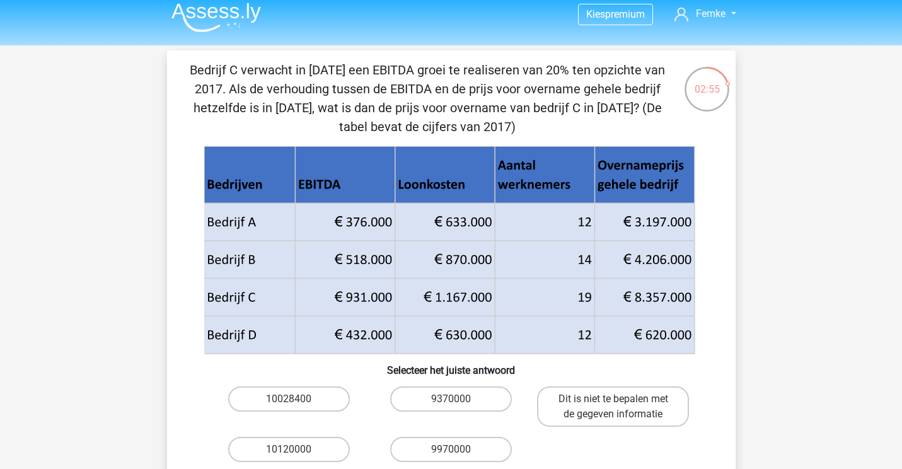
click at [617, 400] on input "Dit is niet te bepalen met de gegeven informatie" at bounding box center [617, 403] width 8 height 8
radio input "true"
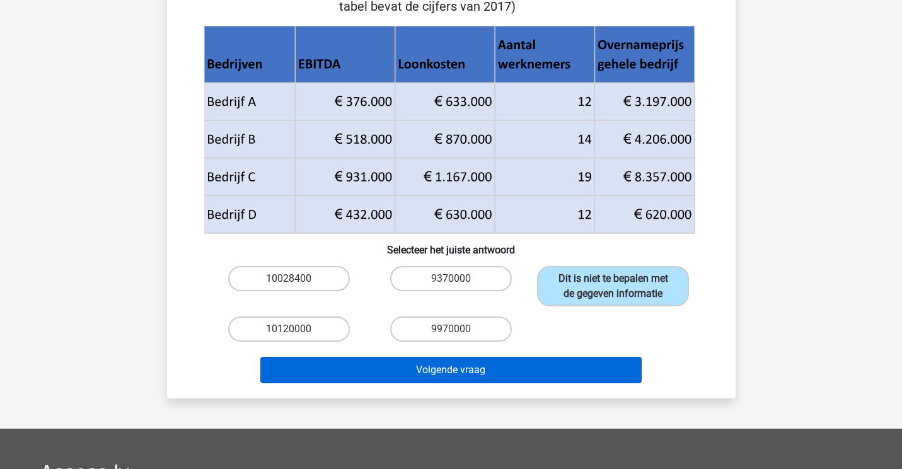
click at [589, 382] on button "Volgende vraag" at bounding box center [450, 370] width 381 height 26
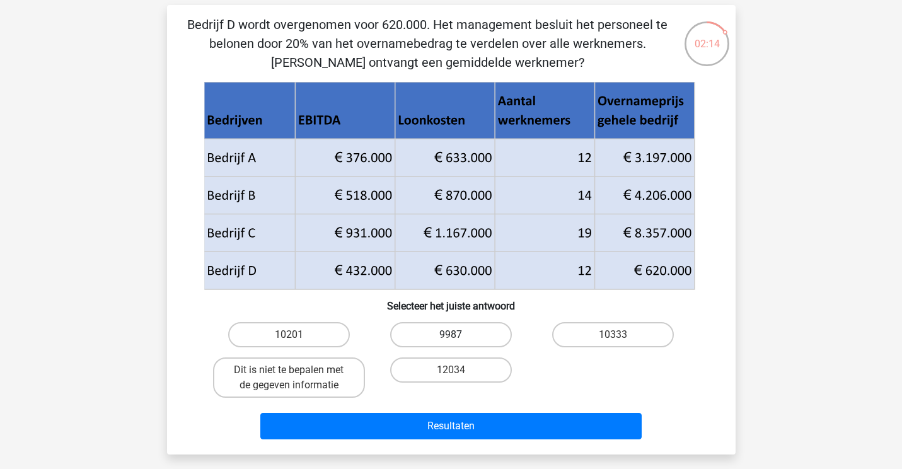
scroll to position [56, 0]
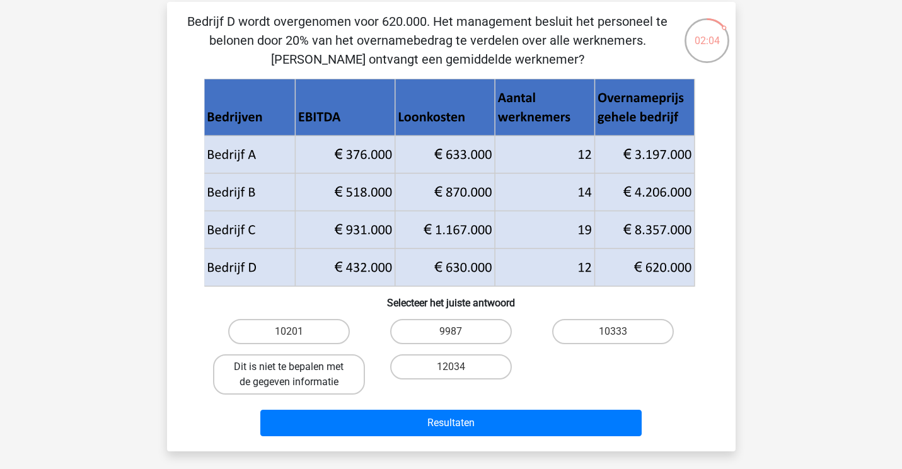
click at [282, 389] on label "Dit is niet te bepalen met de gegeven informatie" at bounding box center [289, 374] width 152 height 40
click at [289, 375] on input "Dit is niet te bepalen met de gegeven informatie" at bounding box center [293, 371] width 8 height 8
radio input "true"
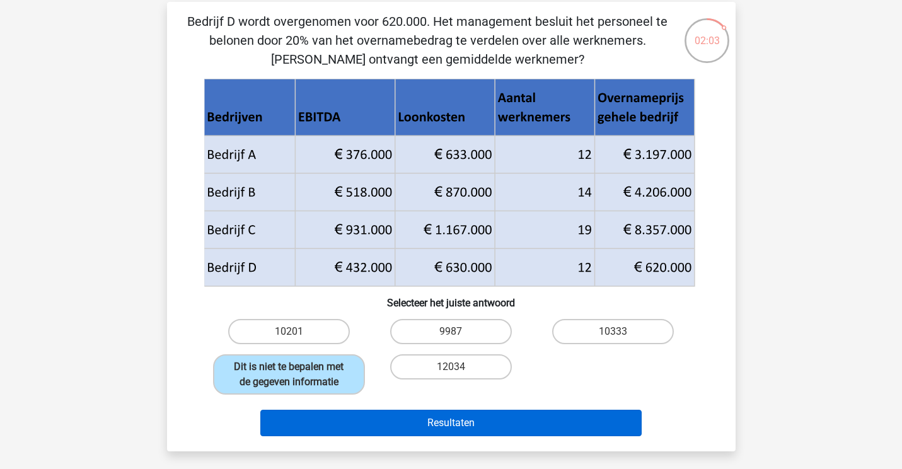
click at [442, 434] on button "Resultaten" at bounding box center [450, 423] width 381 height 26
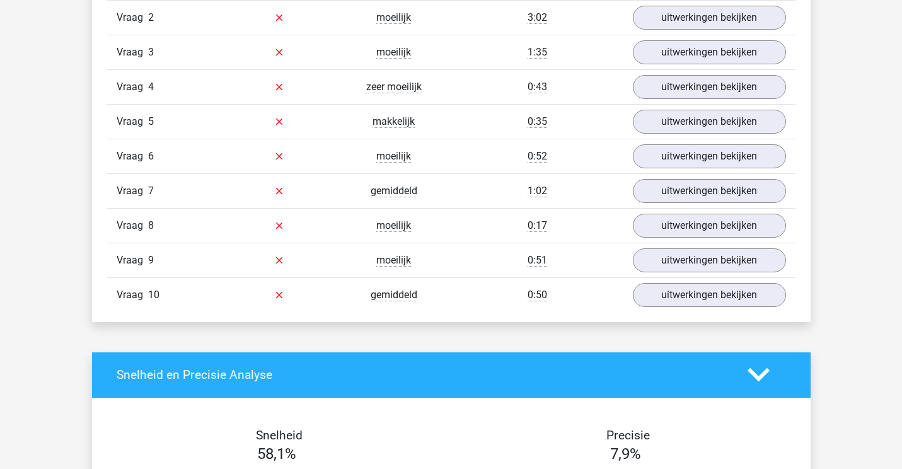
scroll to position [1122, 0]
click at [693, 299] on link "uitwerkingen bekijken" at bounding box center [709, 295] width 176 height 28
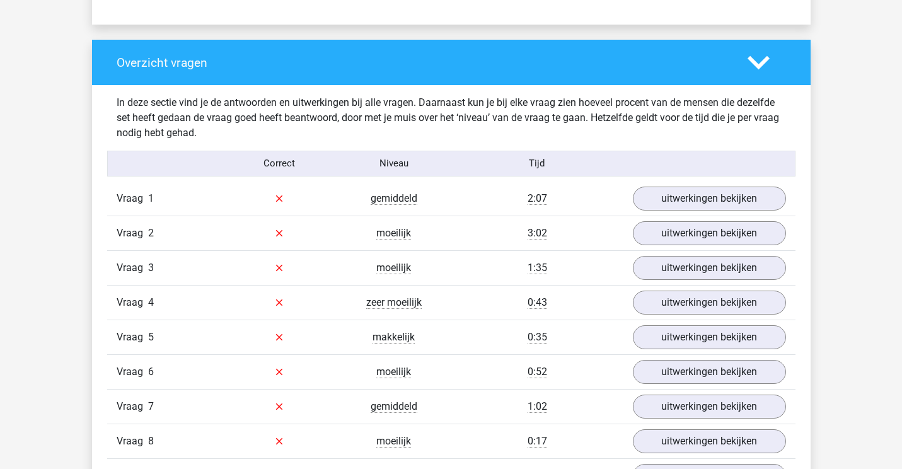
scroll to position [893, 0]
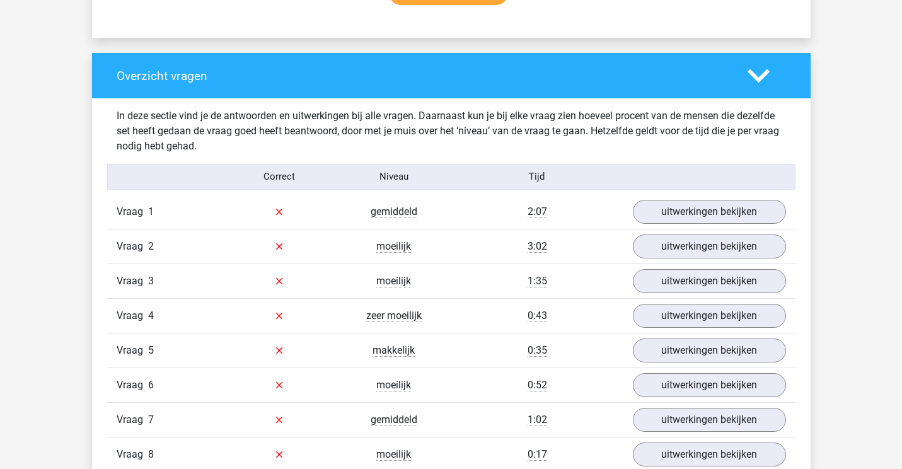
click at [761, 77] on polygon at bounding box center [759, 76] width 22 height 14
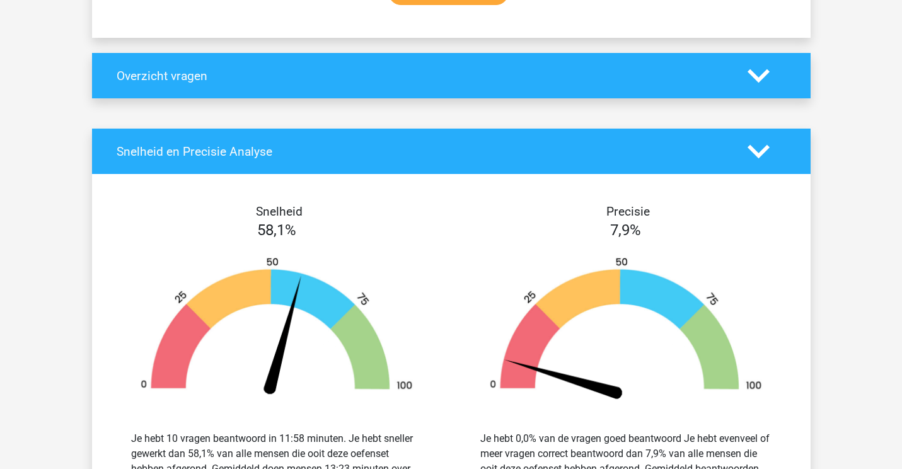
click at [761, 77] on polygon at bounding box center [759, 76] width 22 height 14
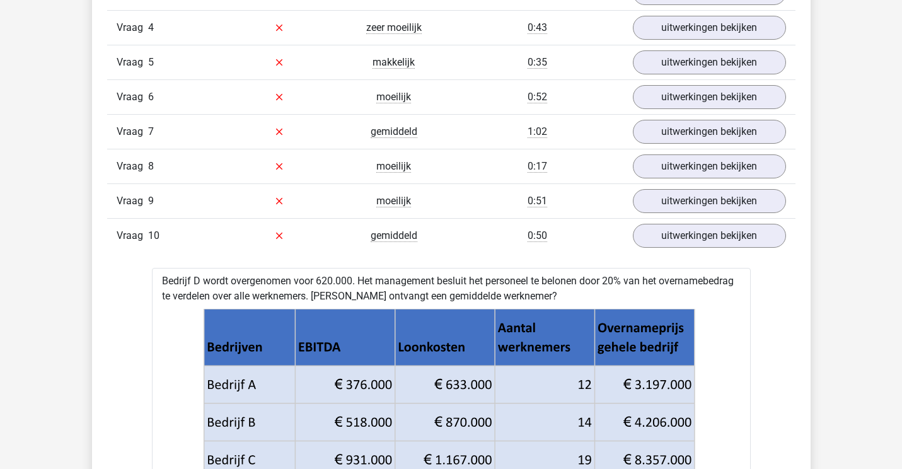
scroll to position [1183, 0]
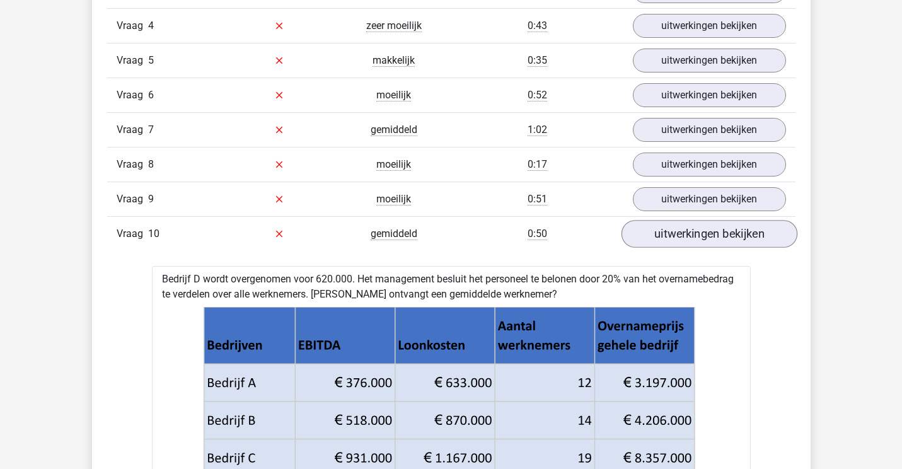
click at [709, 236] on link "uitwerkingen bekijken" at bounding box center [709, 234] width 176 height 28
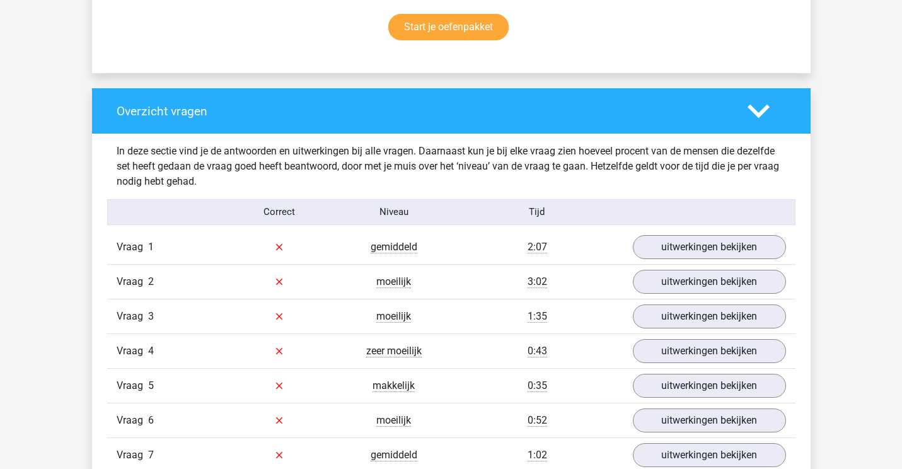
scroll to position [868, 0]
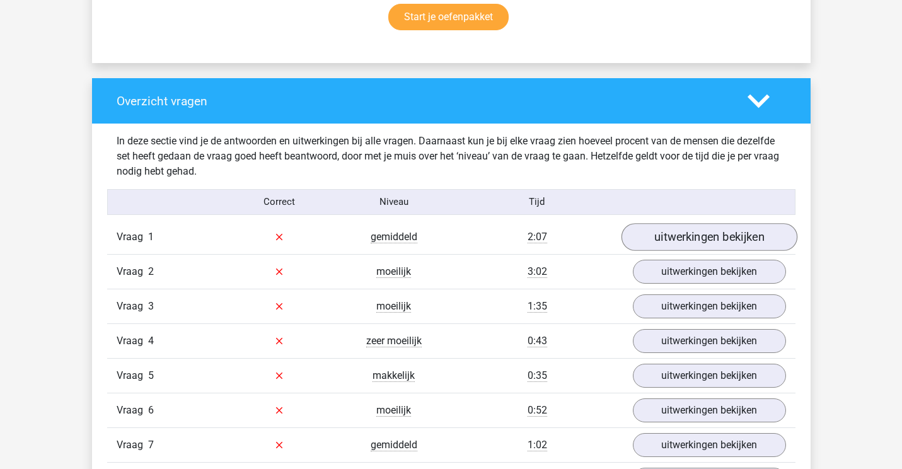
click at [664, 241] on link "uitwerkingen bekijken" at bounding box center [709, 237] width 176 height 28
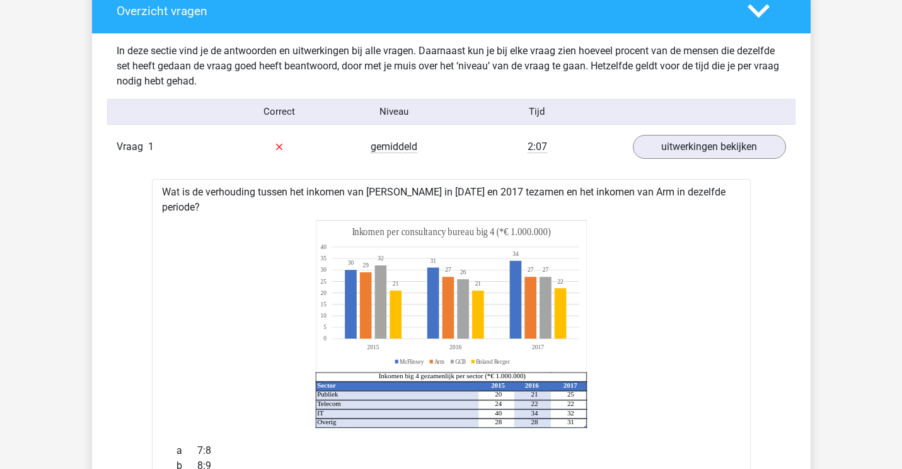
scroll to position [942, 0]
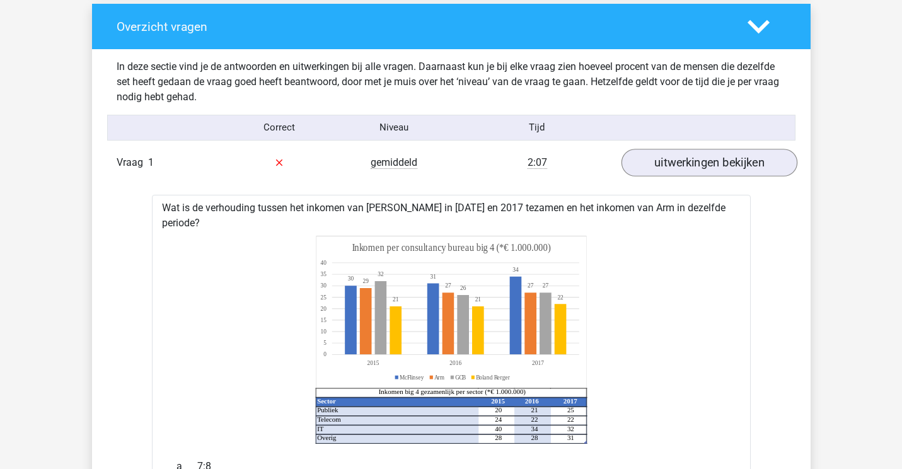
click at [724, 168] on link "uitwerkingen bekijken" at bounding box center [709, 163] width 176 height 28
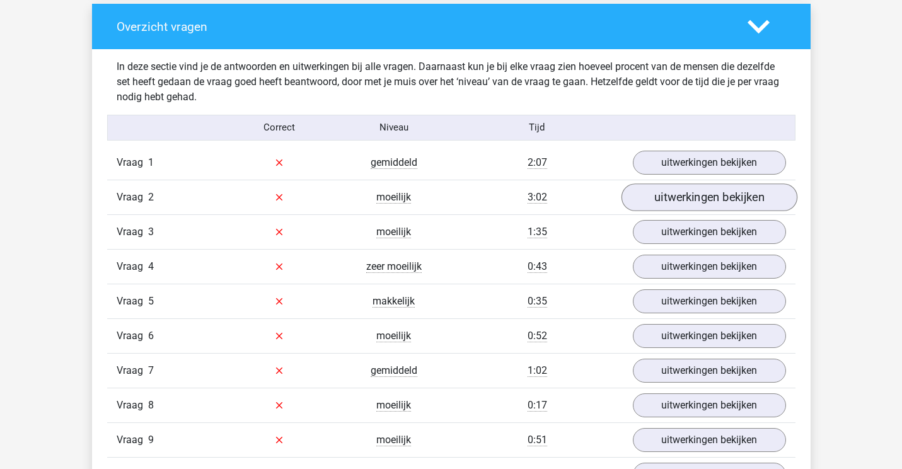
click at [730, 196] on link "uitwerkingen bekijken" at bounding box center [709, 197] width 176 height 28
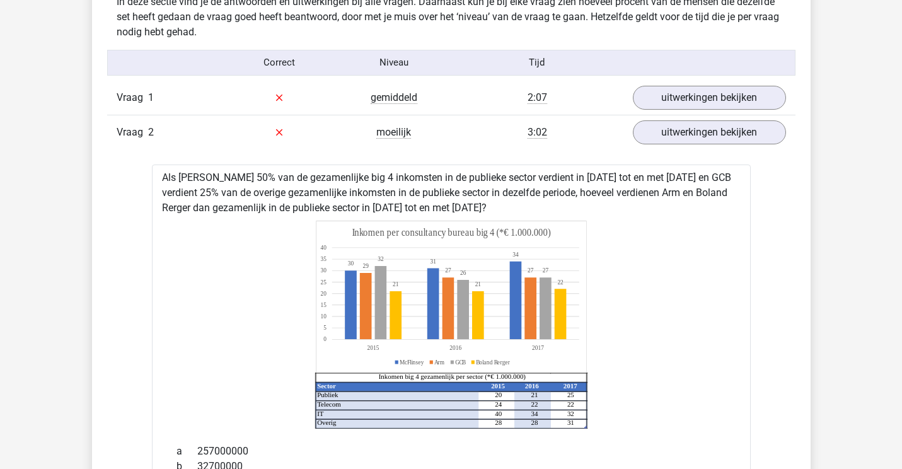
scroll to position [1003, 0]
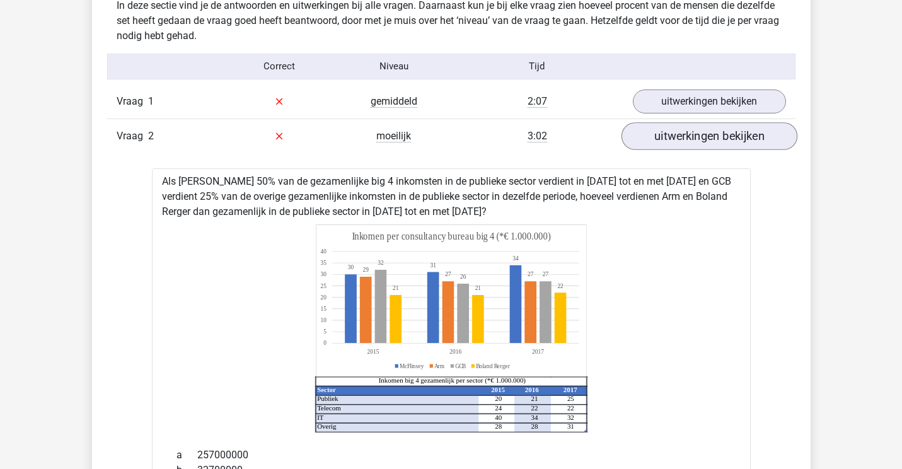
click at [756, 147] on link "uitwerkingen bekijken" at bounding box center [709, 136] width 176 height 28
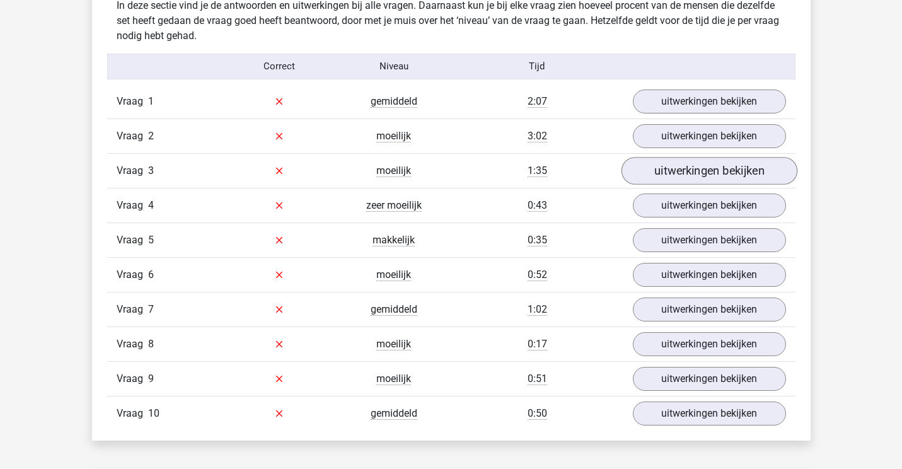
click at [760, 164] on link "uitwerkingen bekijken" at bounding box center [709, 171] width 176 height 28
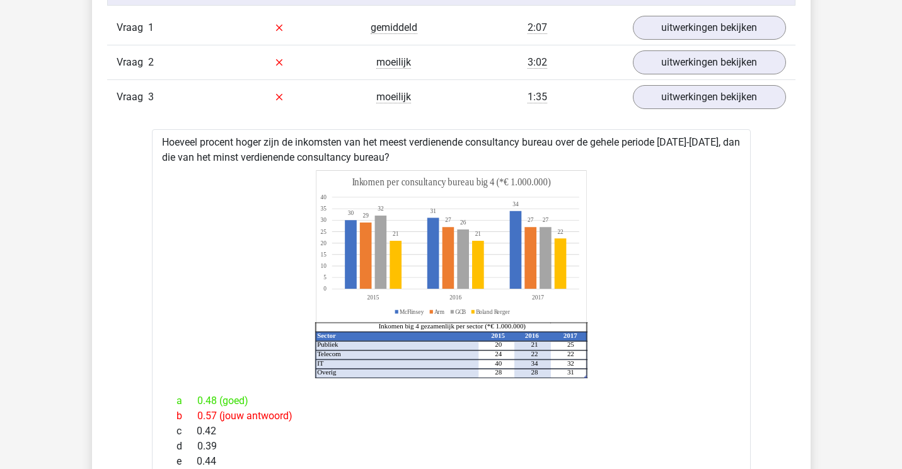
scroll to position [1067, 0]
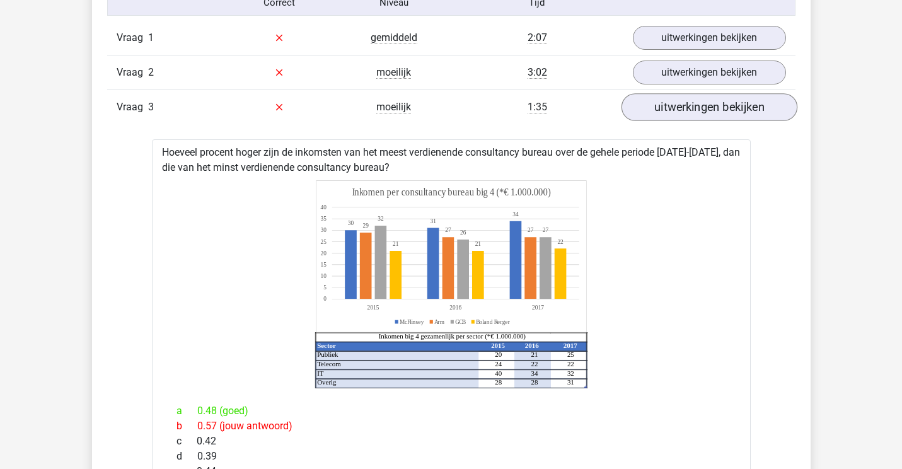
click at [746, 101] on link "uitwerkingen bekijken" at bounding box center [709, 107] width 176 height 28
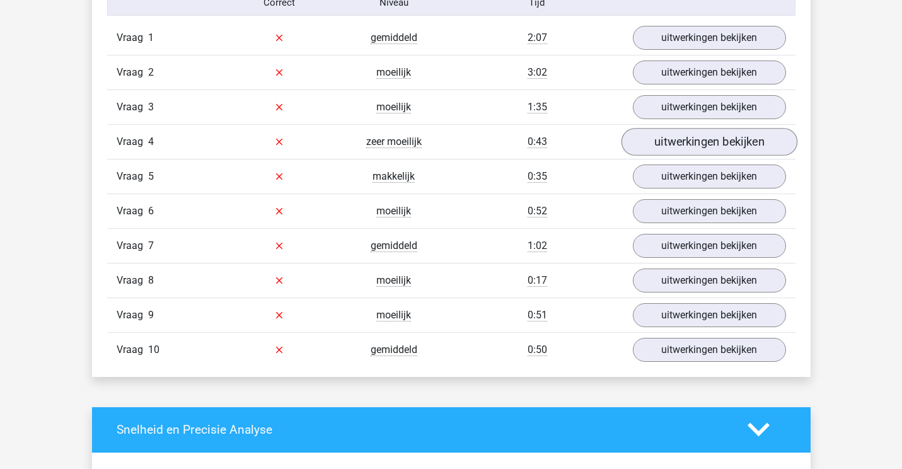
click at [745, 133] on link "uitwerkingen bekijken" at bounding box center [709, 142] width 176 height 28
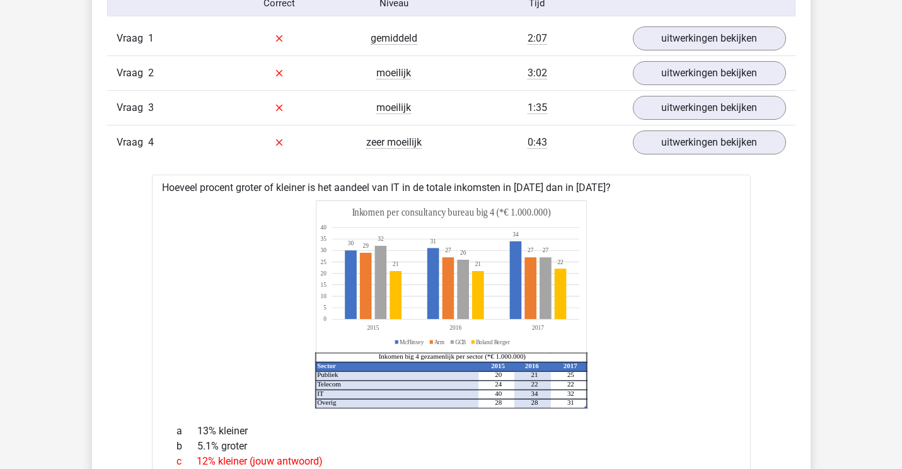
scroll to position [1065, 0]
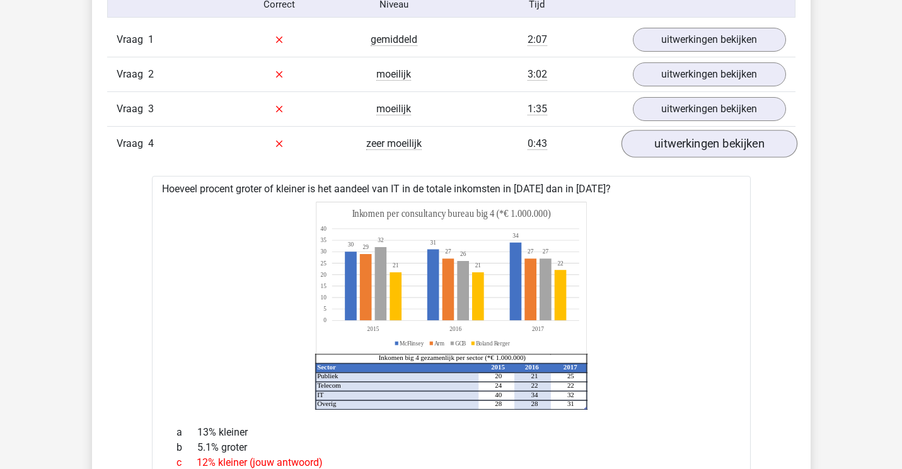
click at [749, 133] on link "uitwerkingen bekijken" at bounding box center [709, 144] width 176 height 28
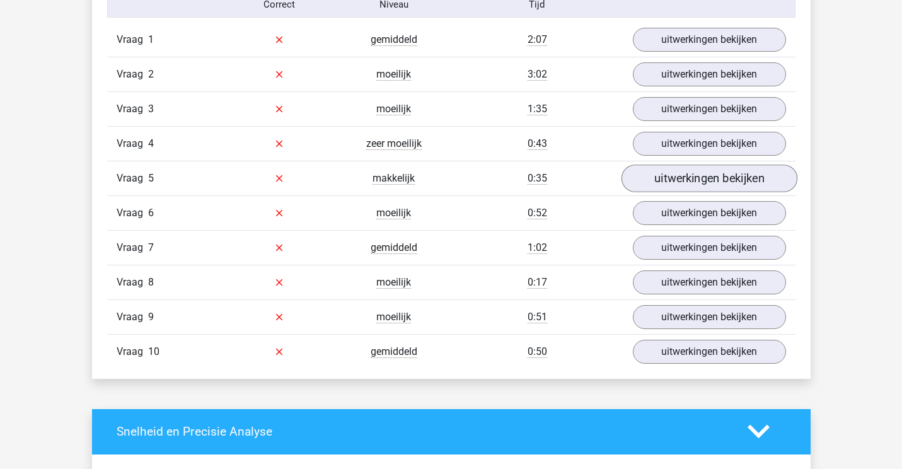
click at [748, 172] on link "uitwerkingen bekijken" at bounding box center [709, 179] width 176 height 28
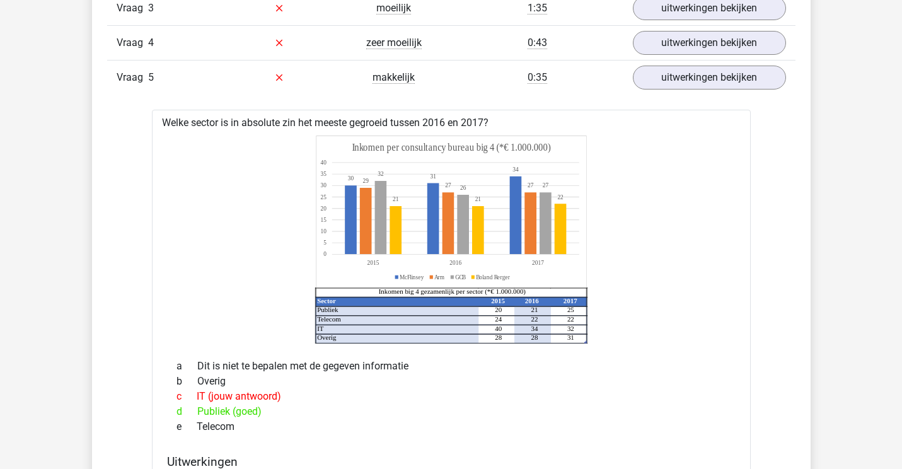
scroll to position [1159, 0]
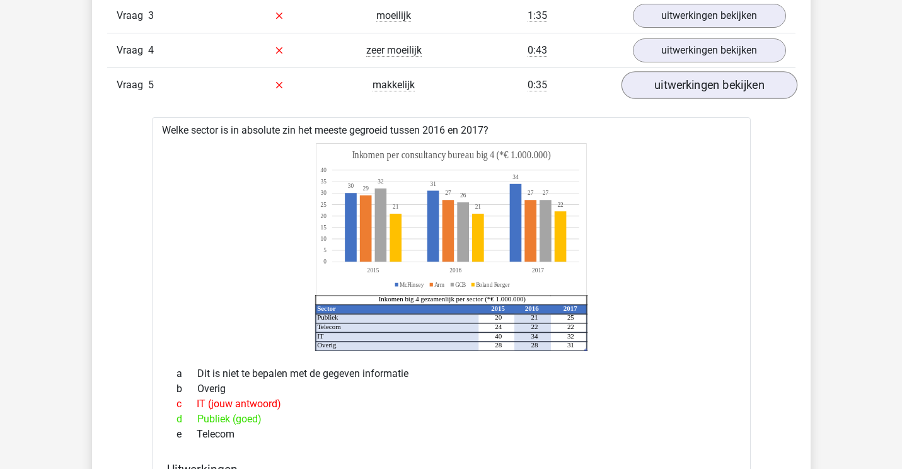
click at [743, 90] on link "uitwerkingen bekijken" at bounding box center [709, 85] width 176 height 28
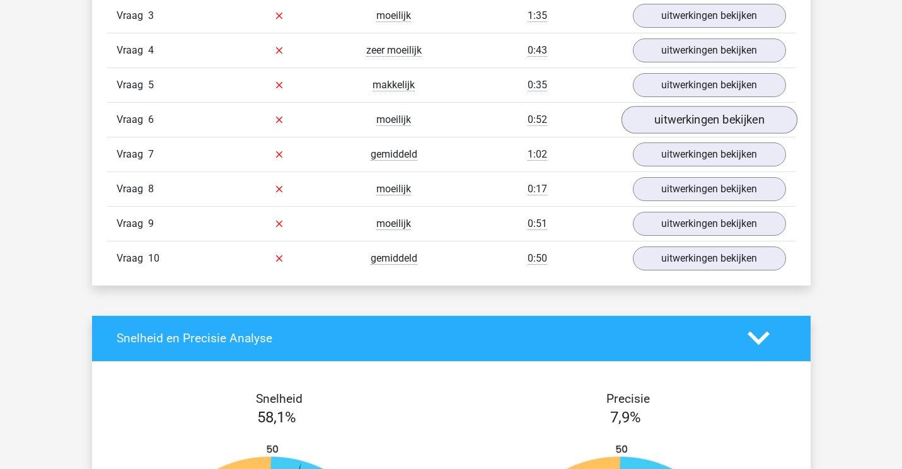
click at [743, 118] on link "uitwerkingen bekijken" at bounding box center [709, 120] width 176 height 28
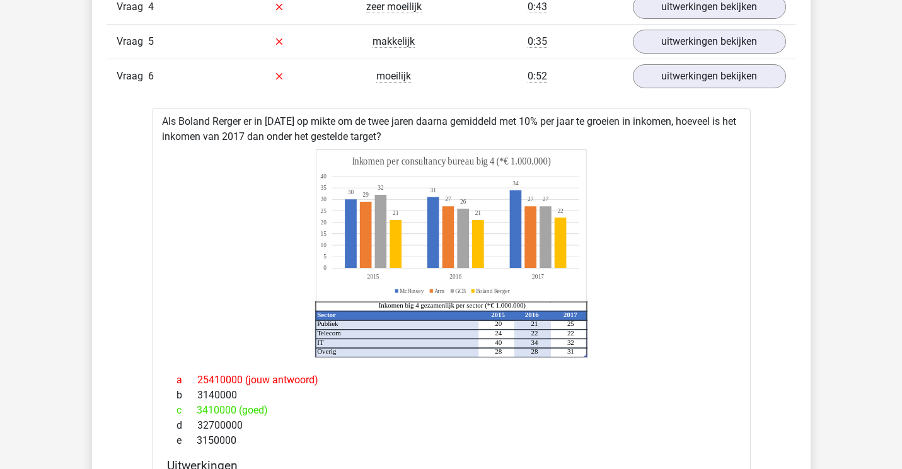
scroll to position [1174, 0]
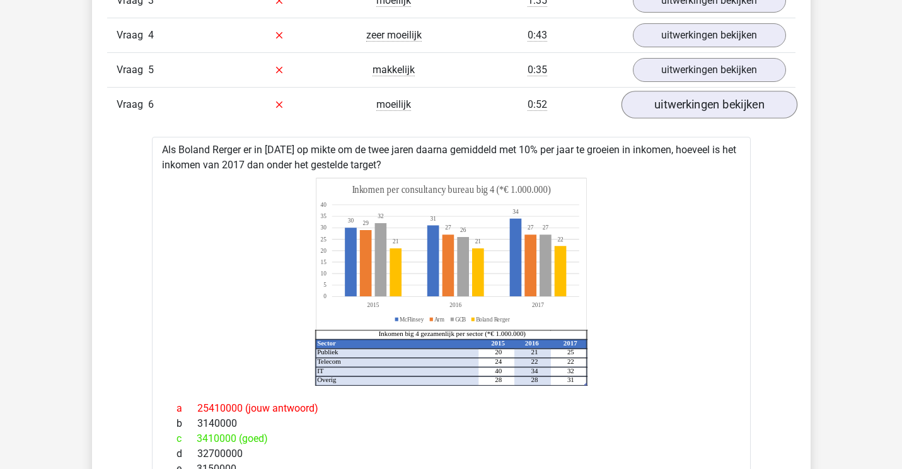
click at [746, 110] on link "uitwerkingen bekijken" at bounding box center [709, 105] width 176 height 28
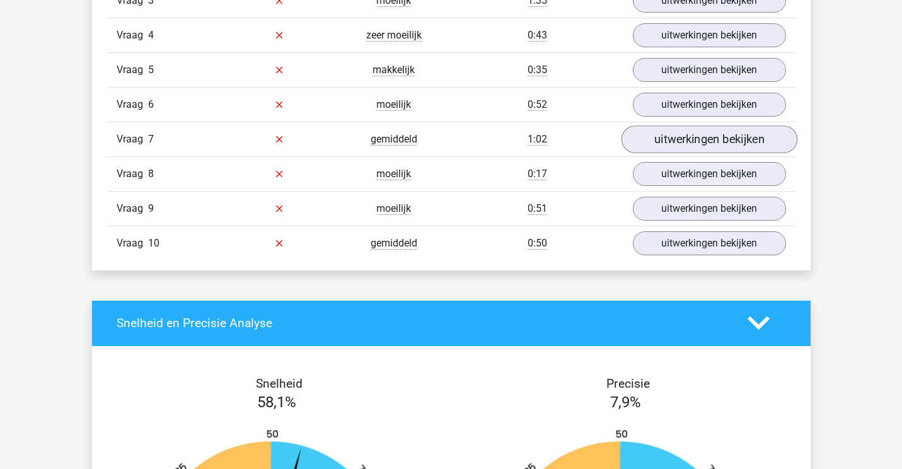
click at [747, 137] on link "uitwerkingen bekijken" at bounding box center [709, 139] width 176 height 28
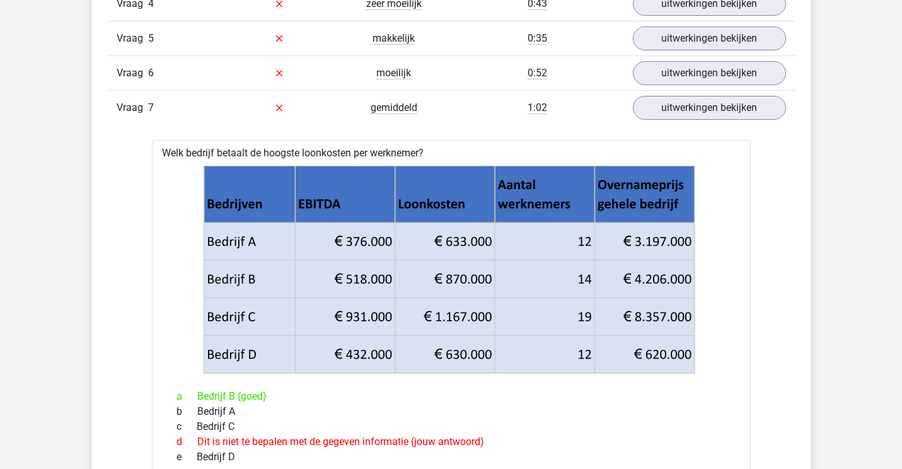
scroll to position [1205, 0]
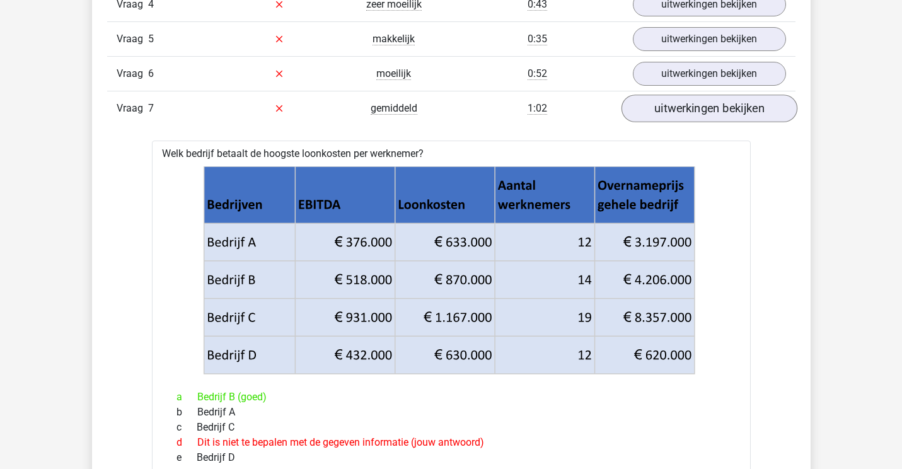
click at [715, 109] on link "uitwerkingen bekijken" at bounding box center [709, 109] width 176 height 28
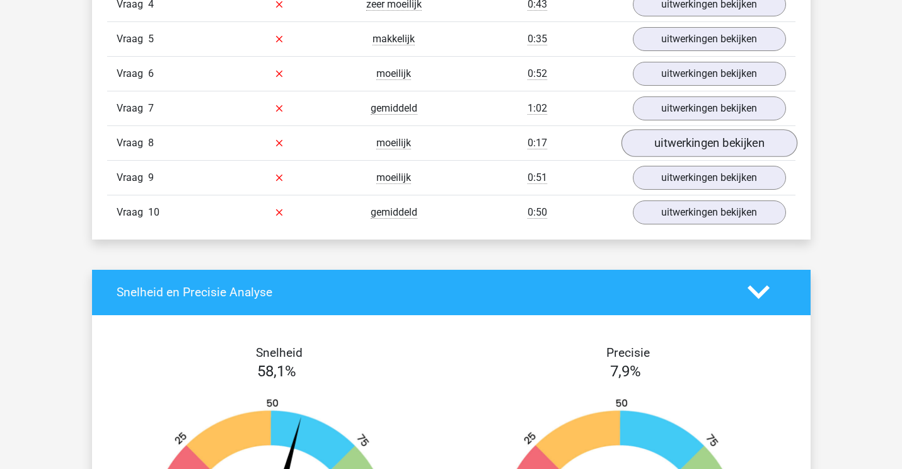
click at [715, 134] on link "uitwerkingen bekijken" at bounding box center [709, 143] width 176 height 28
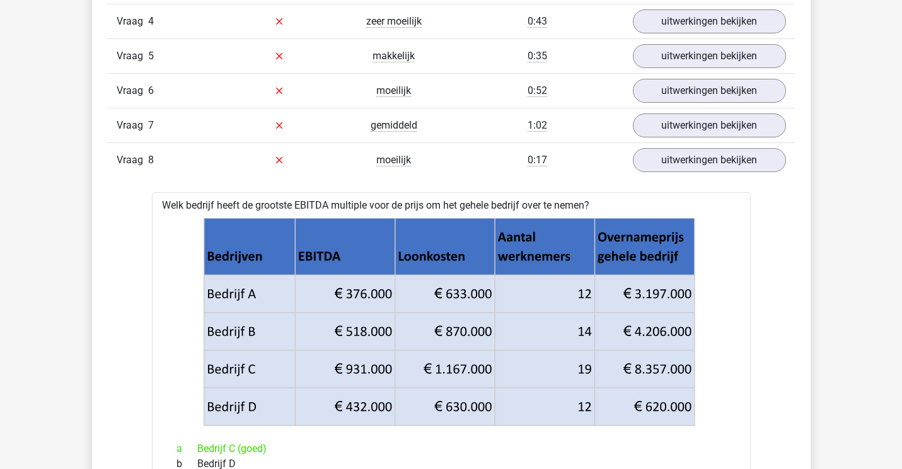
scroll to position [1179, 0]
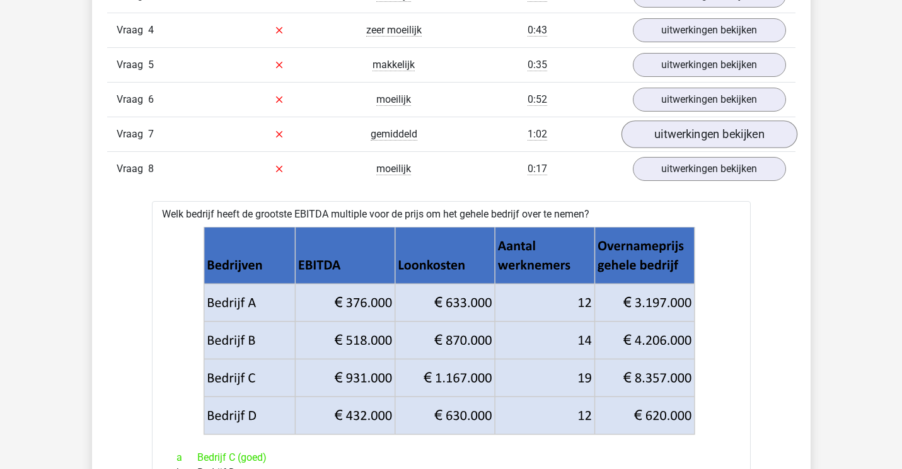
click at [706, 129] on link "uitwerkingen bekijken" at bounding box center [709, 134] width 176 height 28
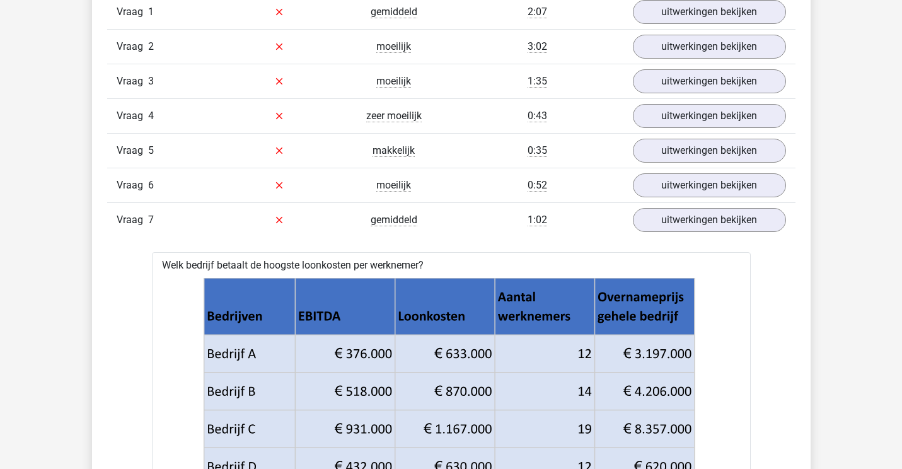
scroll to position [1021, 0]
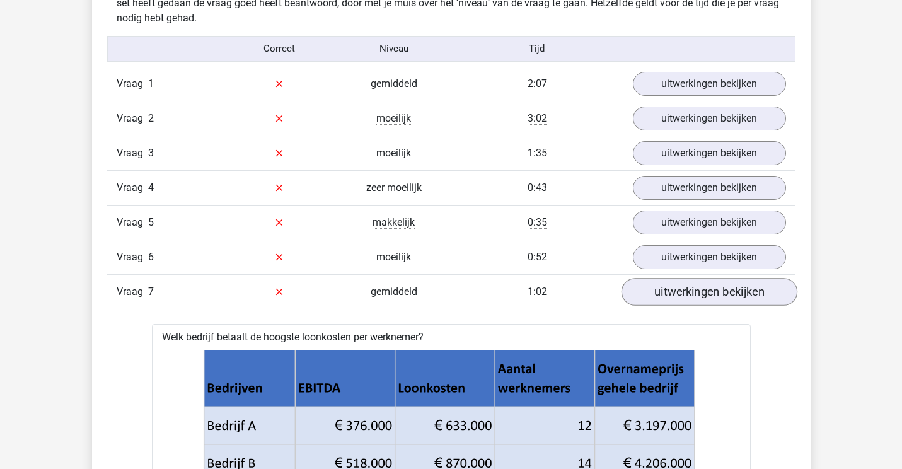
click at [700, 286] on link "uitwerkingen bekijken" at bounding box center [709, 292] width 176 height 28
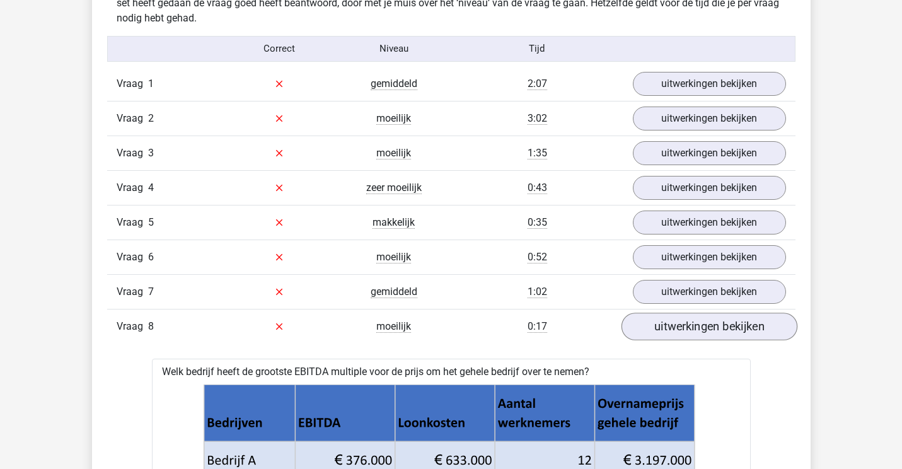
click at [708, 331] on link "uitwerkingen bekijken" at bounding box center [709, 327] width 176 height 28
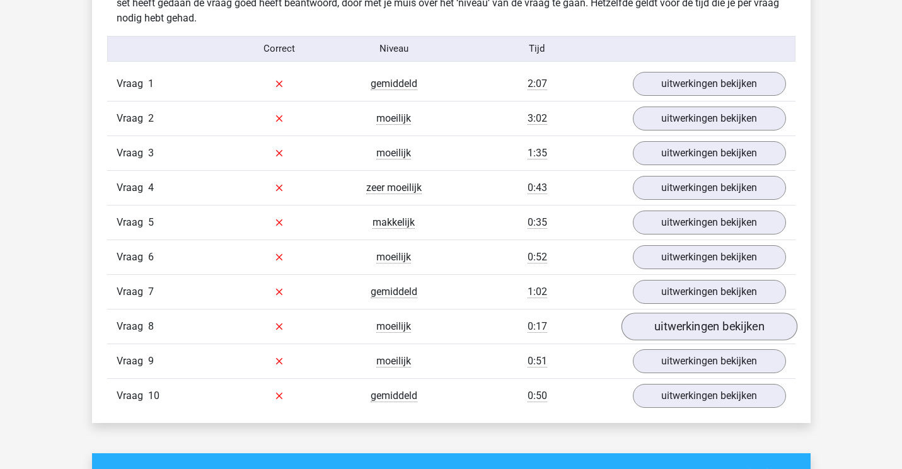
click at [708, 331] on link "uitwerkingen bekijken" at bounding box center [709, 327] width 176 height 28
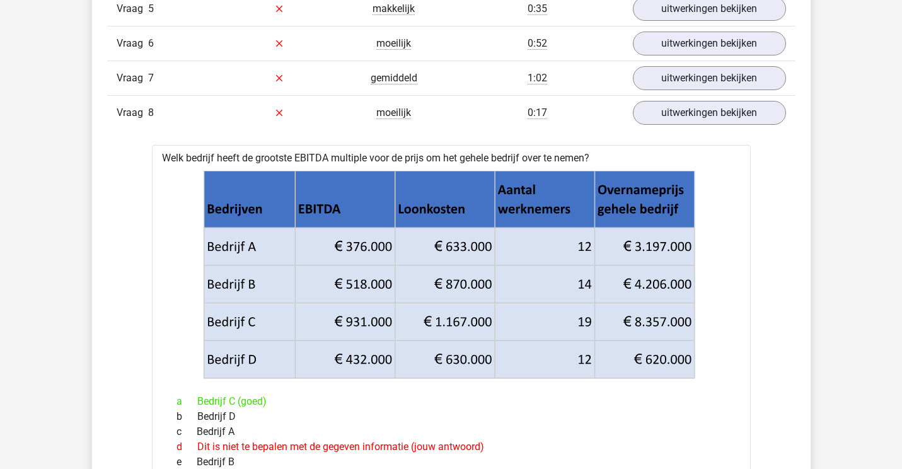
scroll to position [1191, 0]
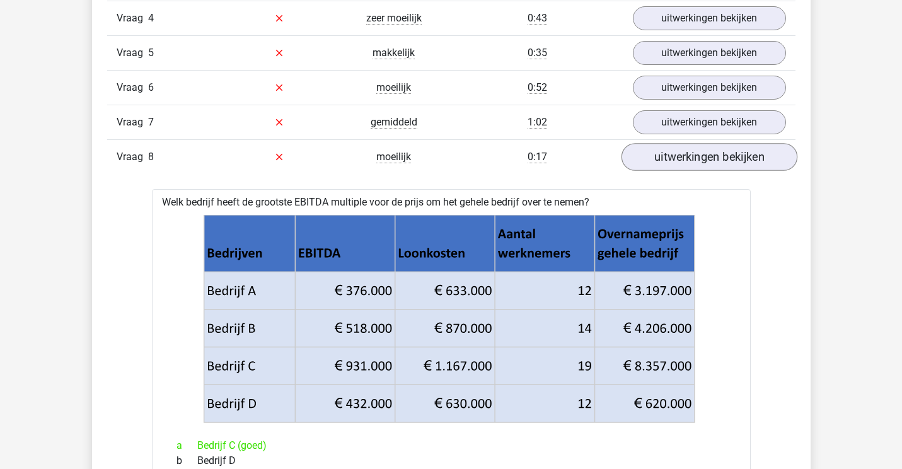
click at [736, 156] on link "uitwerkingen bekijken" at bounding box center [709, 157] width 176 height 28
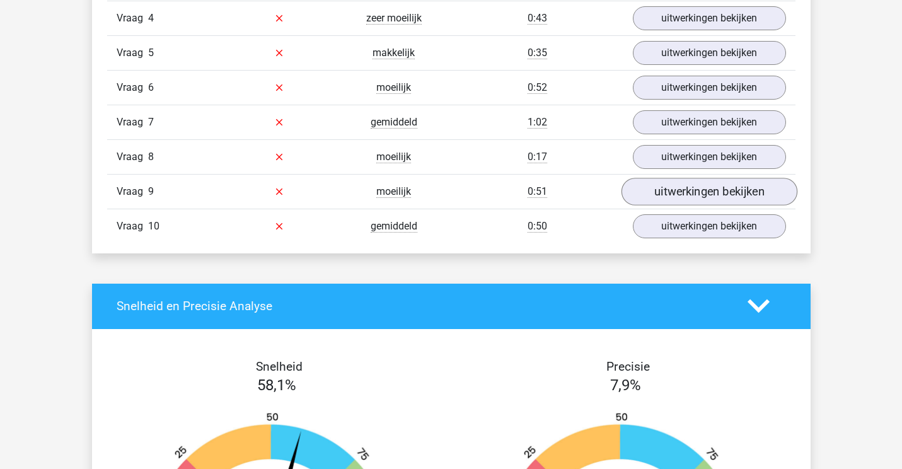
click at [735, 189] on link "uitwerkingen bekijken" at bounding box center [709, 192] width 176 height 28
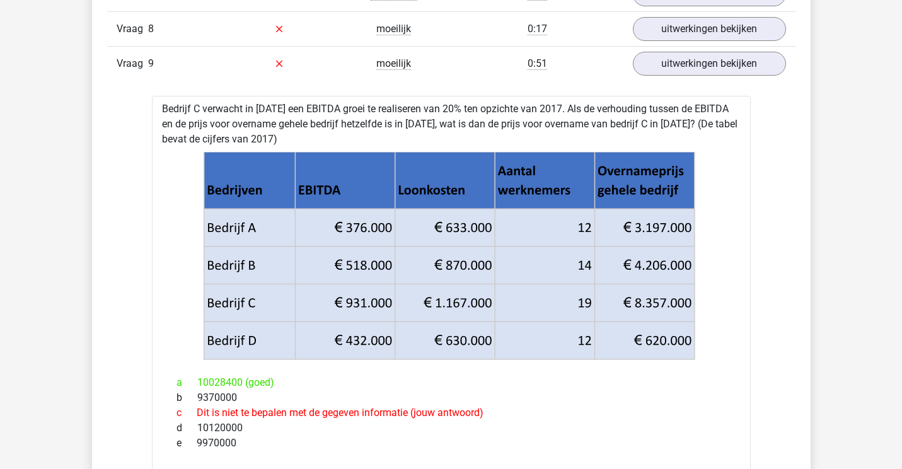
scroll to position [1311, 0]
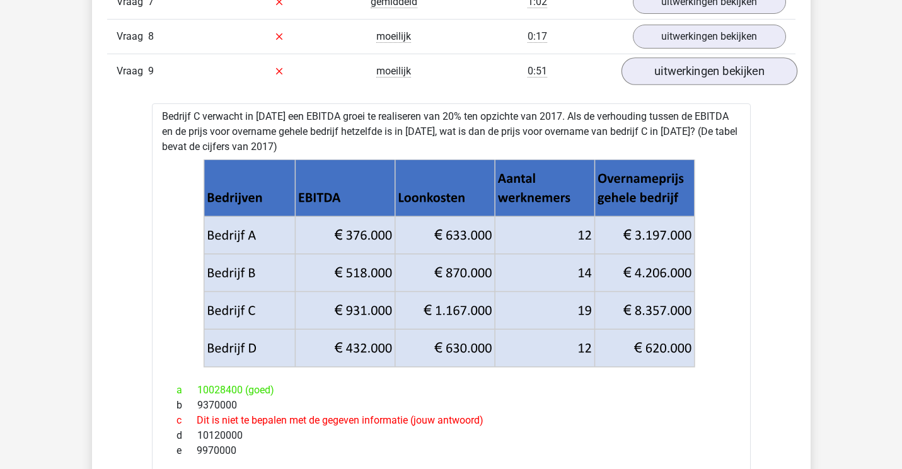
click at [719, 73] on link "uitwerkingen bekijken" at bounding box center [709, 71] width 176 height 28
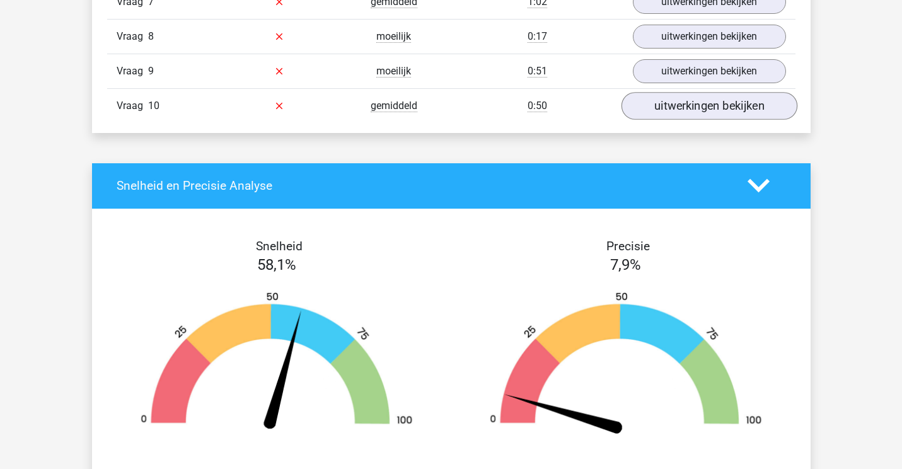
click at [717, 108] on link "uitwerkingen bekijken" at bounding box center [709, 106] width 176 height 28
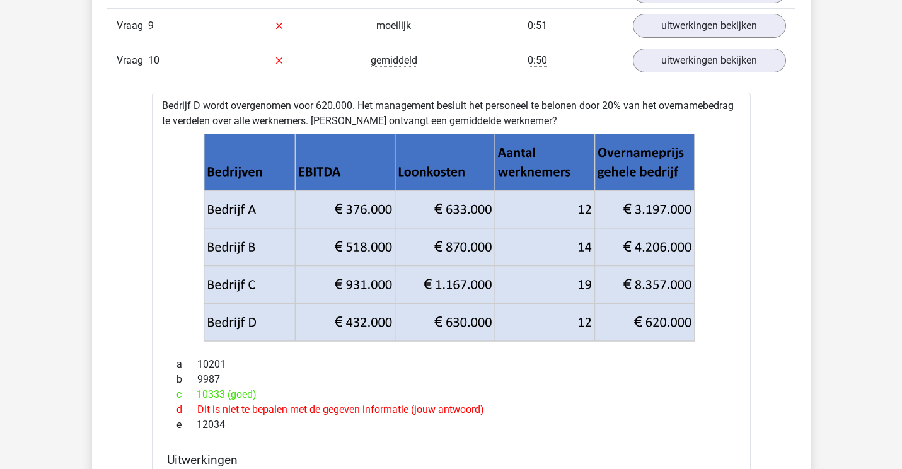
scroll to position [1356, 0]
click at [664, 62] on link "uitwerkingen bekijken" at bounding box center [709, 61] width 176 height 28
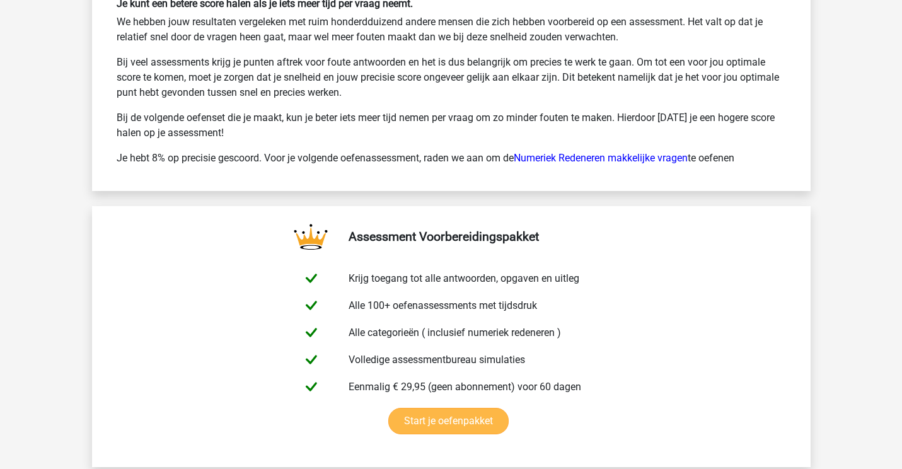
scroll to position [1958, 0]
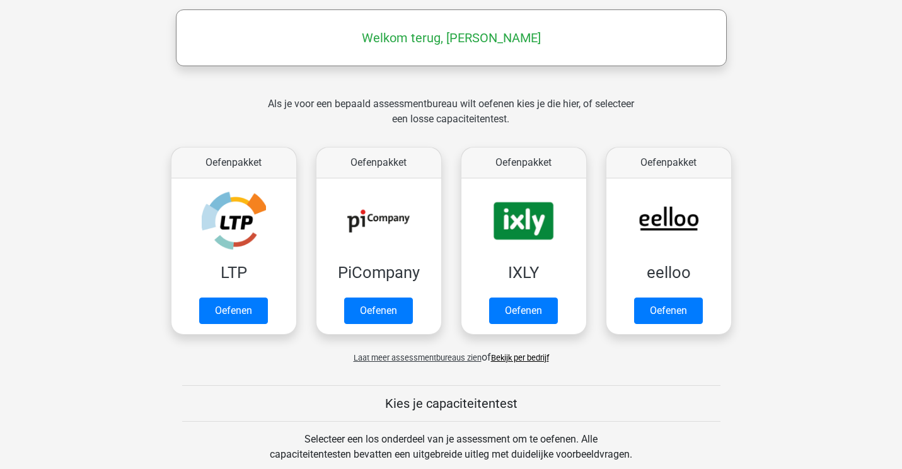
scroll to position [142, 0]
